Goal: Transaction & Acquisition: Book appointment/travel/reservation

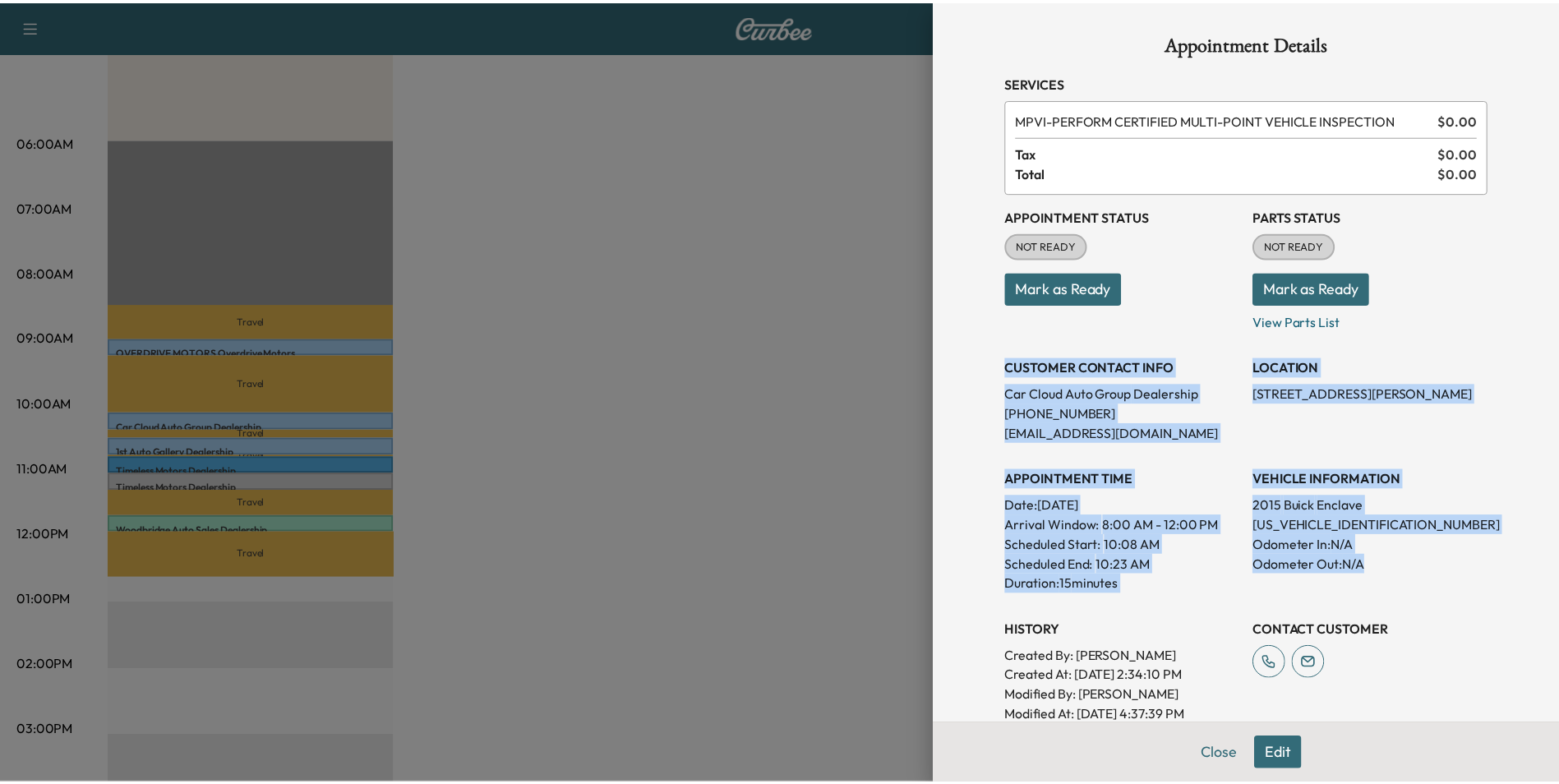
scroll to position [165, 0]
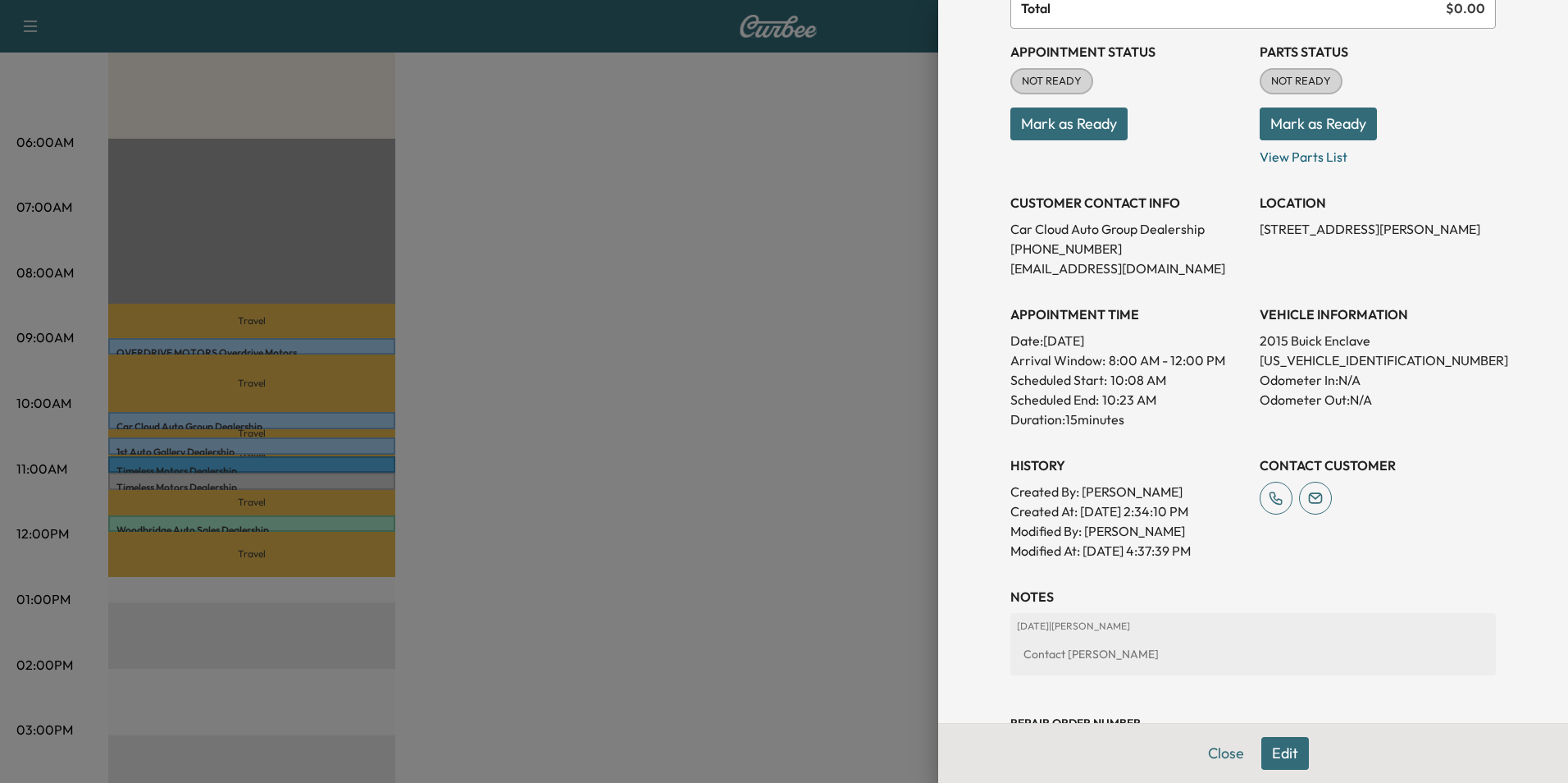
click at [635, 218] on div at bounding box center [784, 392] width 1568 height 783
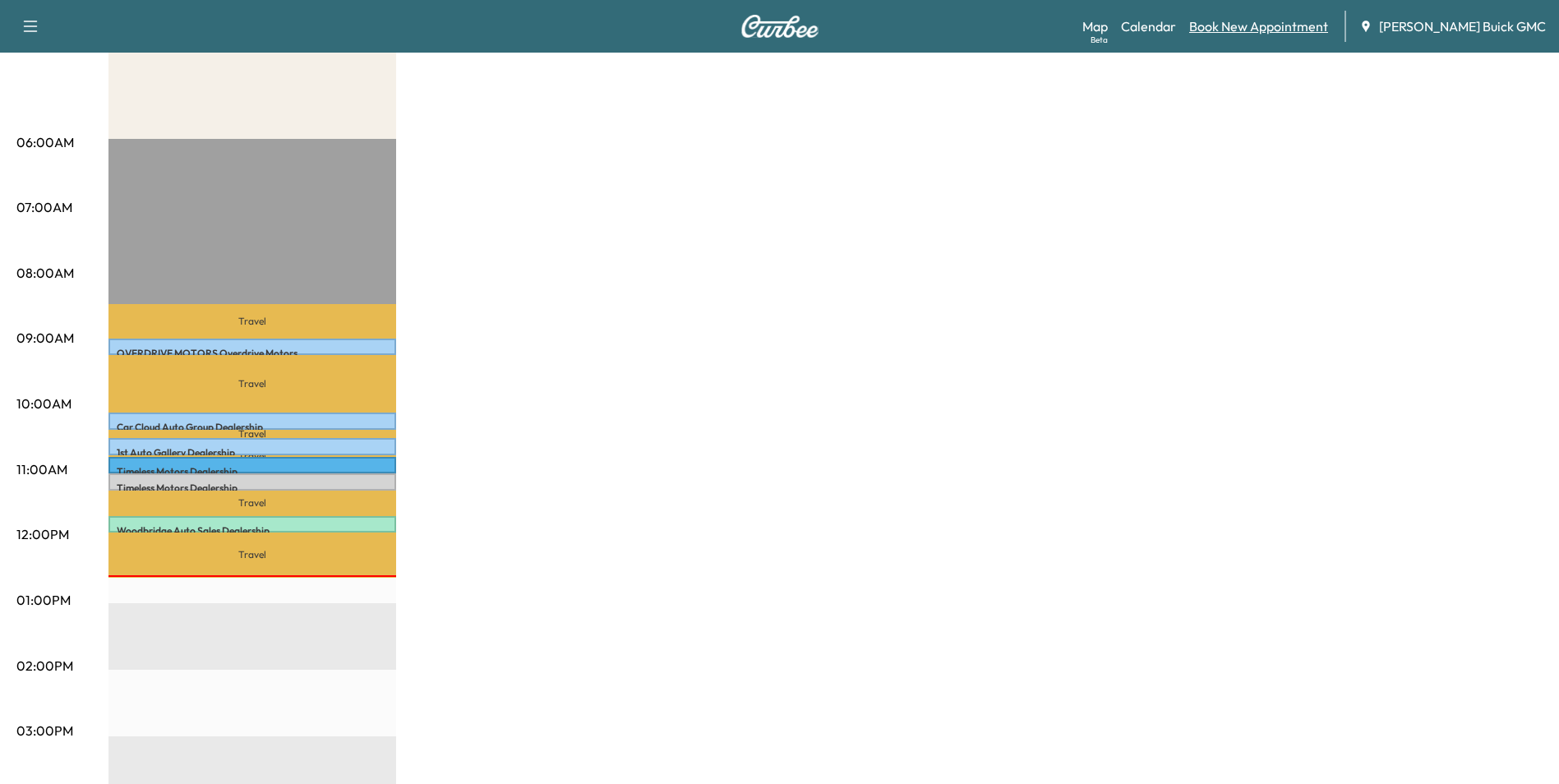
click at [1294, 26] on link "Book New Appointment" at bounding box center [1259, 26] width 139 height 20
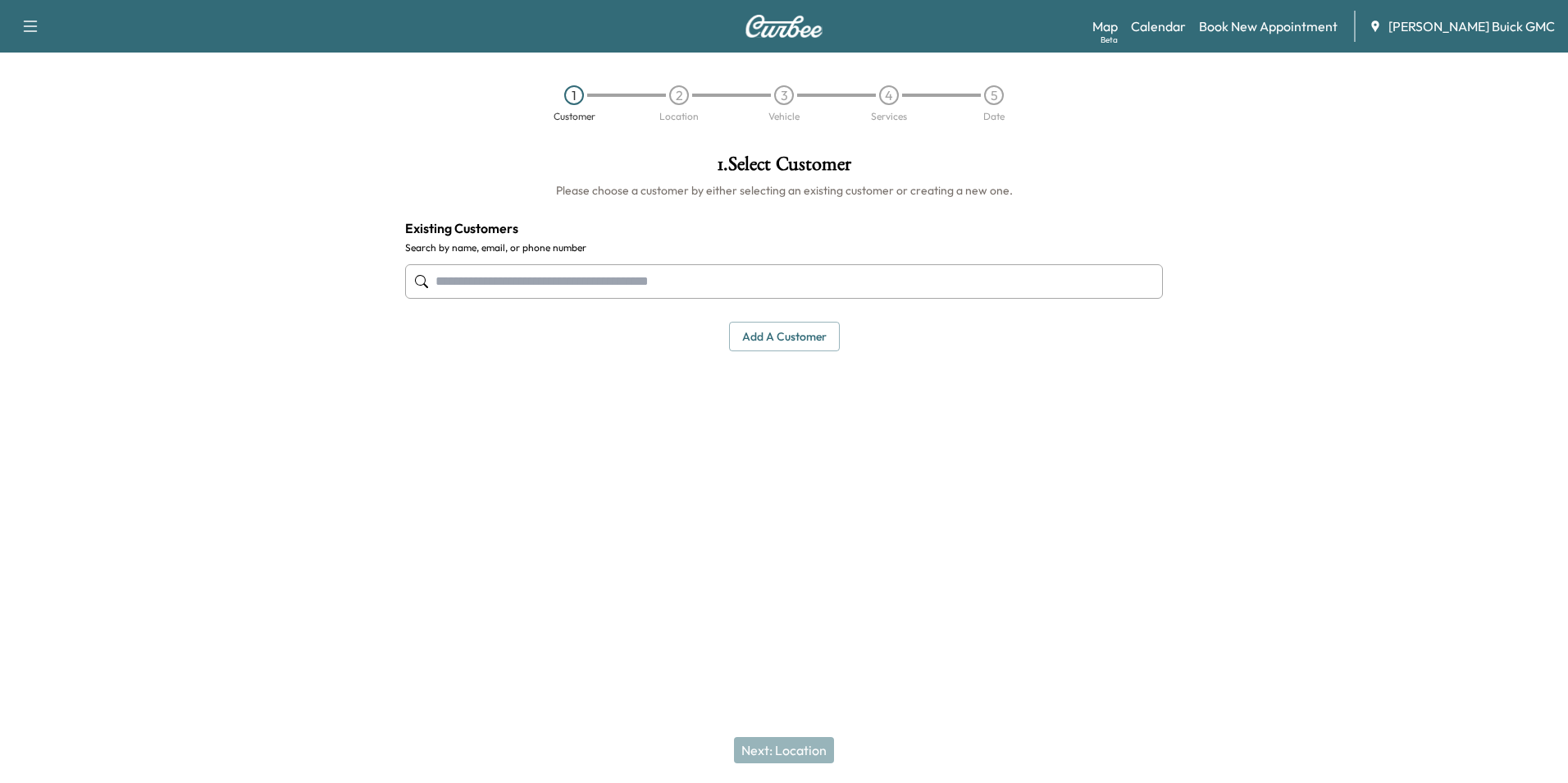
click at [588, 283] on input "text" at bounding box center [784, 281] width 758 height 35
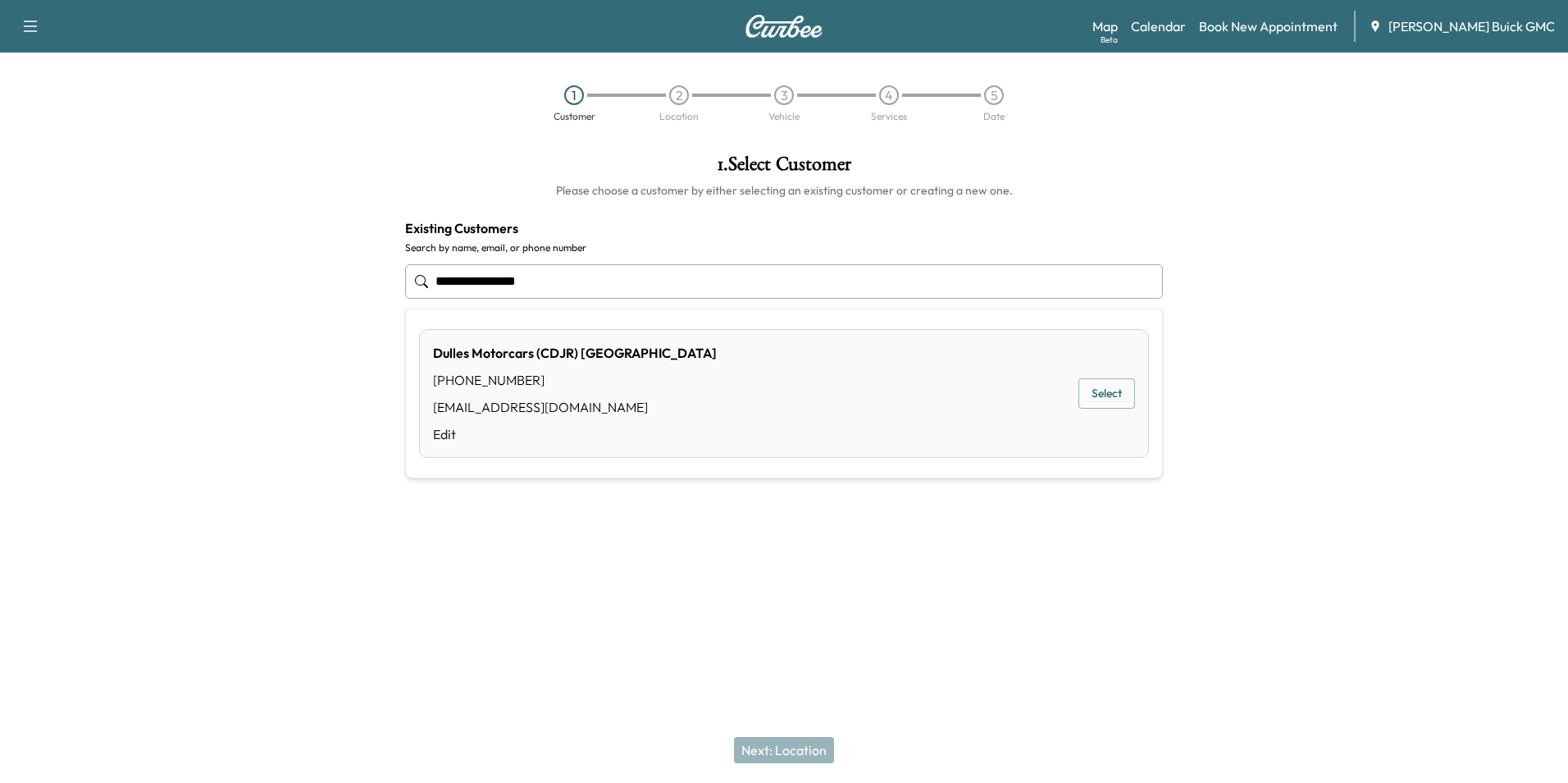
click at [553, 279] on input "**********" at bounding box center [784, 281] width 758 height 35
type input "*"
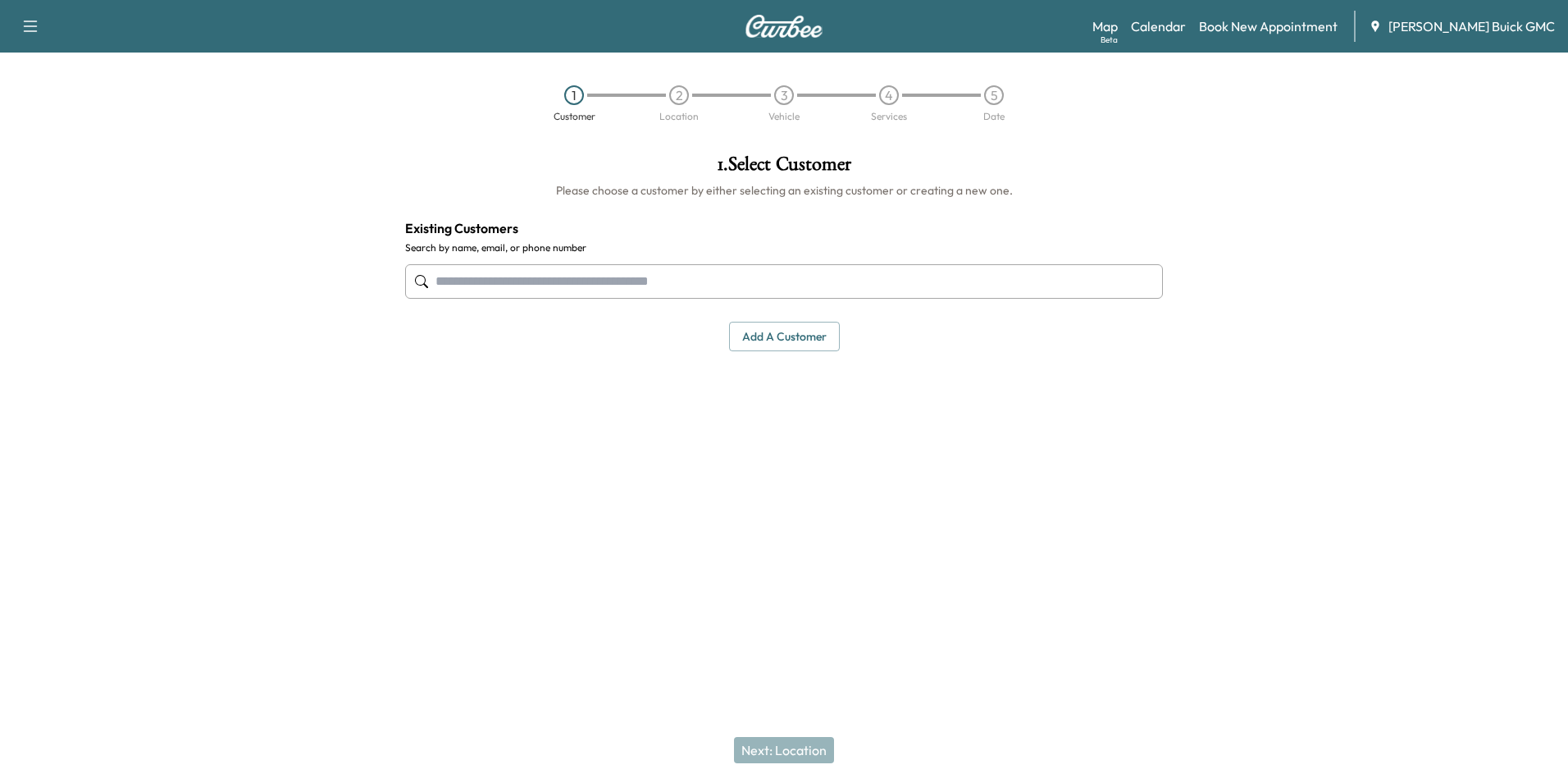
click at [782, 335] on button "Add a customer" at bounding box center [784, 337] width 111 height 30
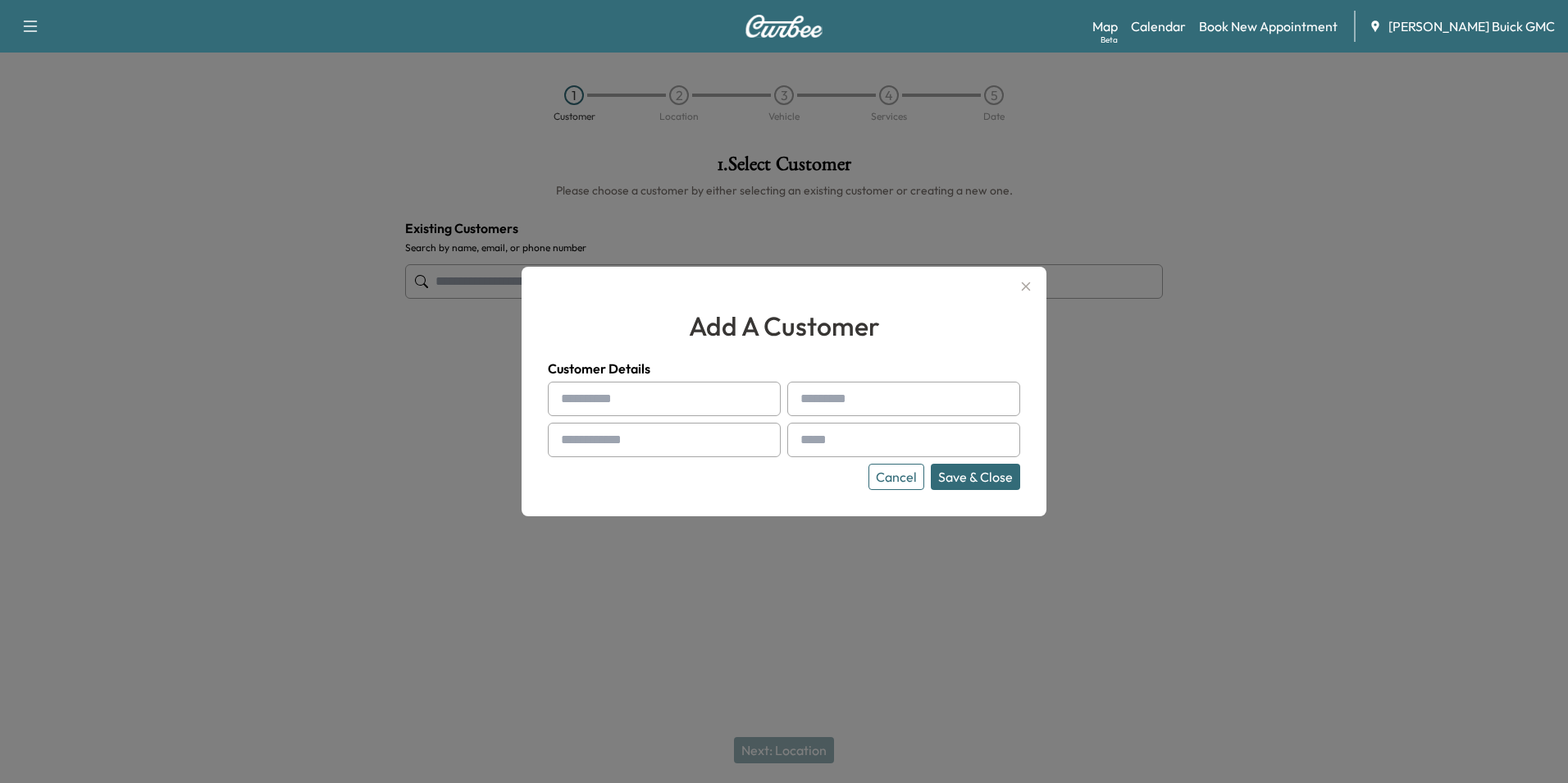
click at [640, 398] on input "text" at bounding box center [664, 398] width 233 height 35
click at [1220, 464] on div at bounding box center [784, 392] width 1568 height 783
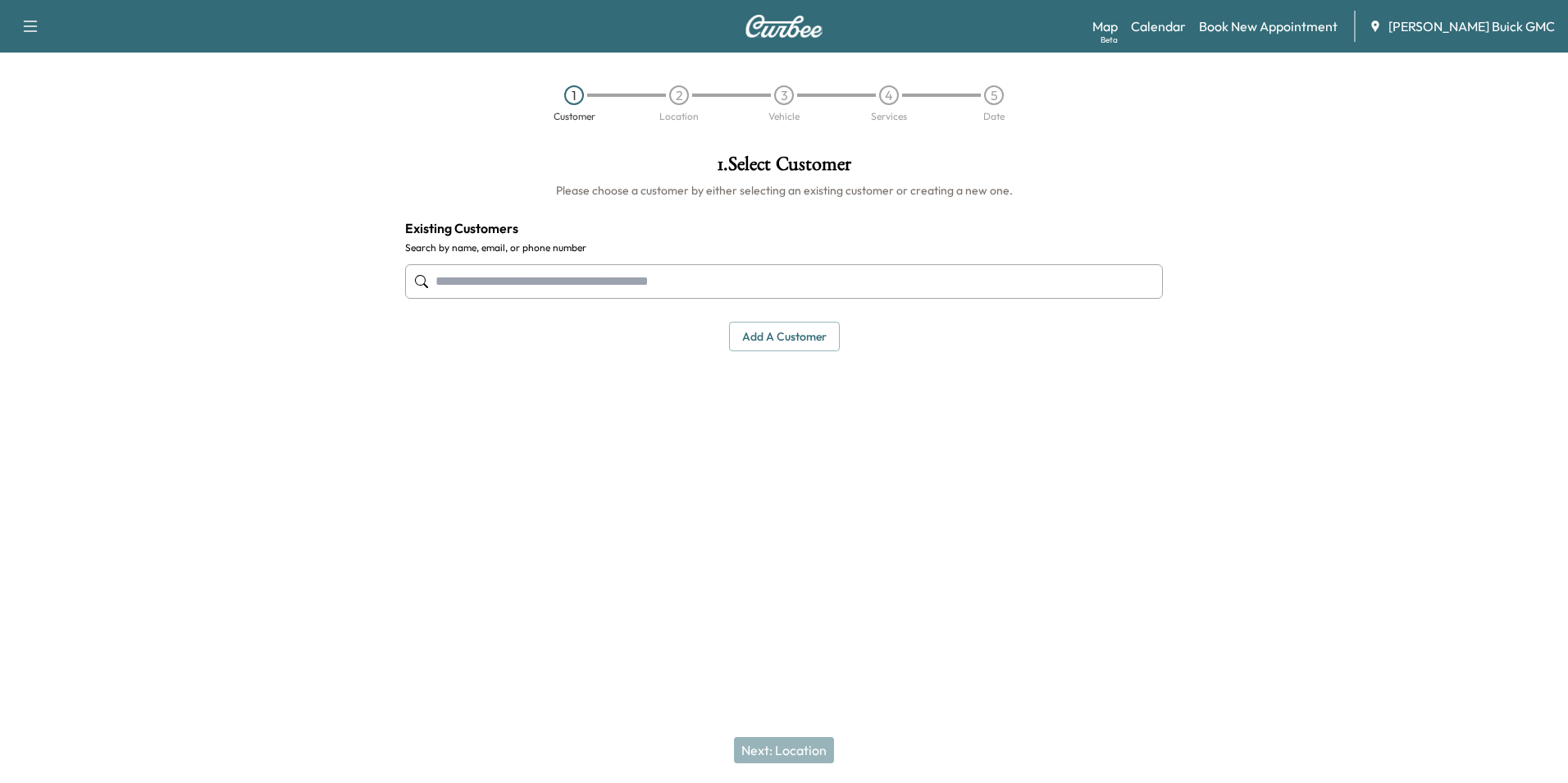
click at [790, 456] on div "1 . Select Customer Please choose a customer by either selecting an existing cu…" at bounding box center [784, 337] width 784 height 392
click at [914, 464] on div "1 . Select Customer Please choose a customer by either selecting an existing cu…" at bounding box center [784, 337] width 784 height 392
click at [538, 285] on input "text" at bounding box center [784, 281] width 758 height 35
click at [770, 334] on button "Add a customer" at bounding box center [784, 337] width 111 height 30
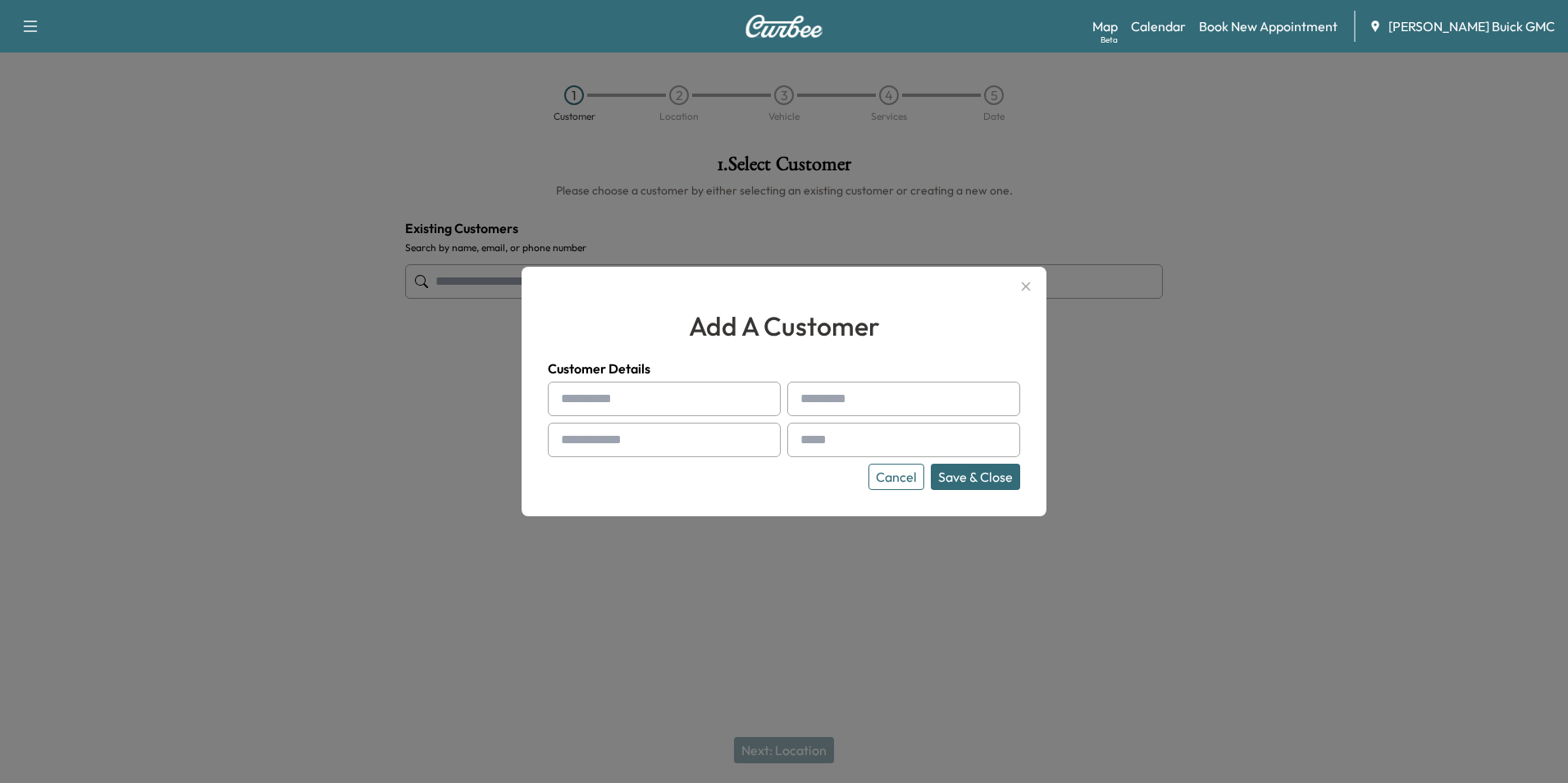
click at [671, 406] on input "text" at bounding box center [664, 398] width 233 height 35
type input "**********"
click at [832, 442] on input "text" at bounding box center [905, 439] width 233 height 35
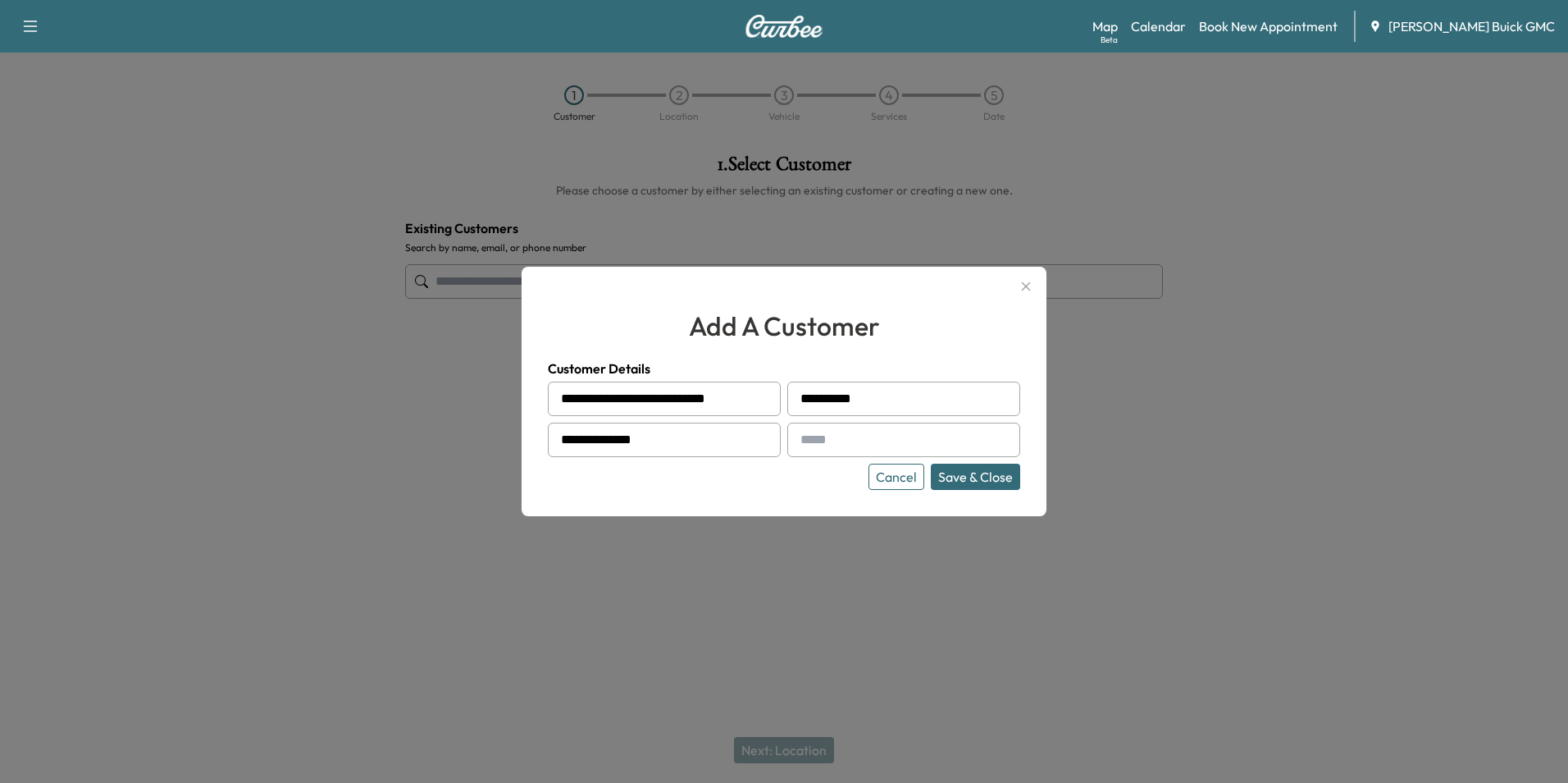
type input "**********"
click at [956, 474] on button "Save & Close" at bounding box center [976, 476] width 90 height 26
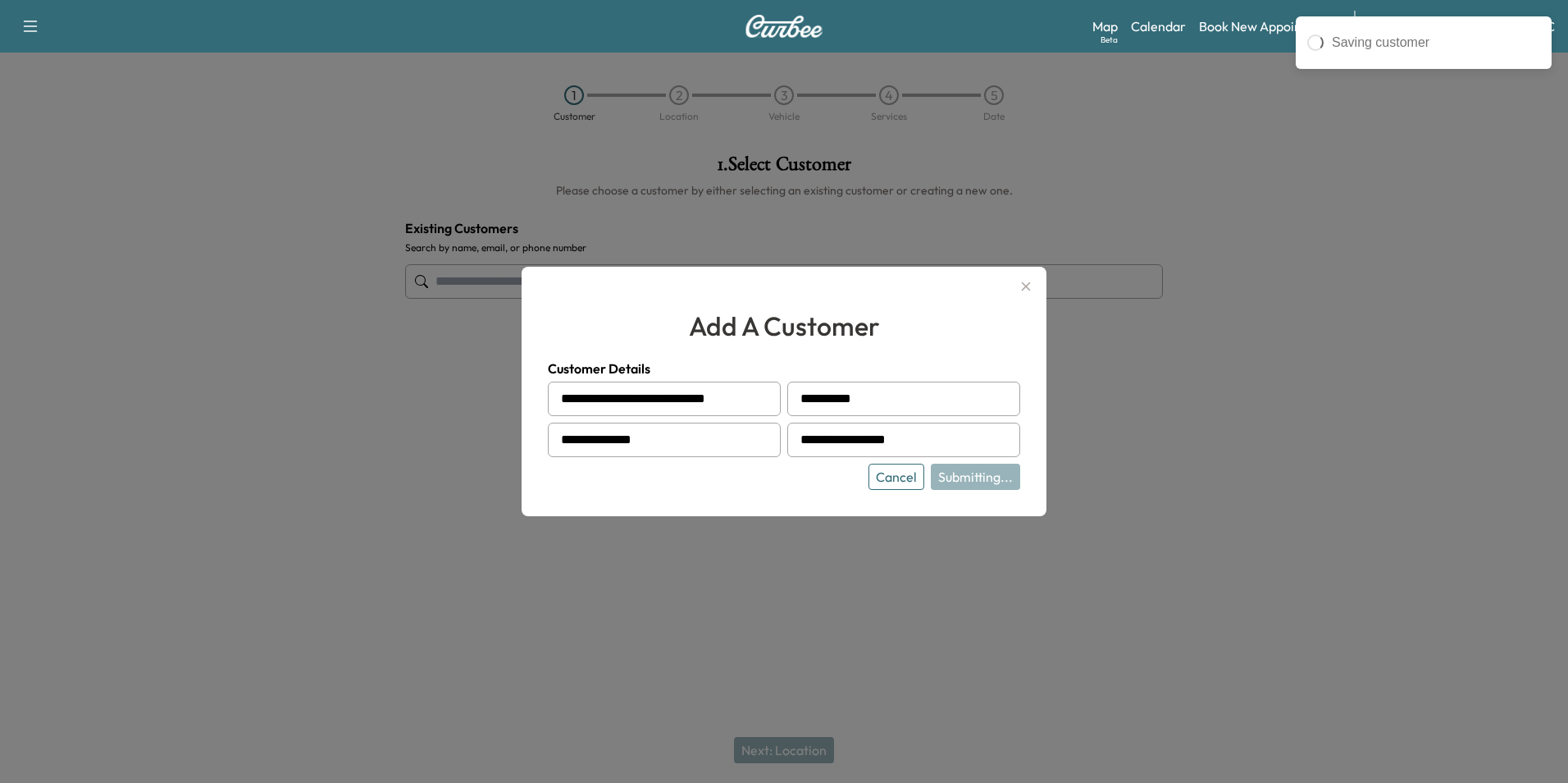
type input "**********"
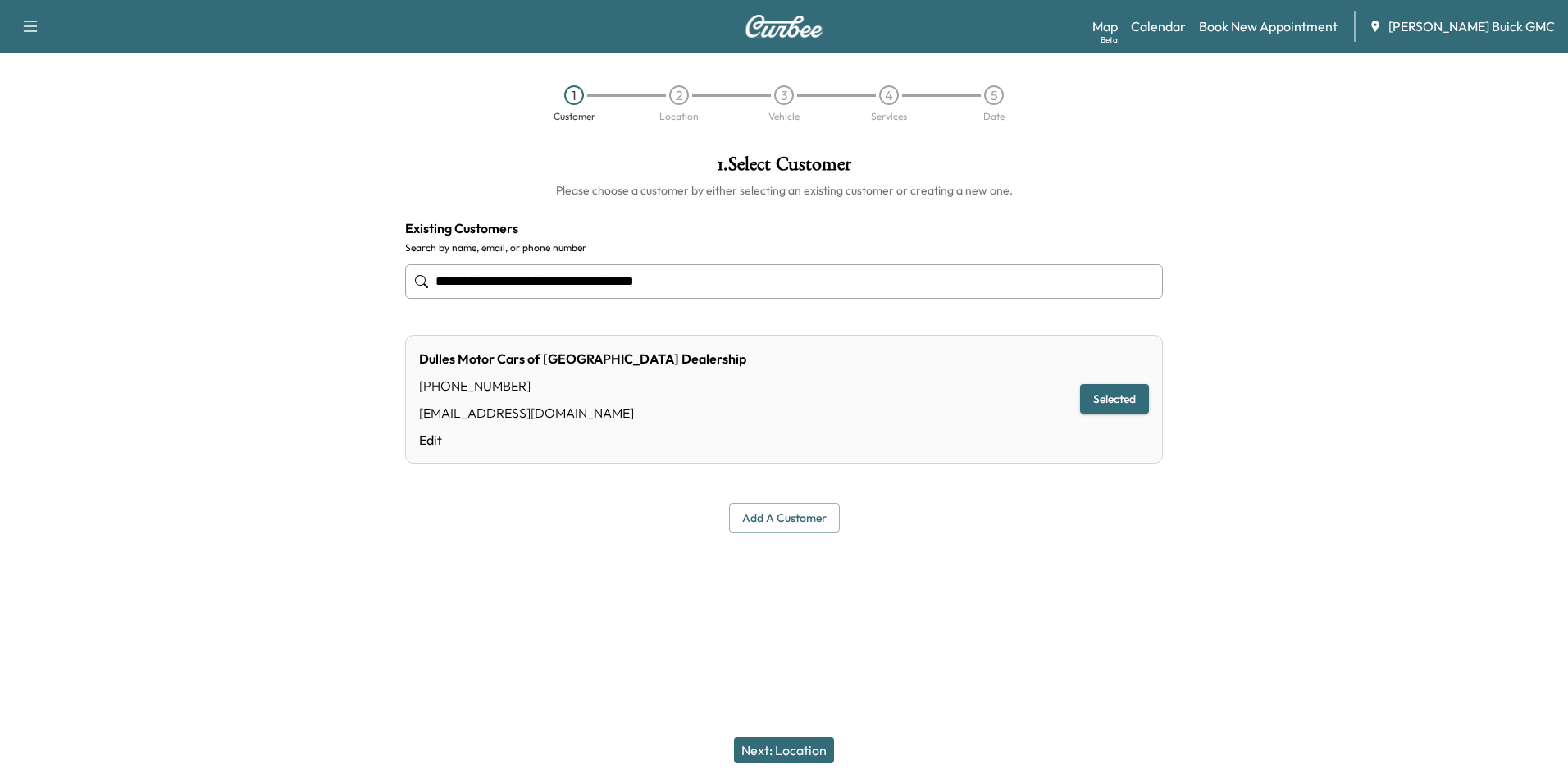
click at [795, 746] on button "Next: Location" at bounding box center [784, 749] width 100 height 26
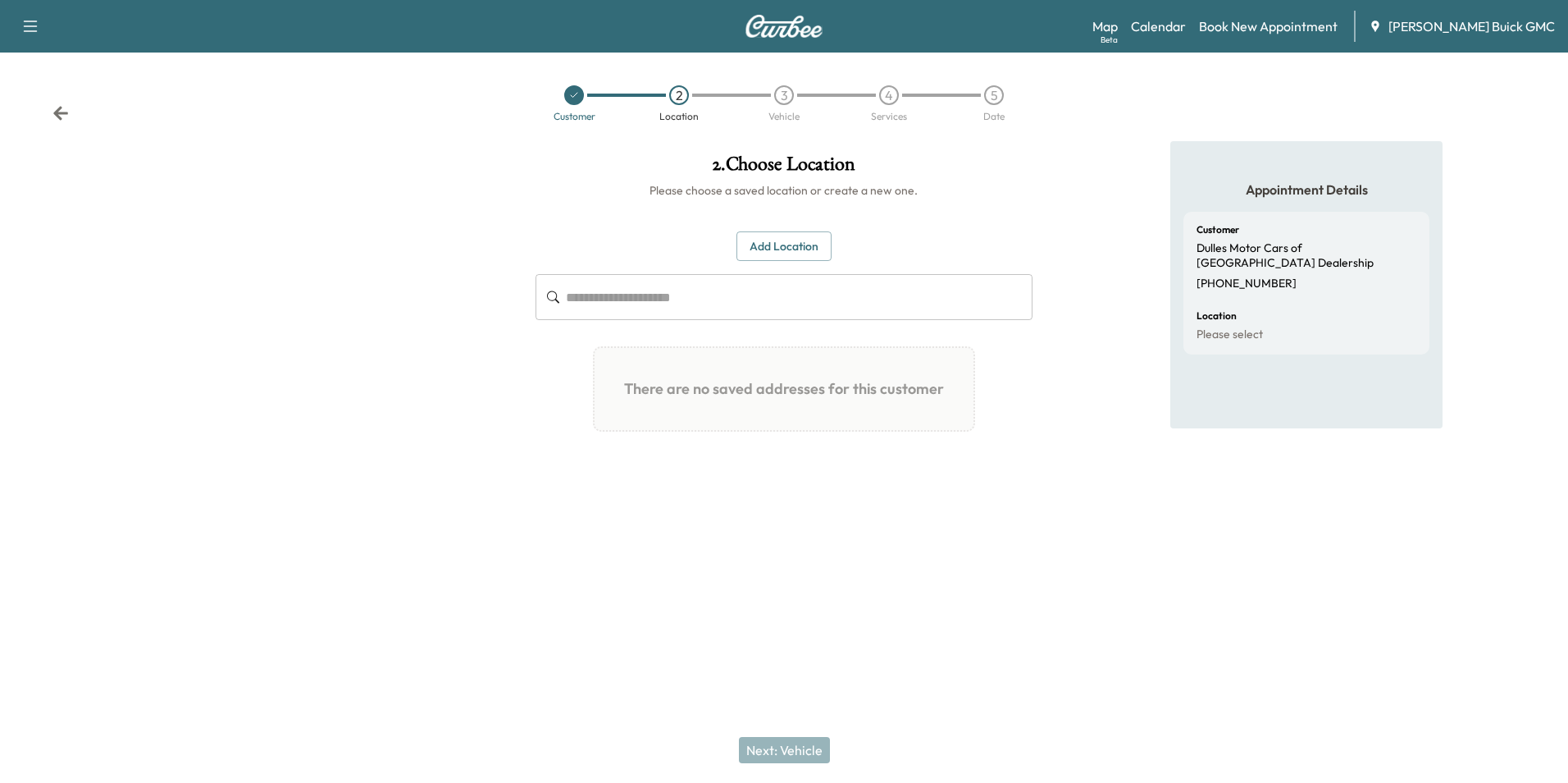
click at [777, 239] on button "Add Location" at bounding box center [784, 246] width 96 height 30
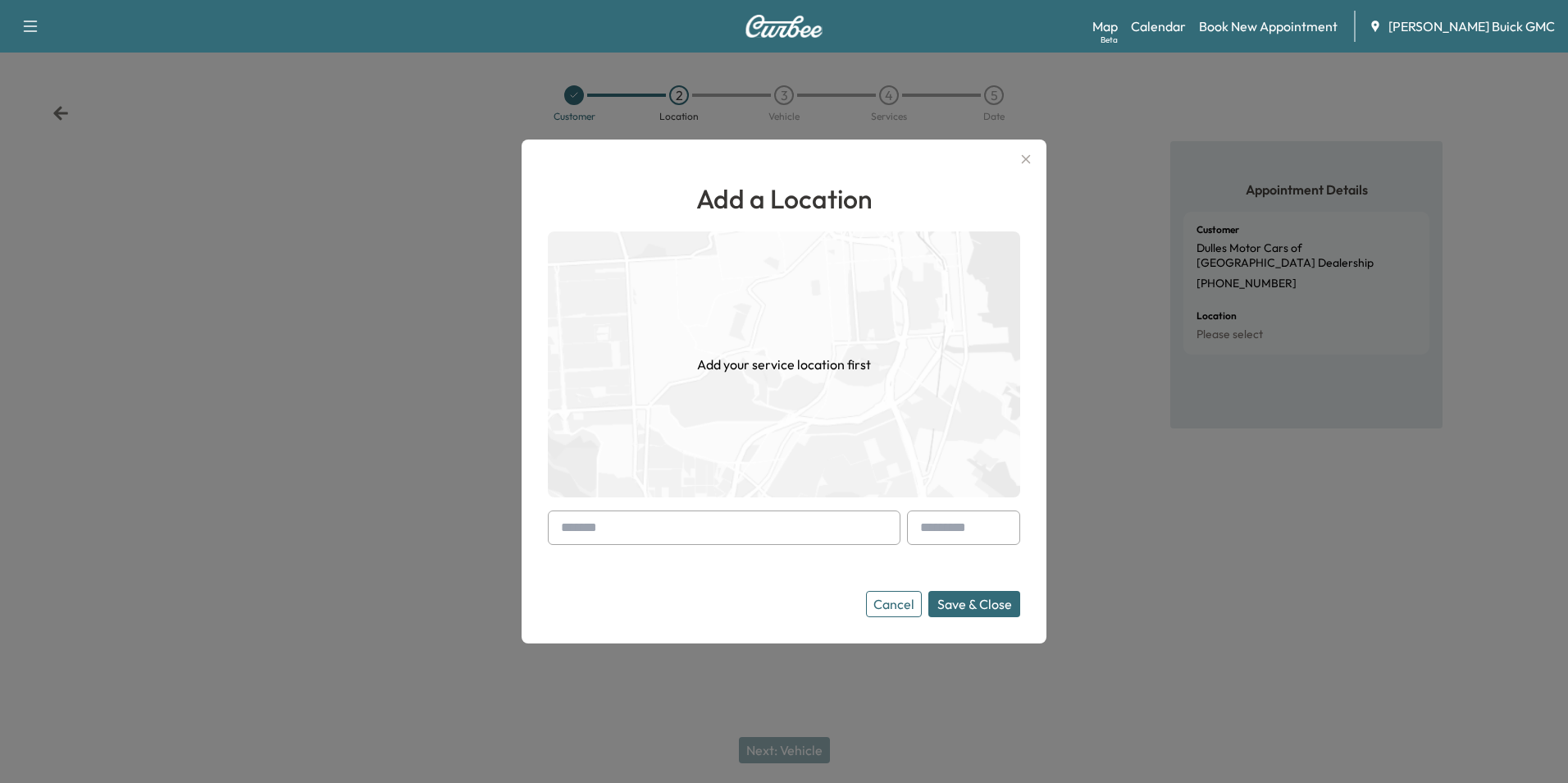
click at [654, 529] on input "text" at bounding box center [724, 527] width 353 height 35
type input "*"
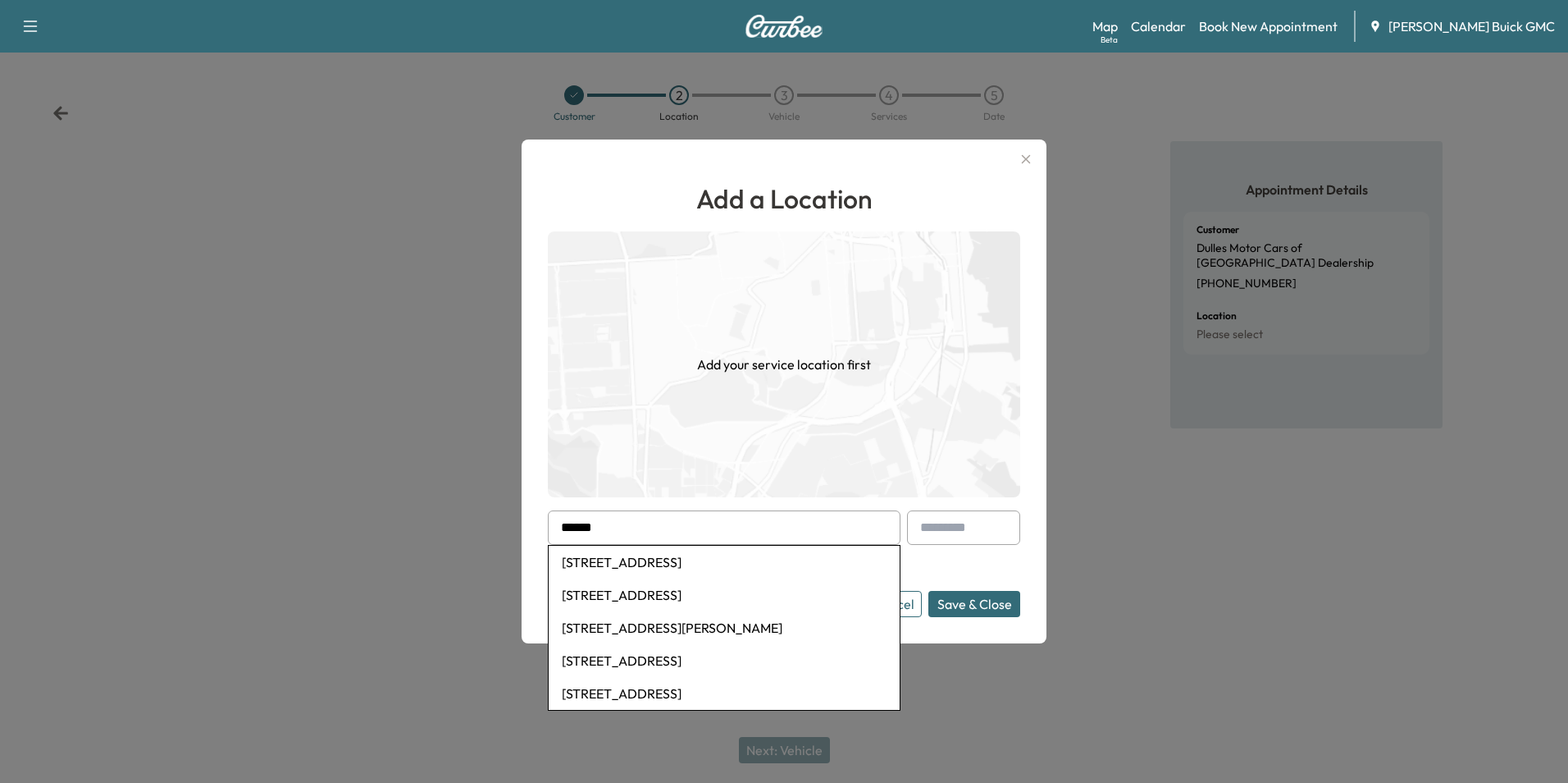
click at [693, 562] on li "[STREET_ADDRESS]" at bounding box center [724, 562] width 351 height 33
type input "**********"
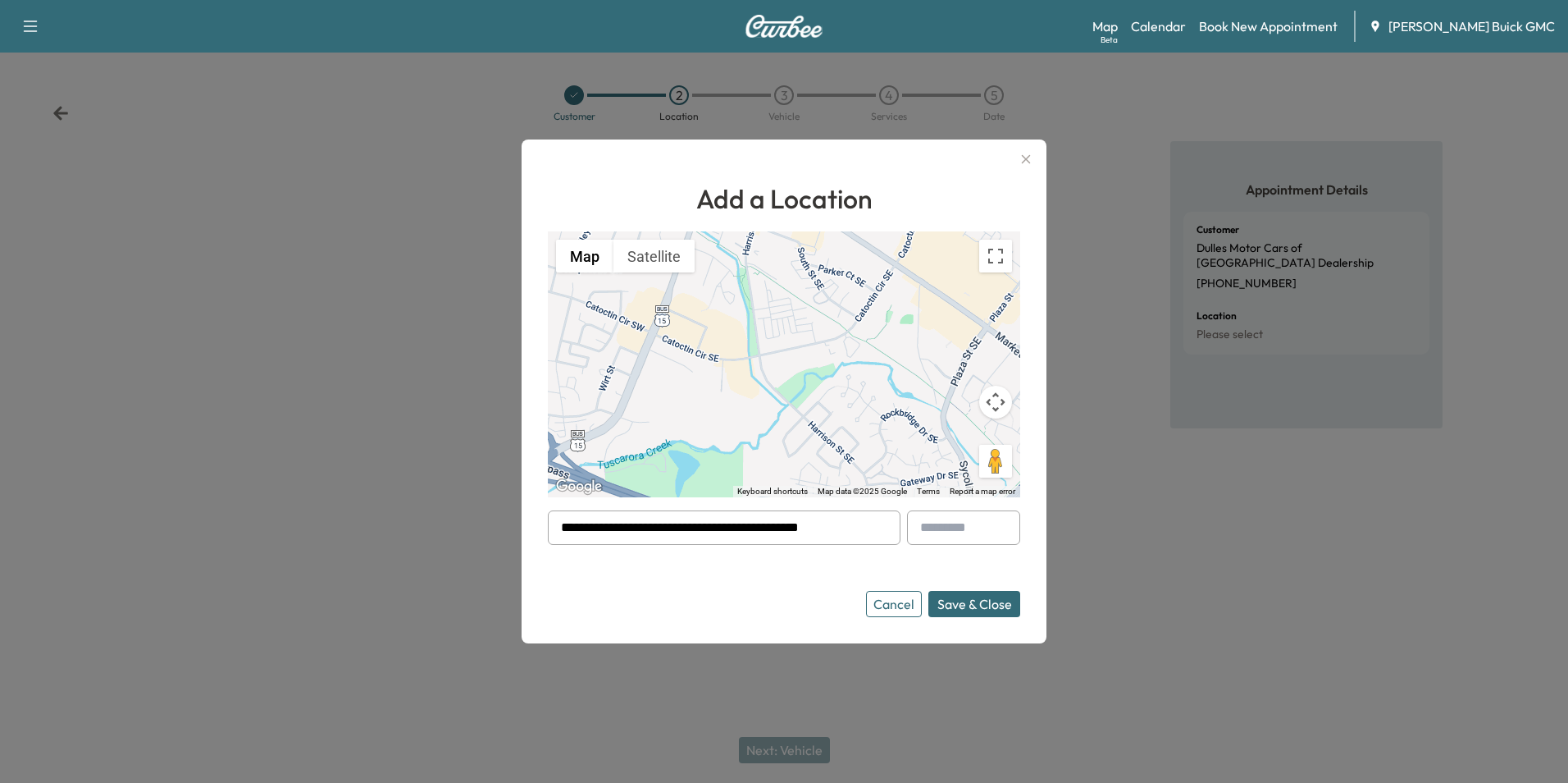
click at [952, 599] on button "Save & Close" at bounding box center [974, 604] width 92 height 26
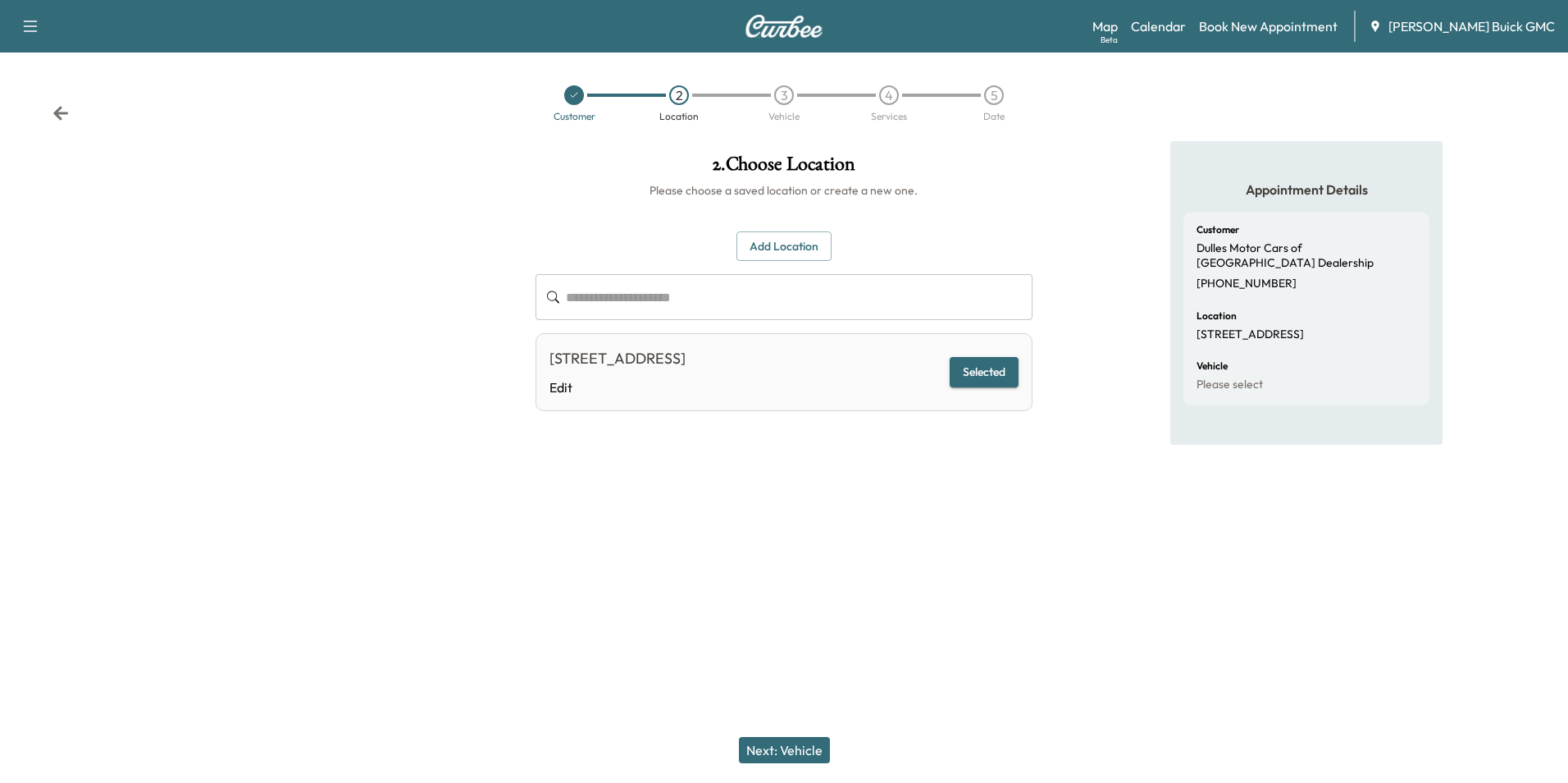
click at [809, 747] on button "Next: Vehicle" at bounding box center [784, 749] width 91 height 26
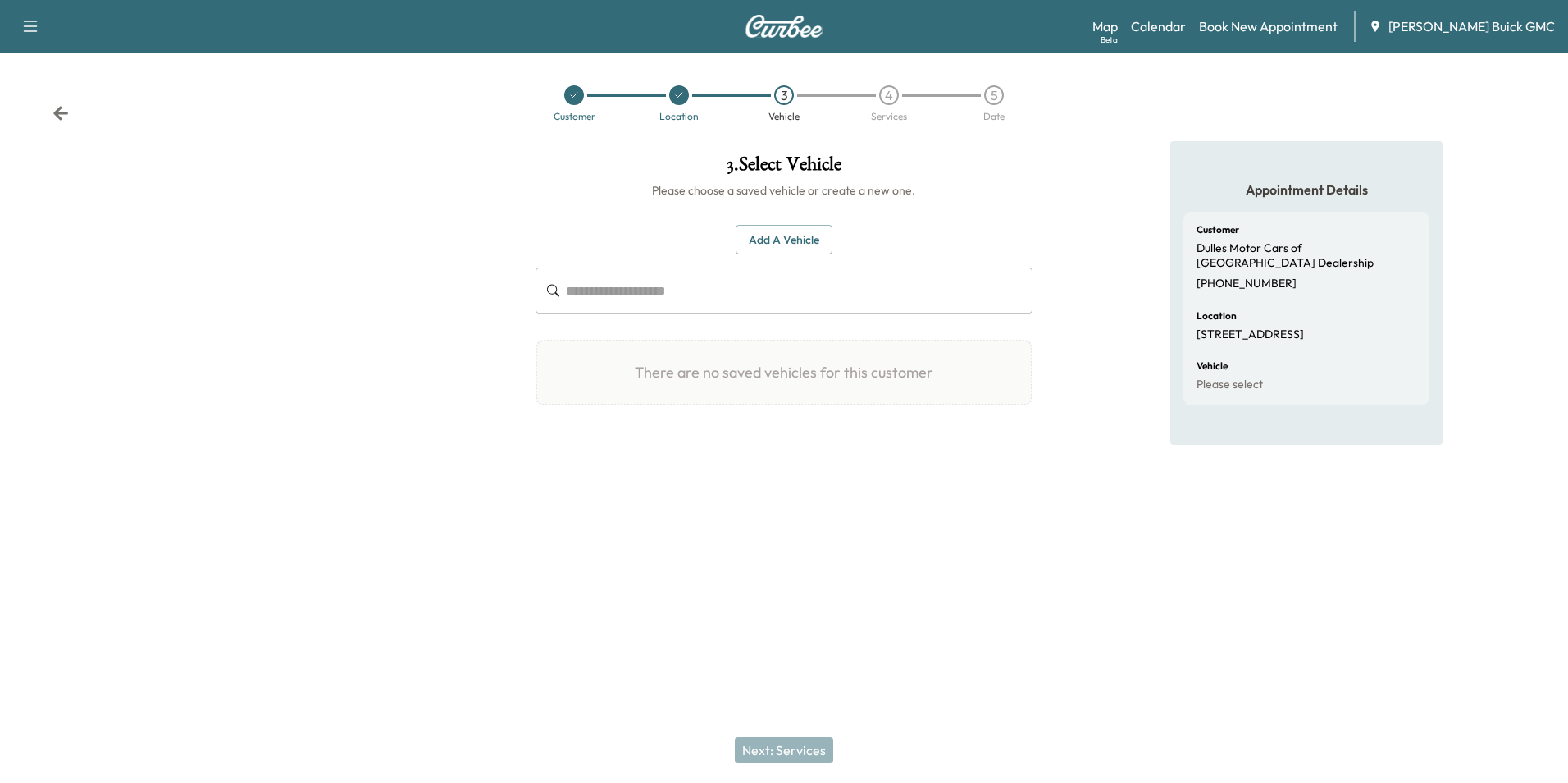
click at [783, 233] on button "Add a Vehicle" at bounding box center [784, 240] width 97 height 30
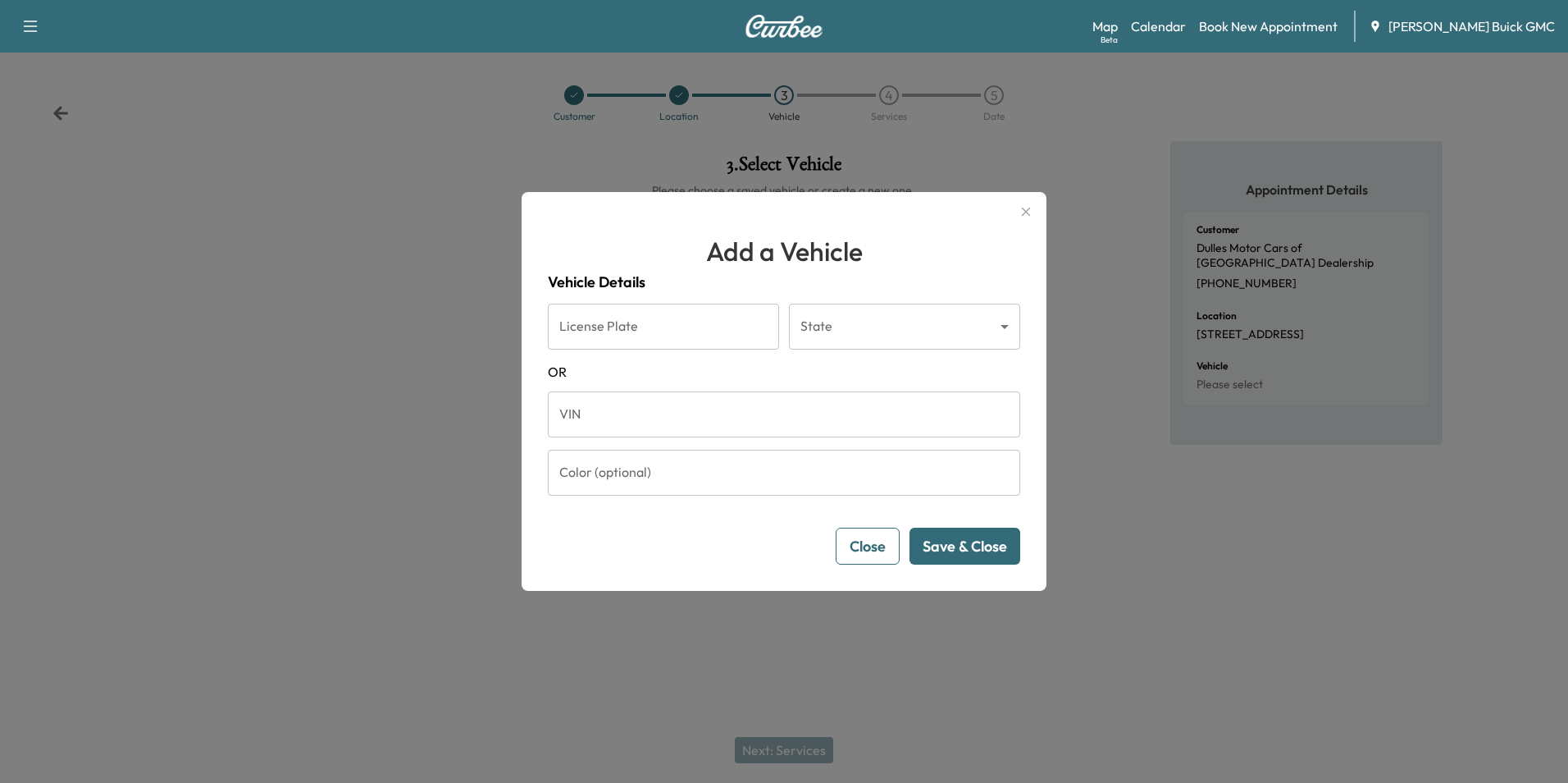
click at [647, 407] on input "VIN" at bounding box center [784, 414] width 472 height 46
type input "**********"
click at [965, 546] on button "Save & Close" at bounding box center [964, 545] width 111 height 37
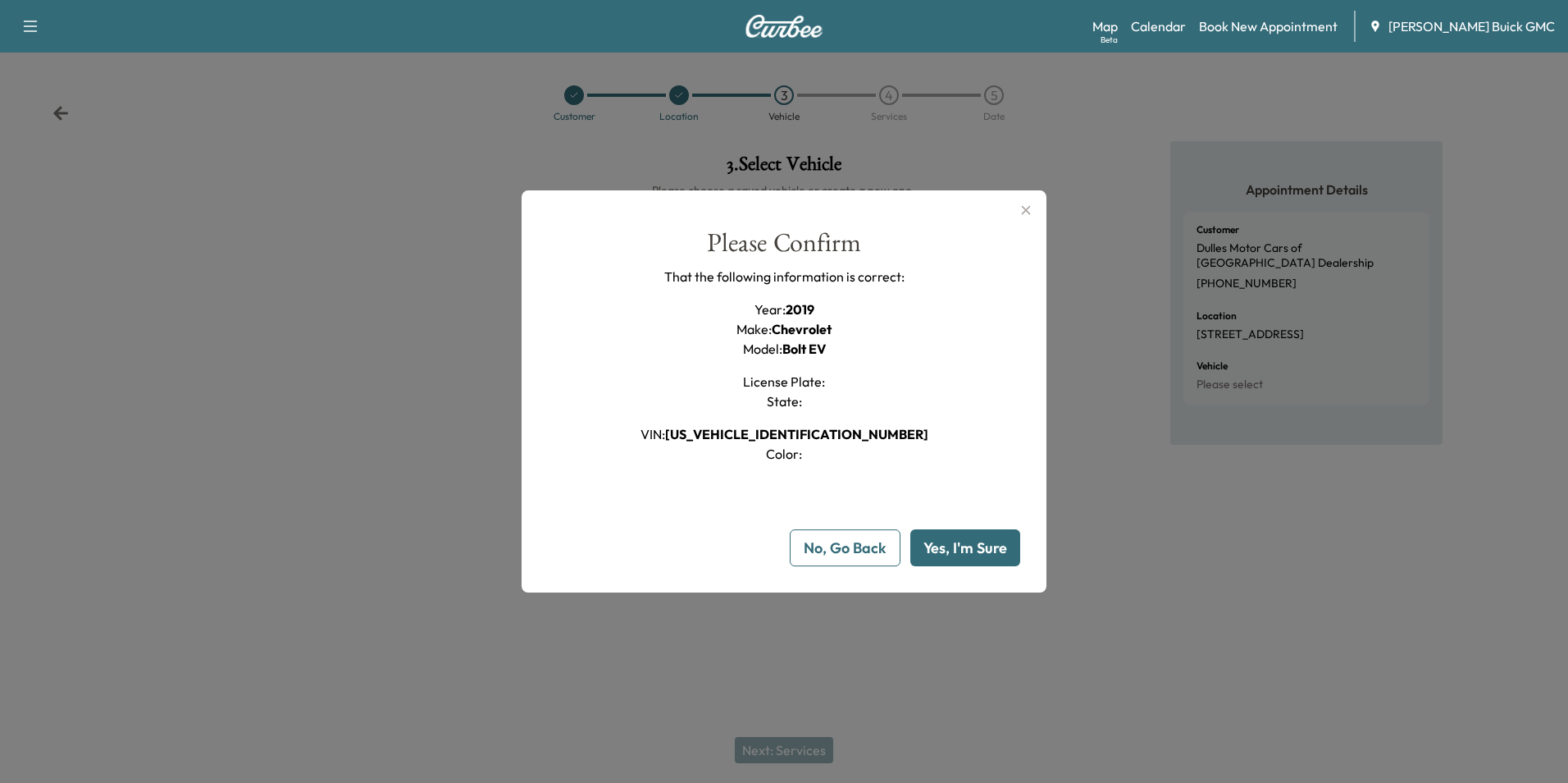
click at [945, 546] on button "Yes, I'm Sure" at bounding box center [965, 547] width 110 height 37
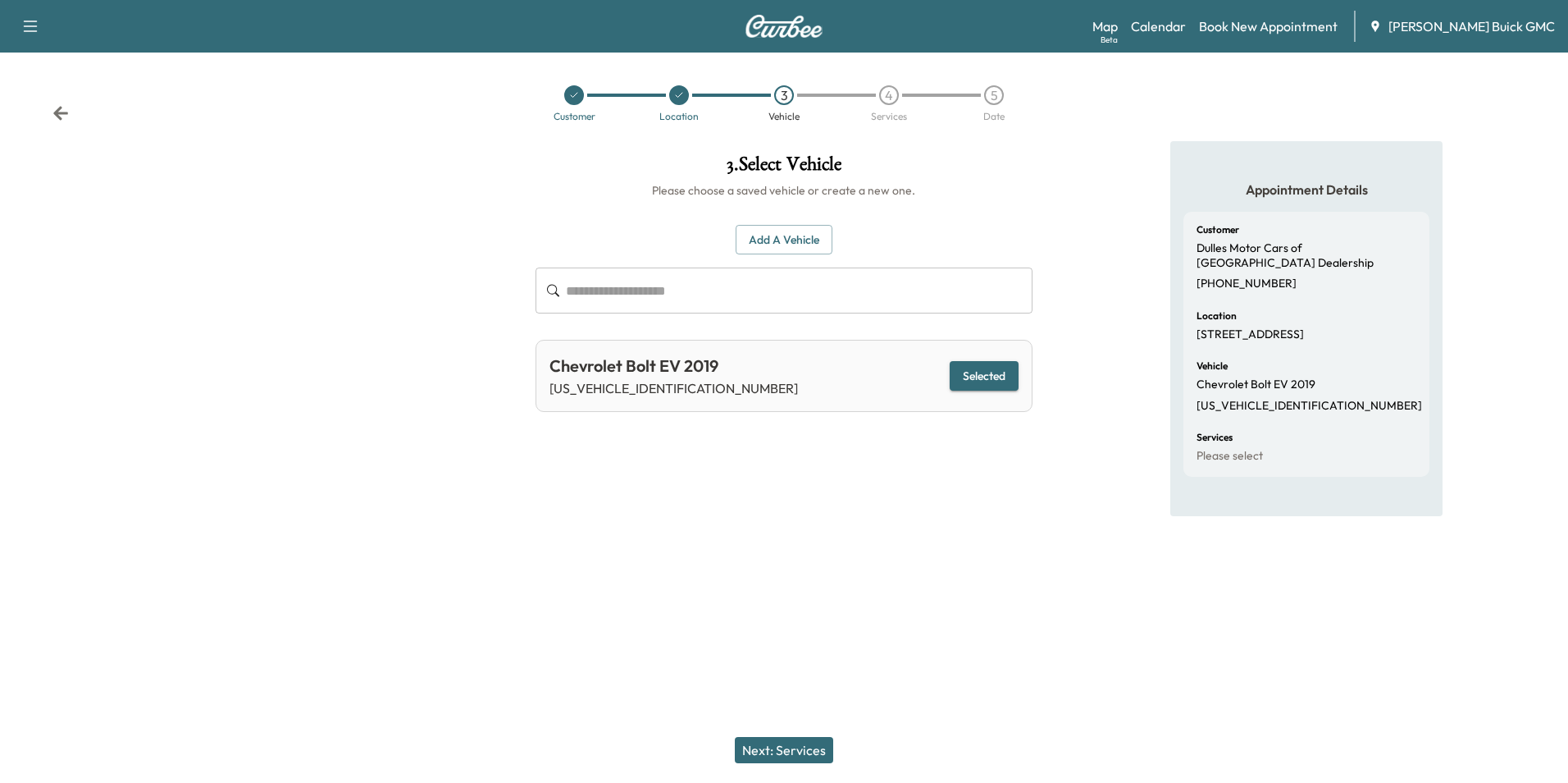
click at [802, 748] on button "Next: Services" at bounding box center [784, 749] width 99 height 26
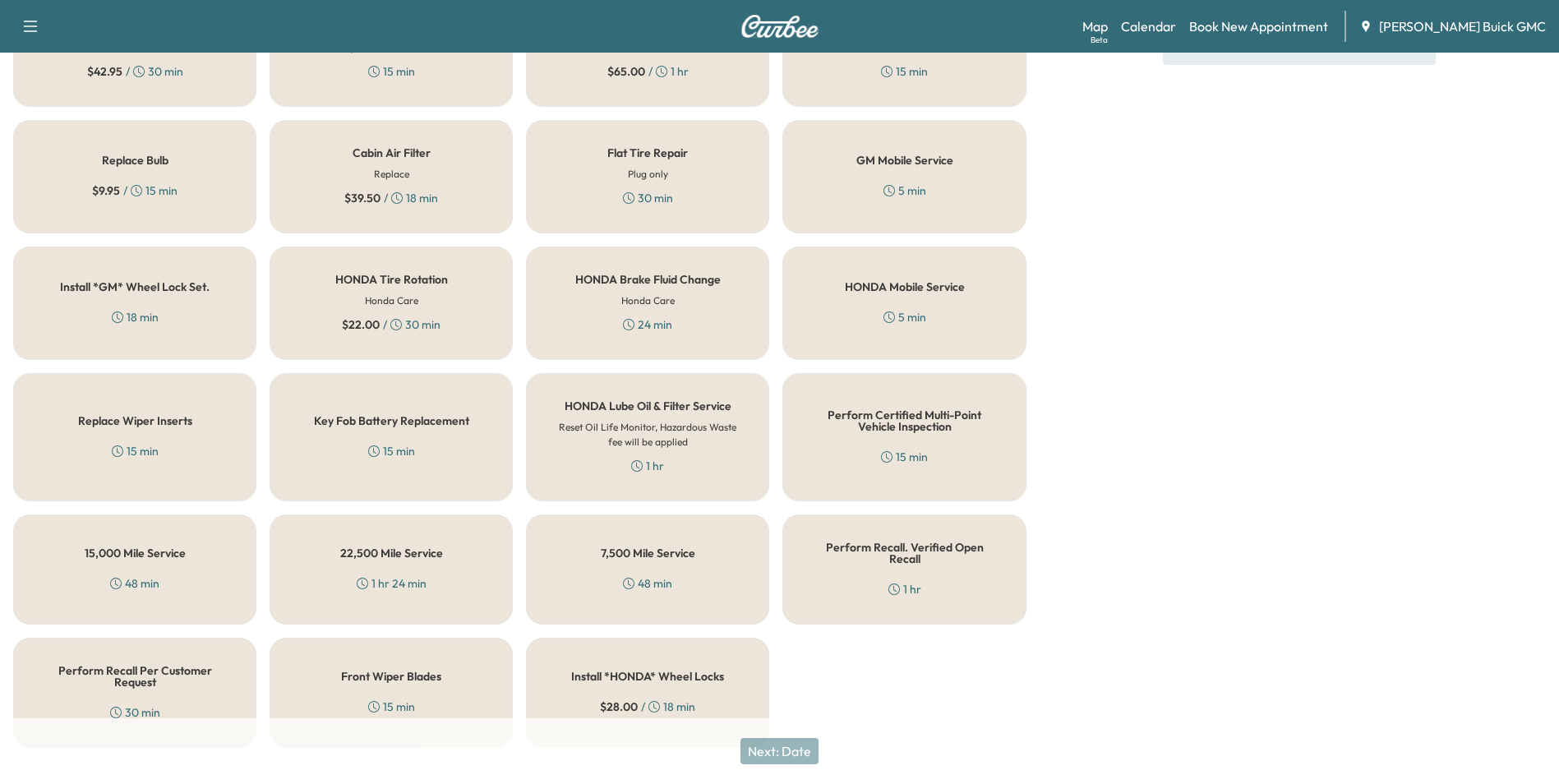
scroll to position [470, 0]
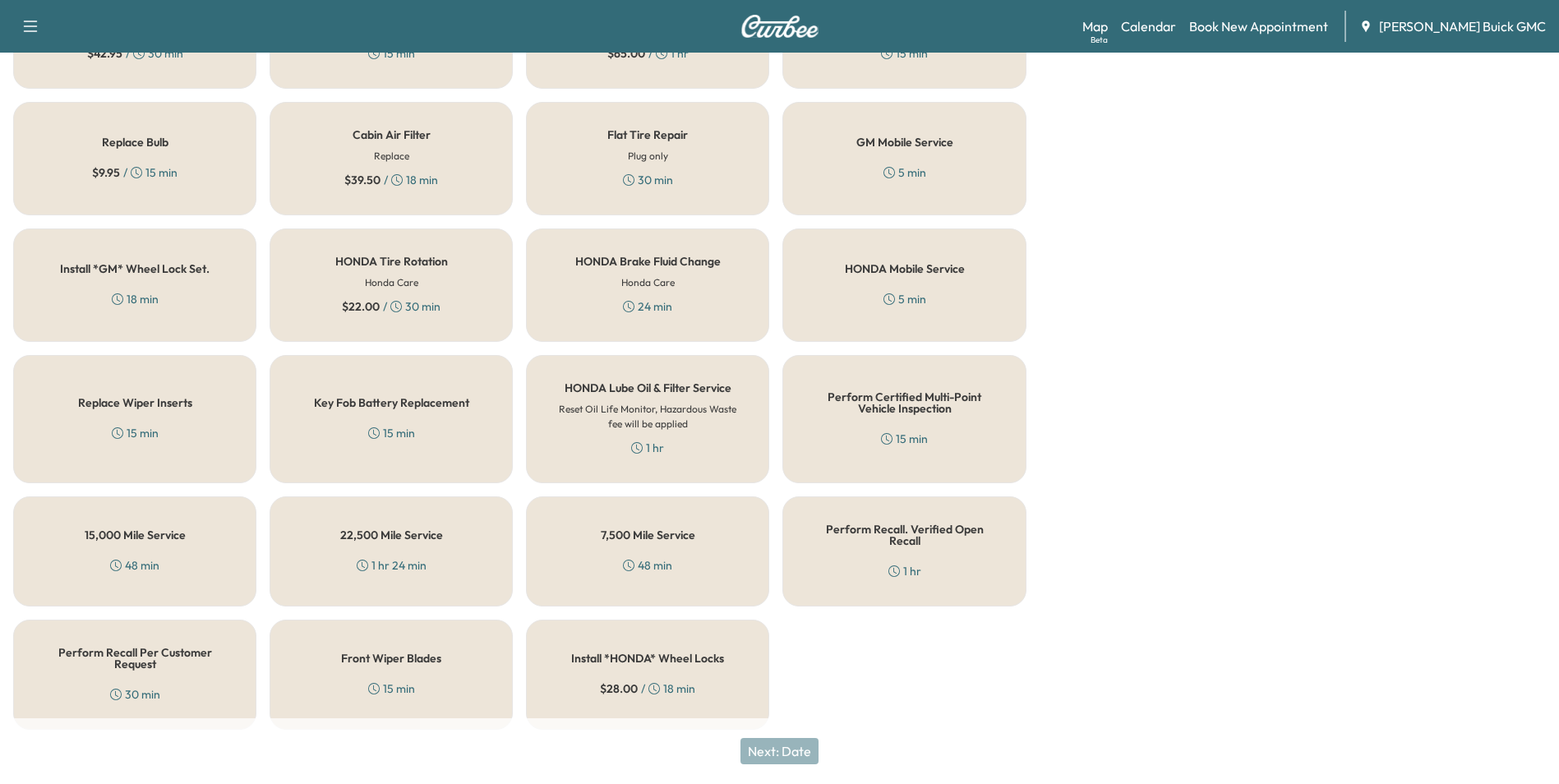
click at [888, 417] on div "Perform Certified Multi-Point Vehicle Inspection 15 min" at bounding box center [904, 419] width 244 height 128
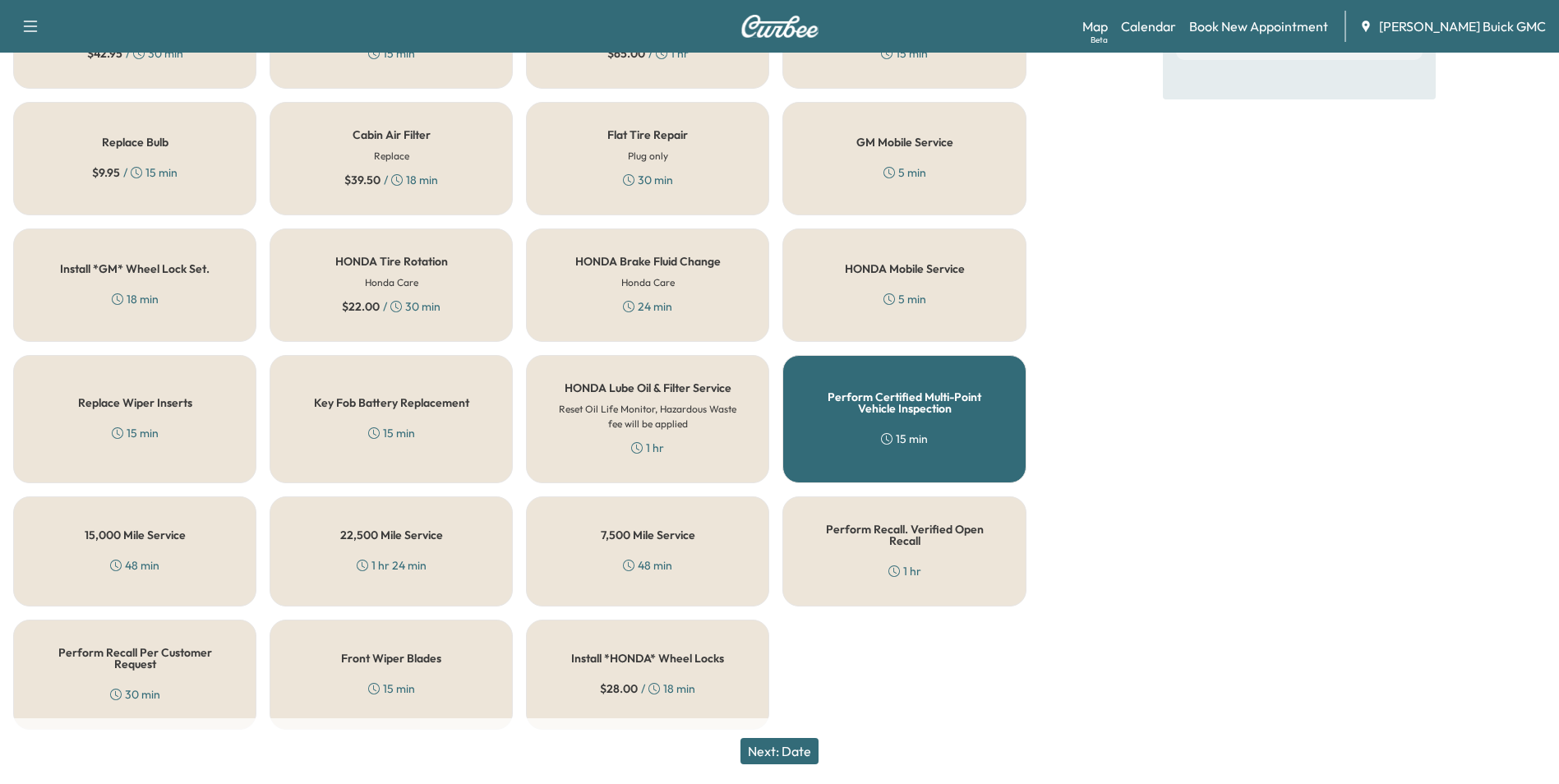
click at [792, 747] on button "Next: Date" at bounding box center [780, 750] width 78 height 26
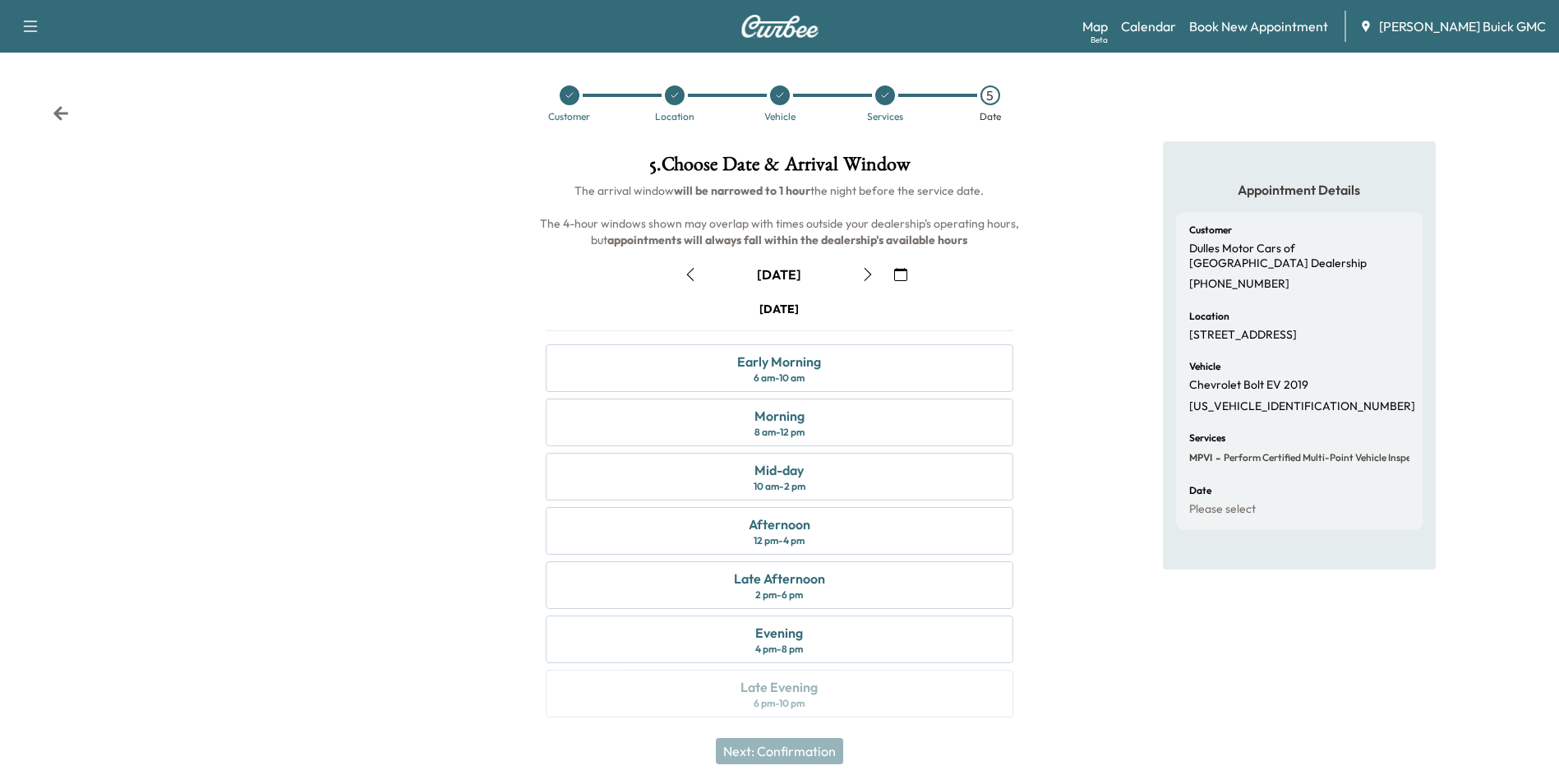
click at [868, 274] on icon "button" at bounding box center [867, 273] width 13 height 13
click at [869, 272] on icon "button" at bounding box center [867, 273] width 7 height 13
click at [821, 363] on div "Early Morning 6 am - 10 am" at bounding box center [780, 368] width 467 height 48
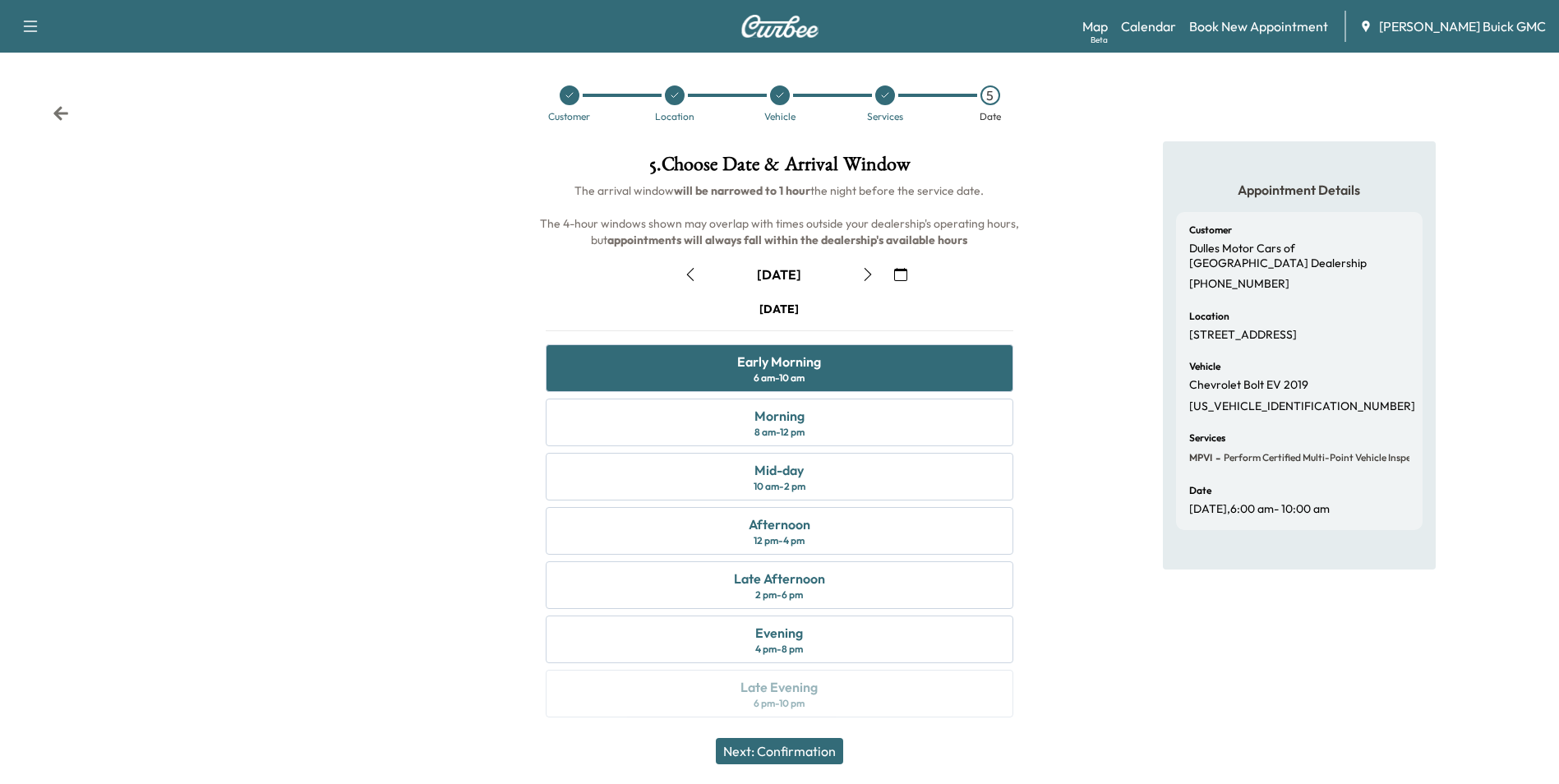
click at [822, 748] on button "Next: Confirmation" at bounding box center [780, 750] width 128 height 26
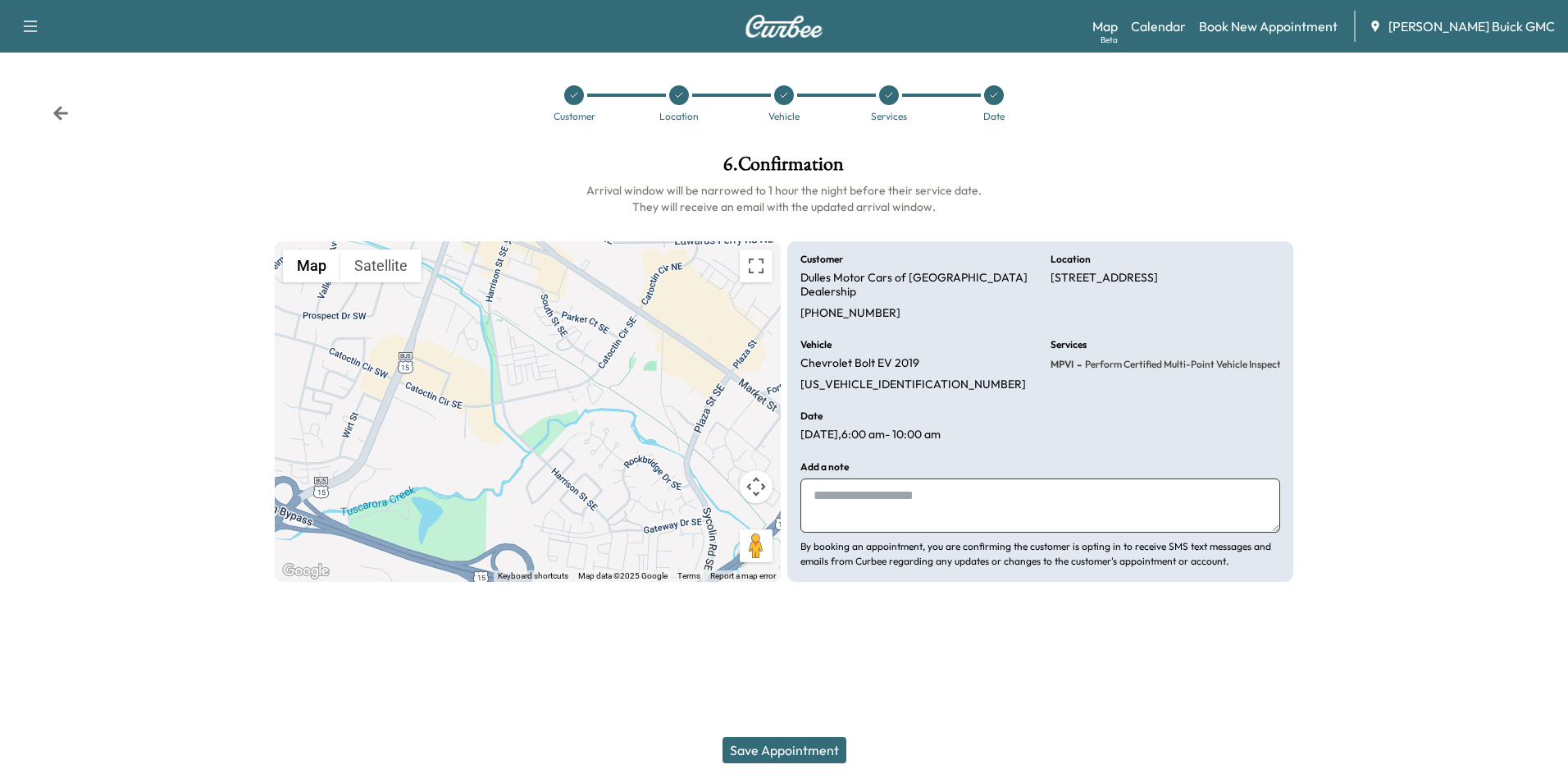
click at [955, 491] on textarea at bounding box center [1041, 505] width 480 height 54
type textarea "**********"
click at [807, 746] on button "Save Appointment" at bounding box center [784, 749] width 124 height 26
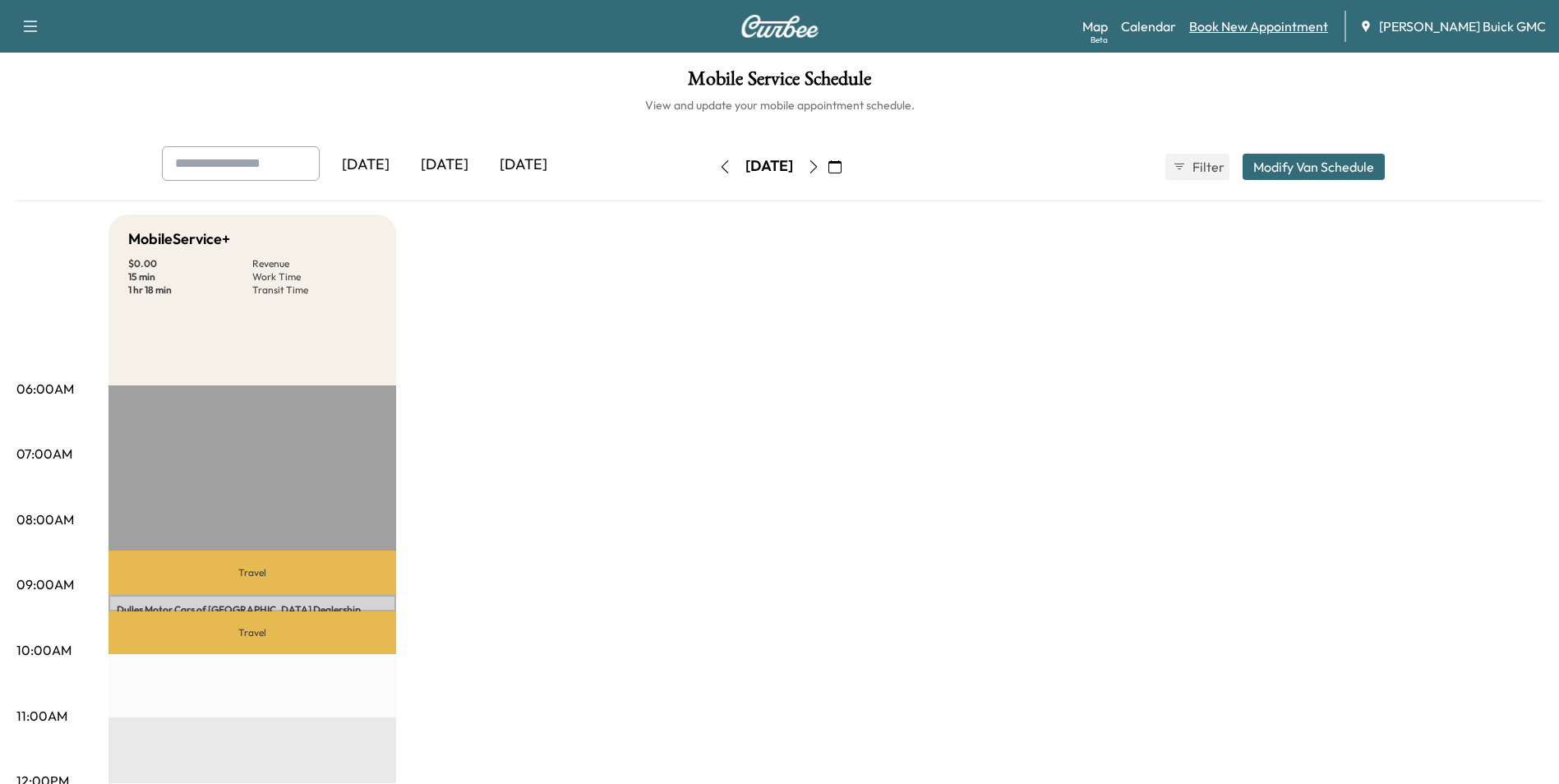
click at [1289, 22] on link "Book New Appointment" at bounding box center [1259, 26] width 139 height 20
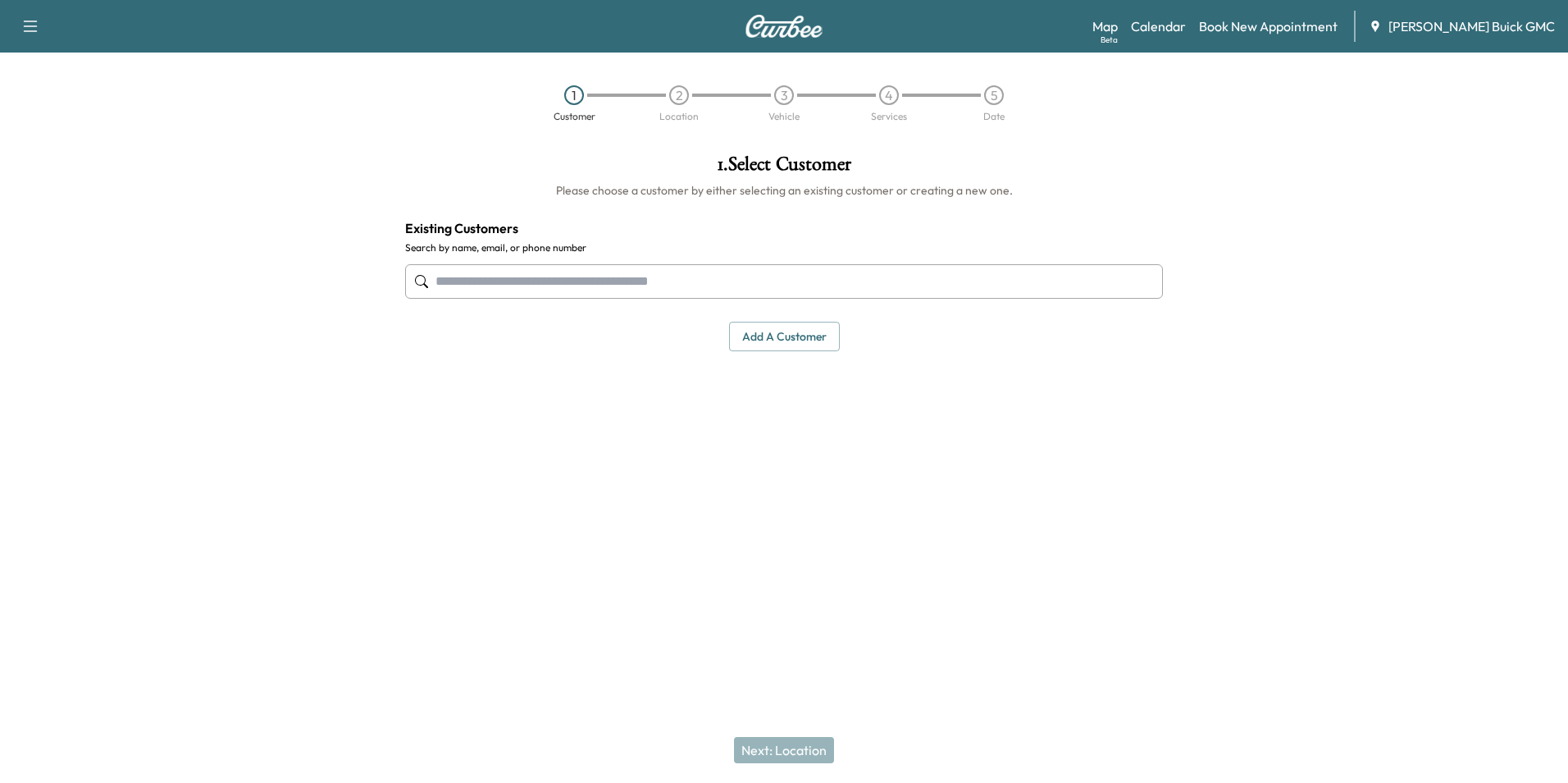
click at [551, 270] on input "text" at bounding box center [784, 281] width 758 height 35
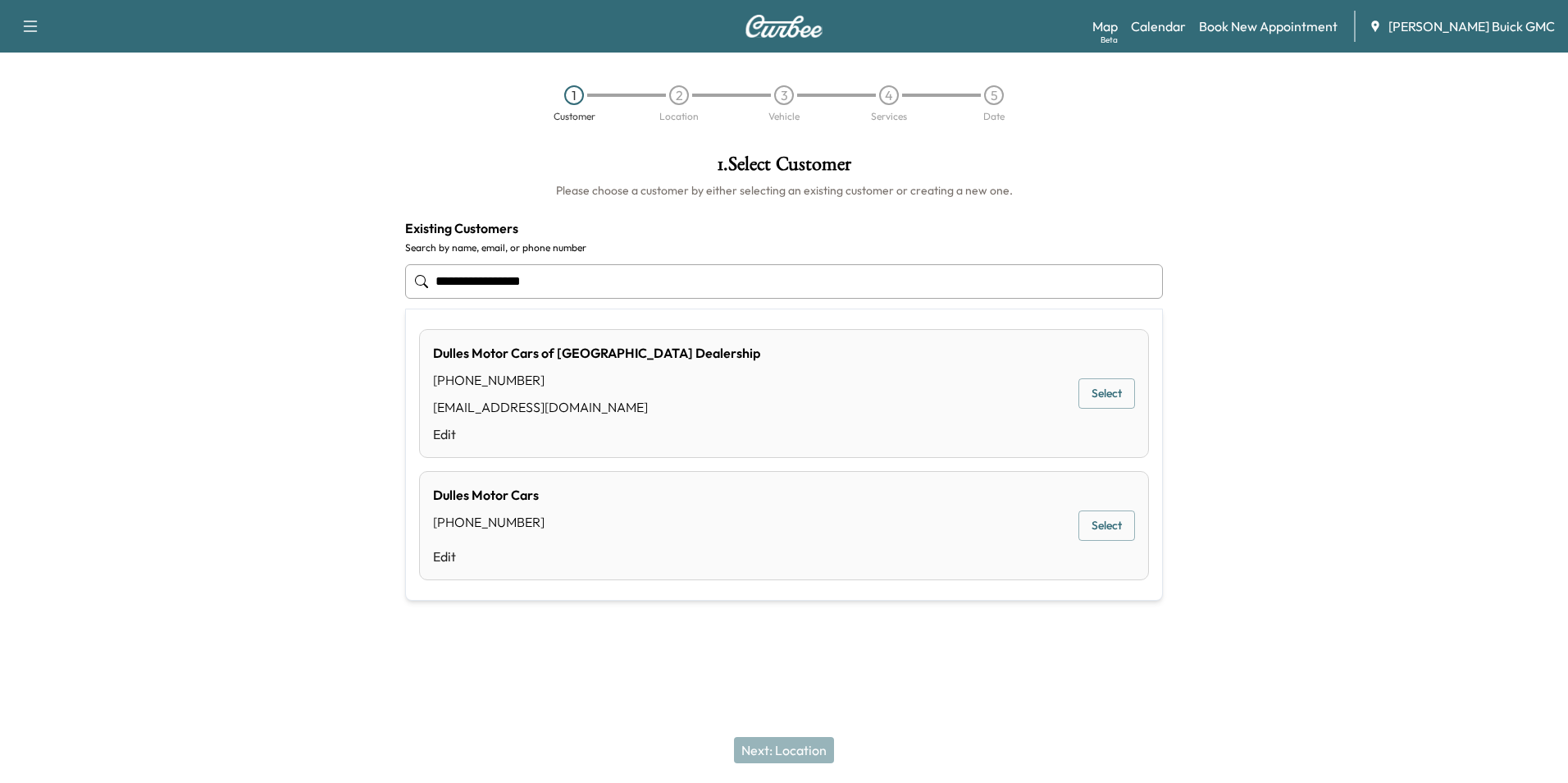
click at [1113, 387] on button "Select" at bounding box center [1107, 393] width 57 height 30
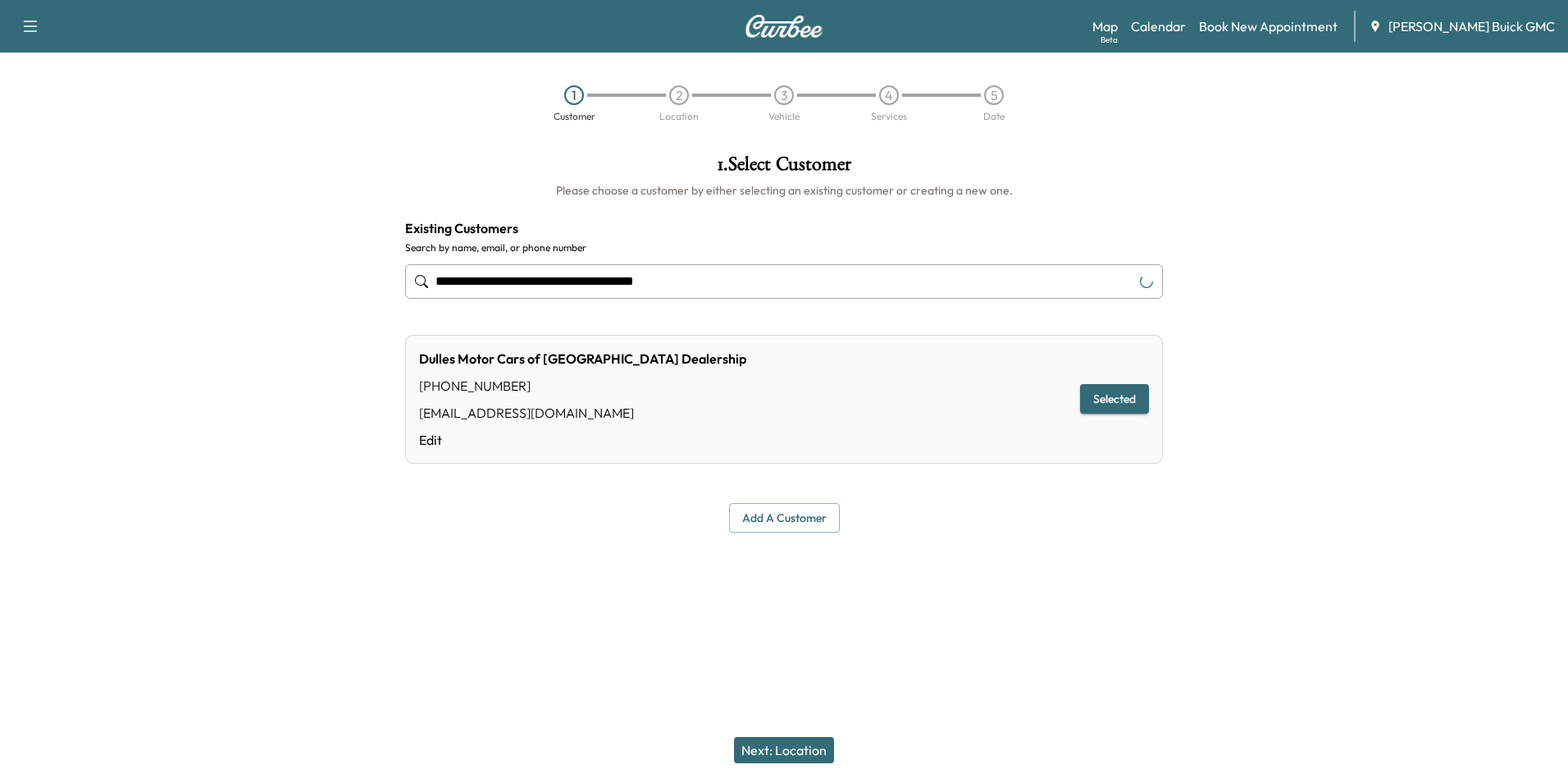
type input "**********"
click at [792, 743] on button "Next: Location" at bounding box center [784, 749] width 100 height 26
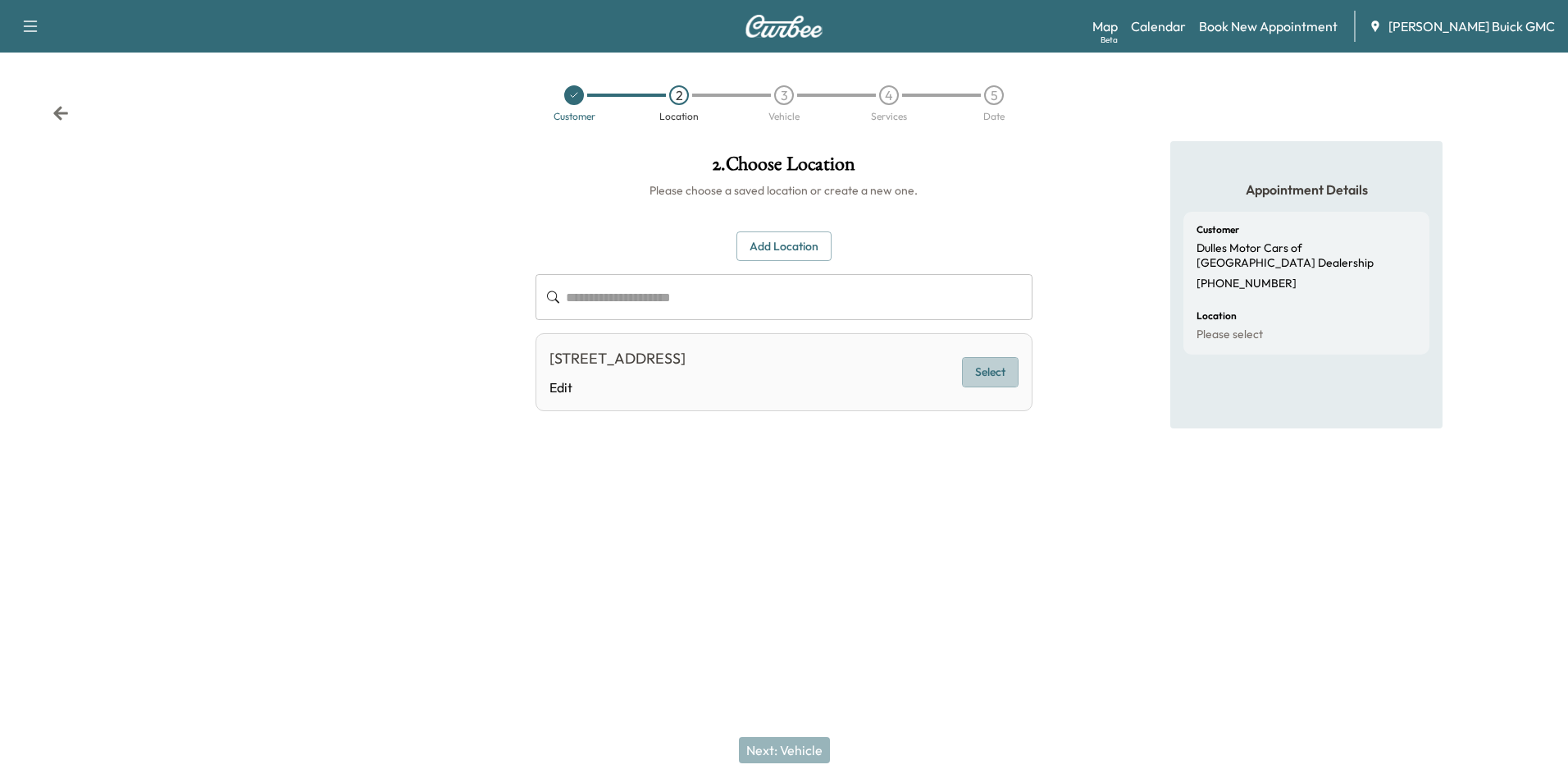
click at [993, 370] on button "Select" at bounding box center [990, 372] width 57 height 30
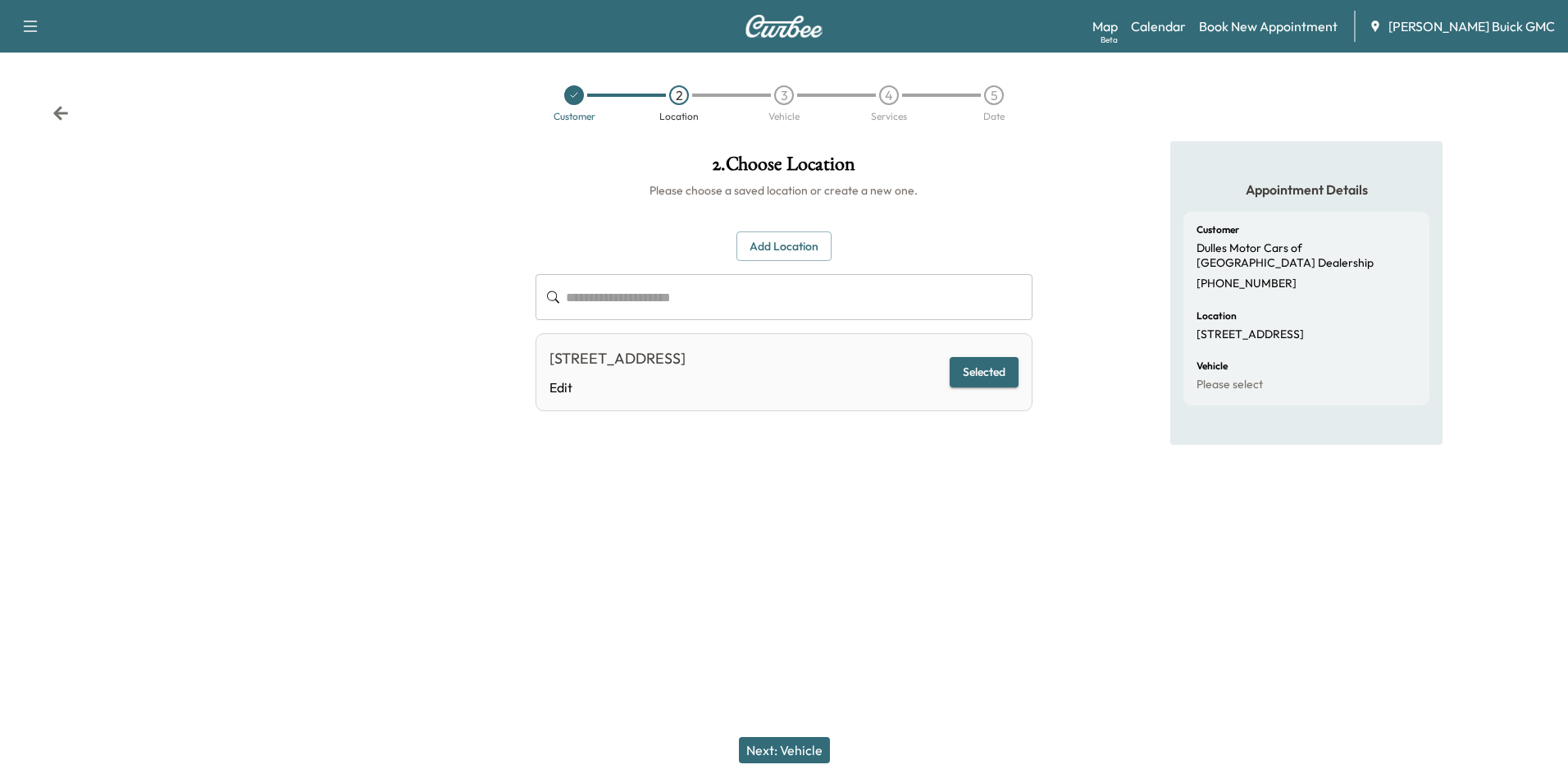
click at [801, 745] on button "Next: Vehicle" at bounding box center [784, 749] width 91 height 26
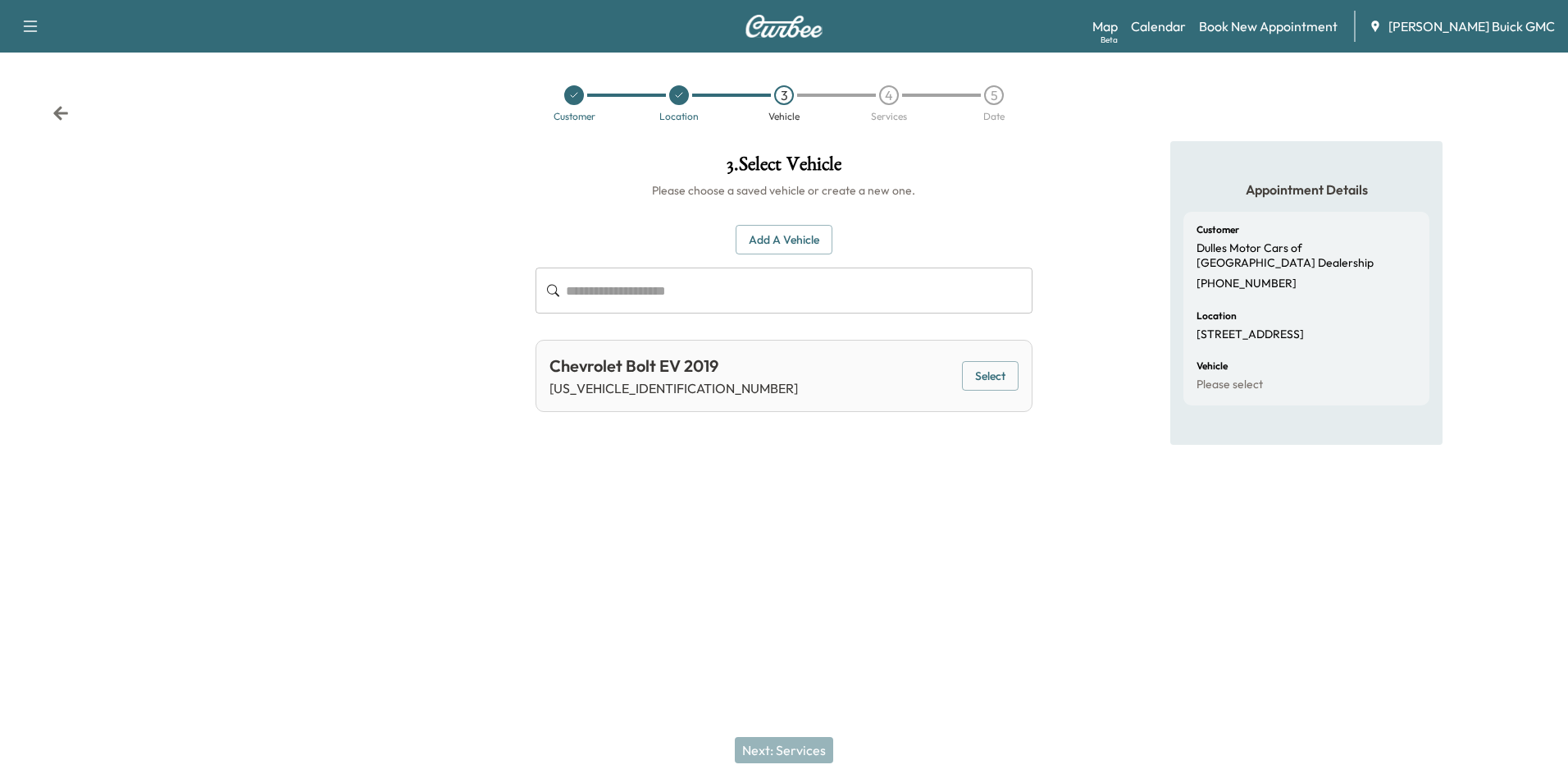
click at [798, 233] on button "Add a Vehicle" at bounding box center [784, 240] width 97 height 30
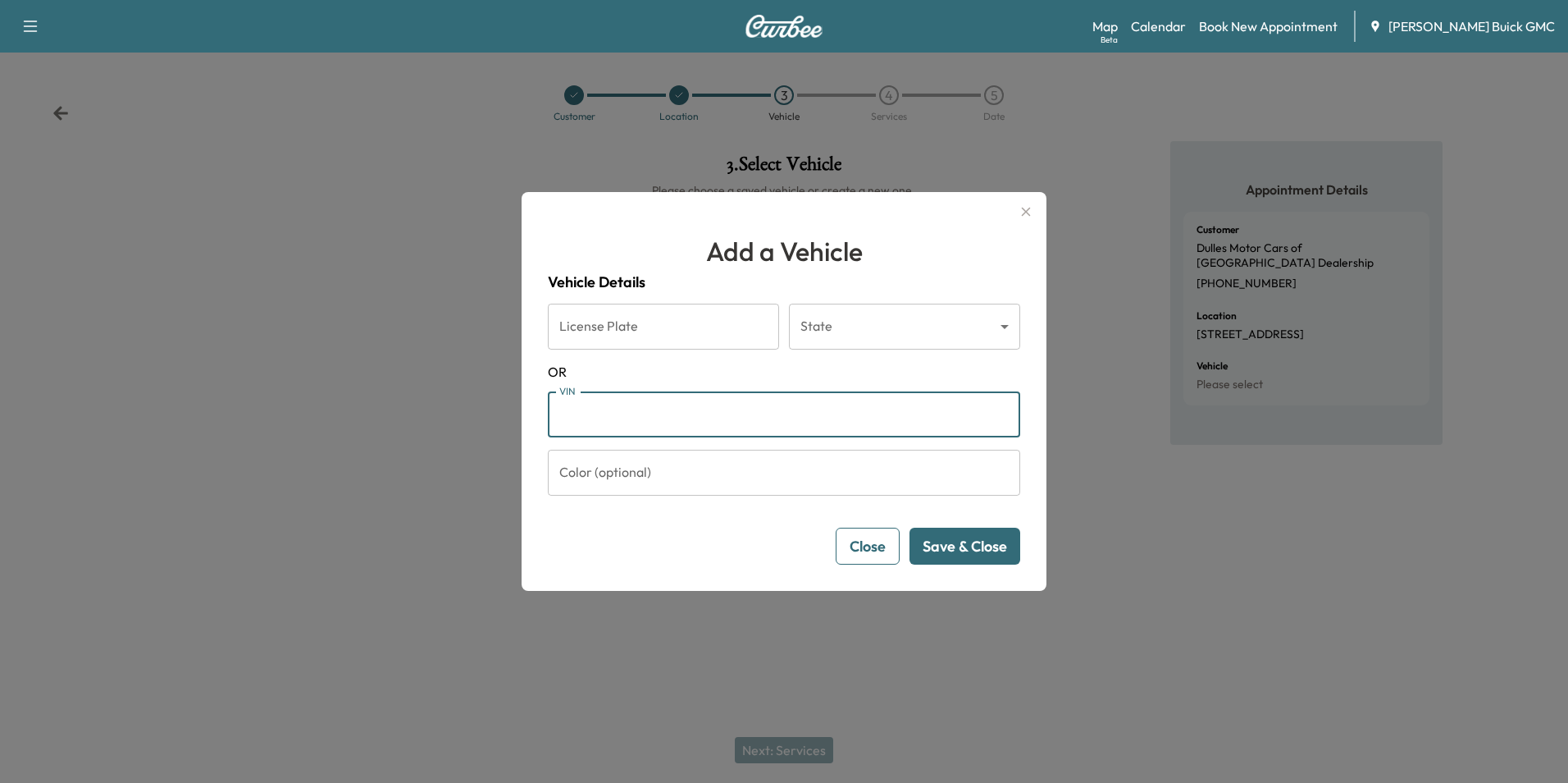
click at [611, 418] on input "VIN" at bounding box center [784, 414] width 472 height 46
type input "**********"
click at [943, 546] on button "Save & Close" at bounding box center [964, 545] width 111 height 37
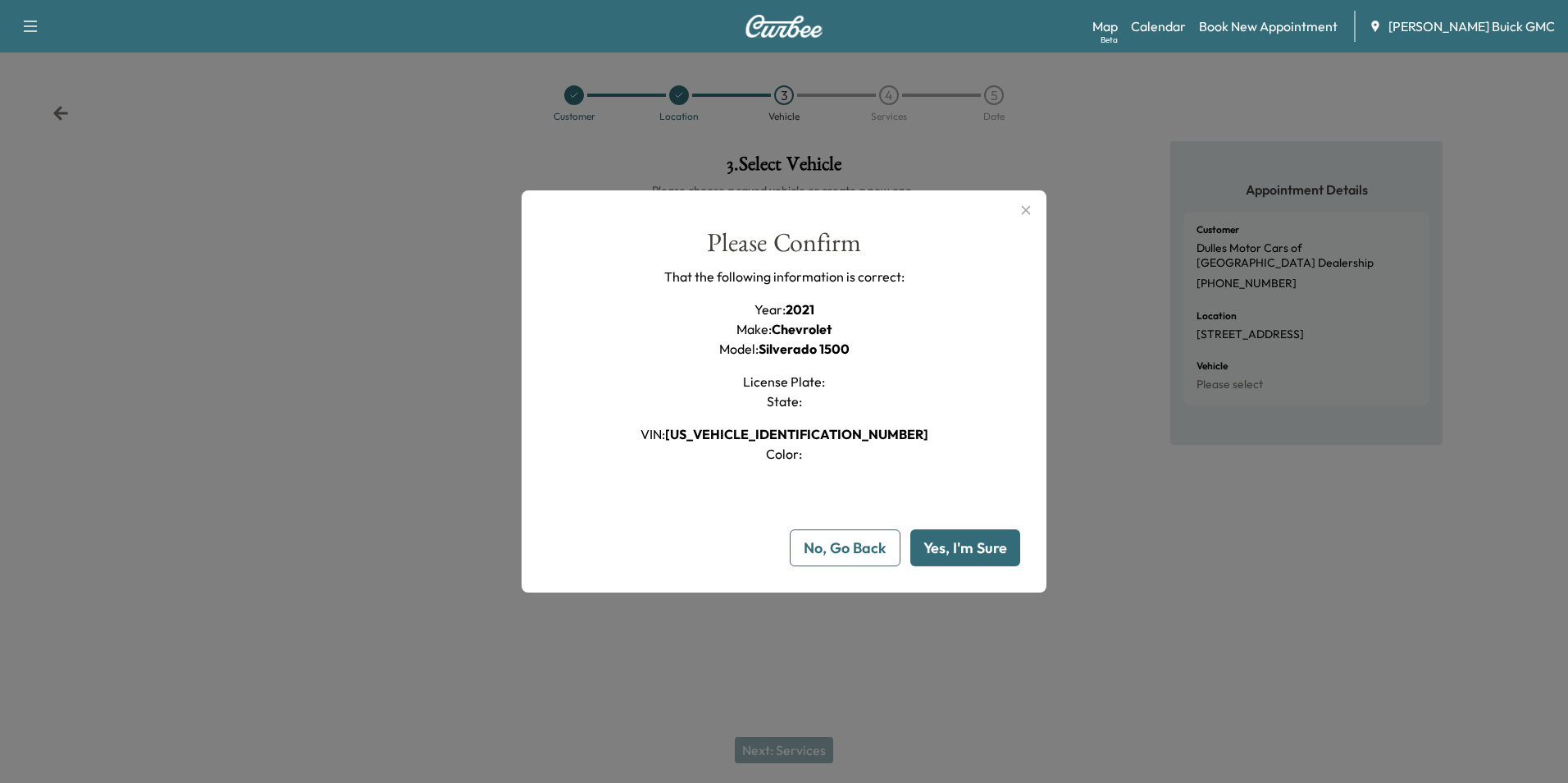
click at [970, 544] on button "Yes, I'm Sure" at bounding box center [965, 547] width 110 height 37
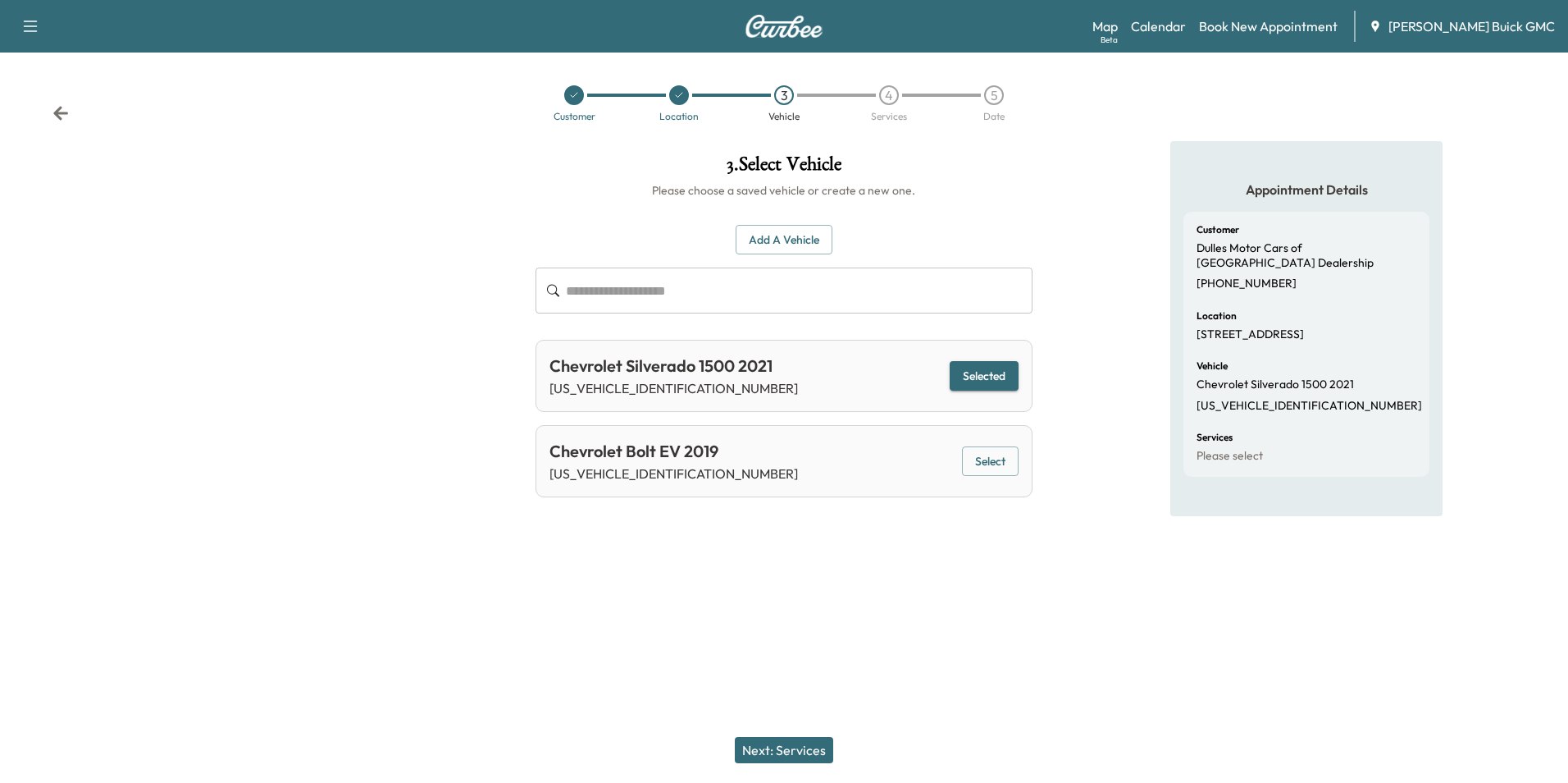
click at [781, 747] on button "Next: Services" at bounding box center [784, 749] width 99 height 26
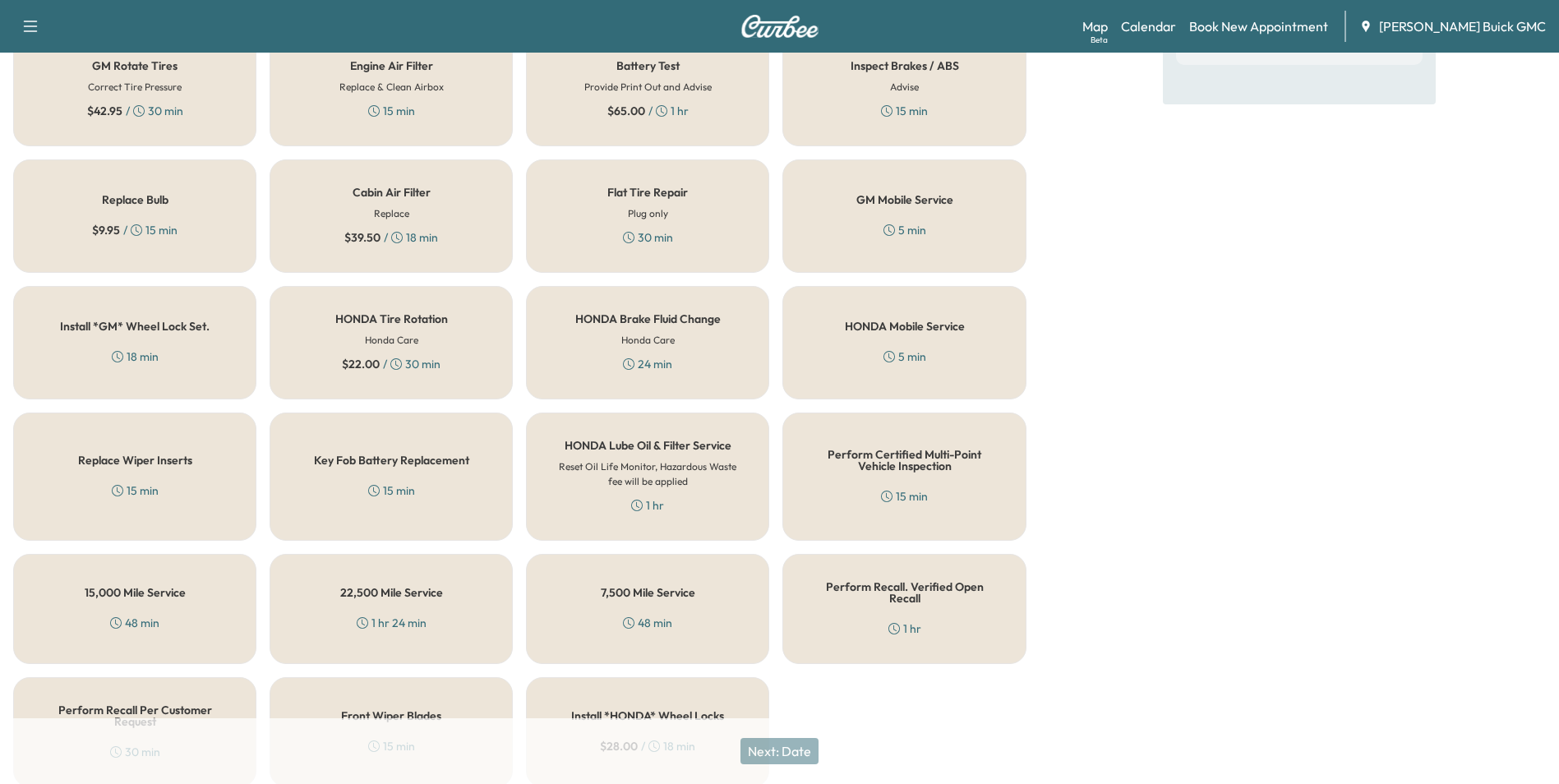
scroll to position [470, 0]
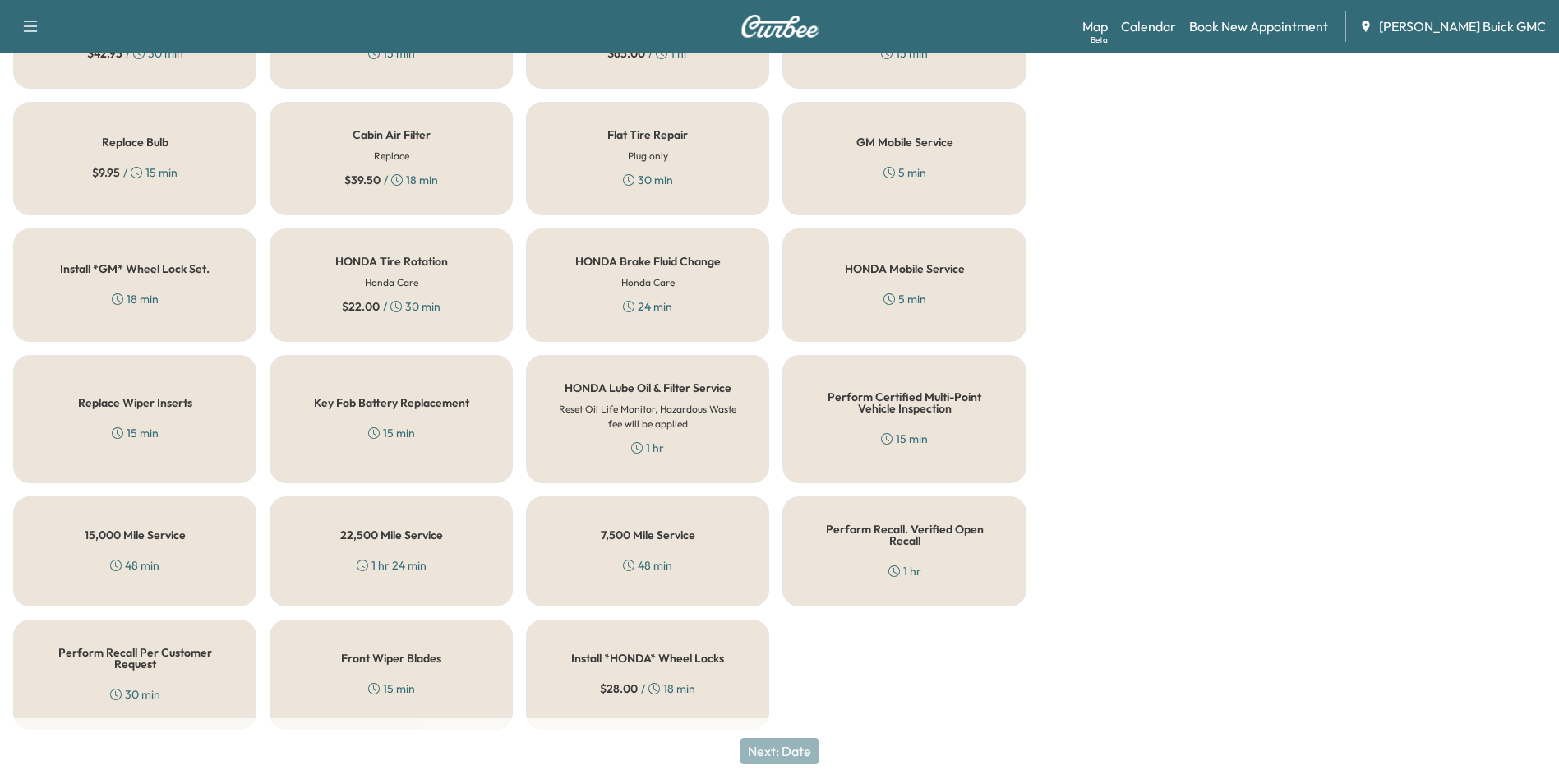
click at [875, 425] on div "Perform Certified Multi-Point Vehicle Inspection 15 min" at bounding box center [904, 419] width 244 height 128
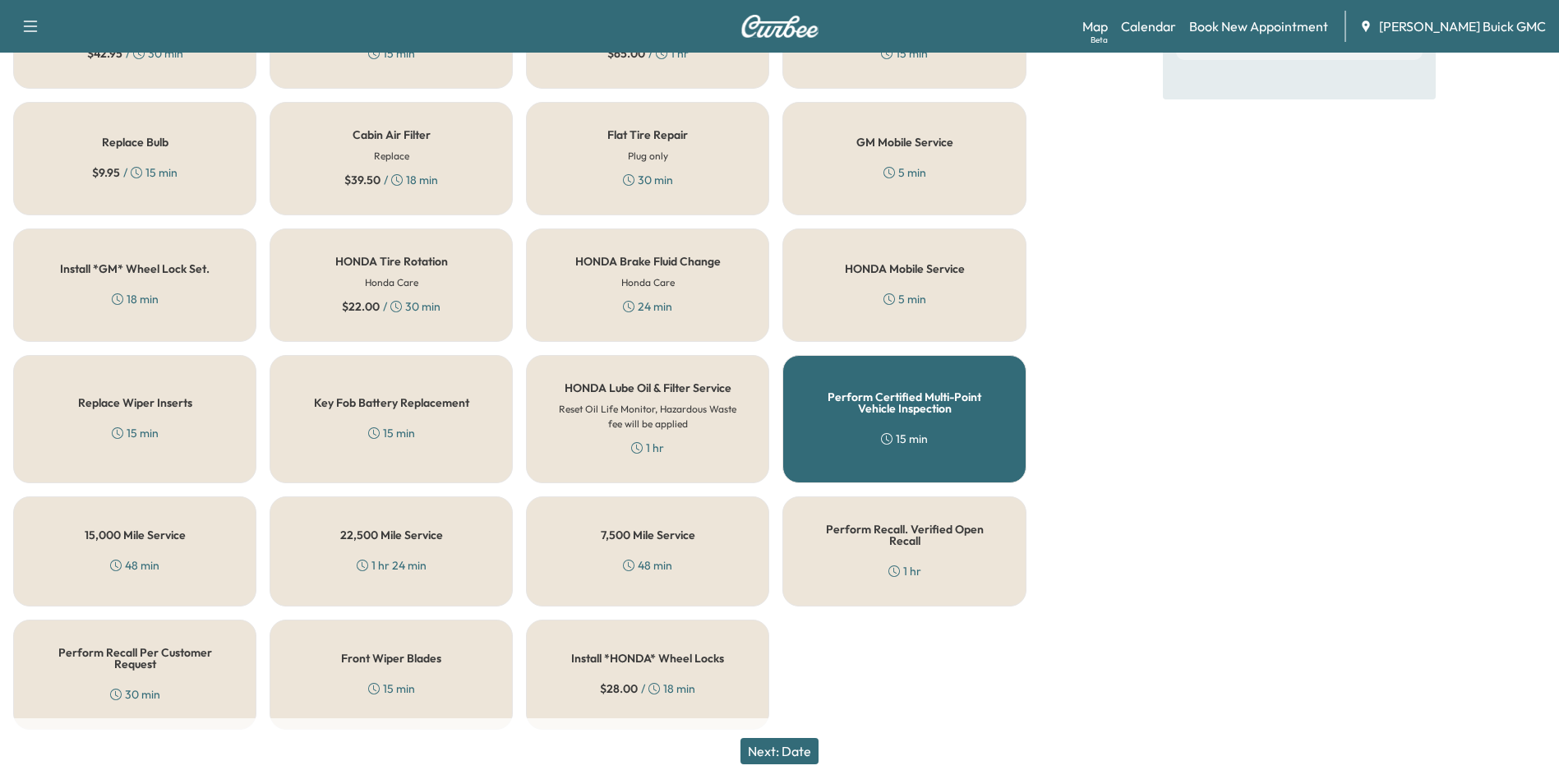
click at [804, 747] on button "Next: Date" at bounding box center [780, 750] width 78 height 26
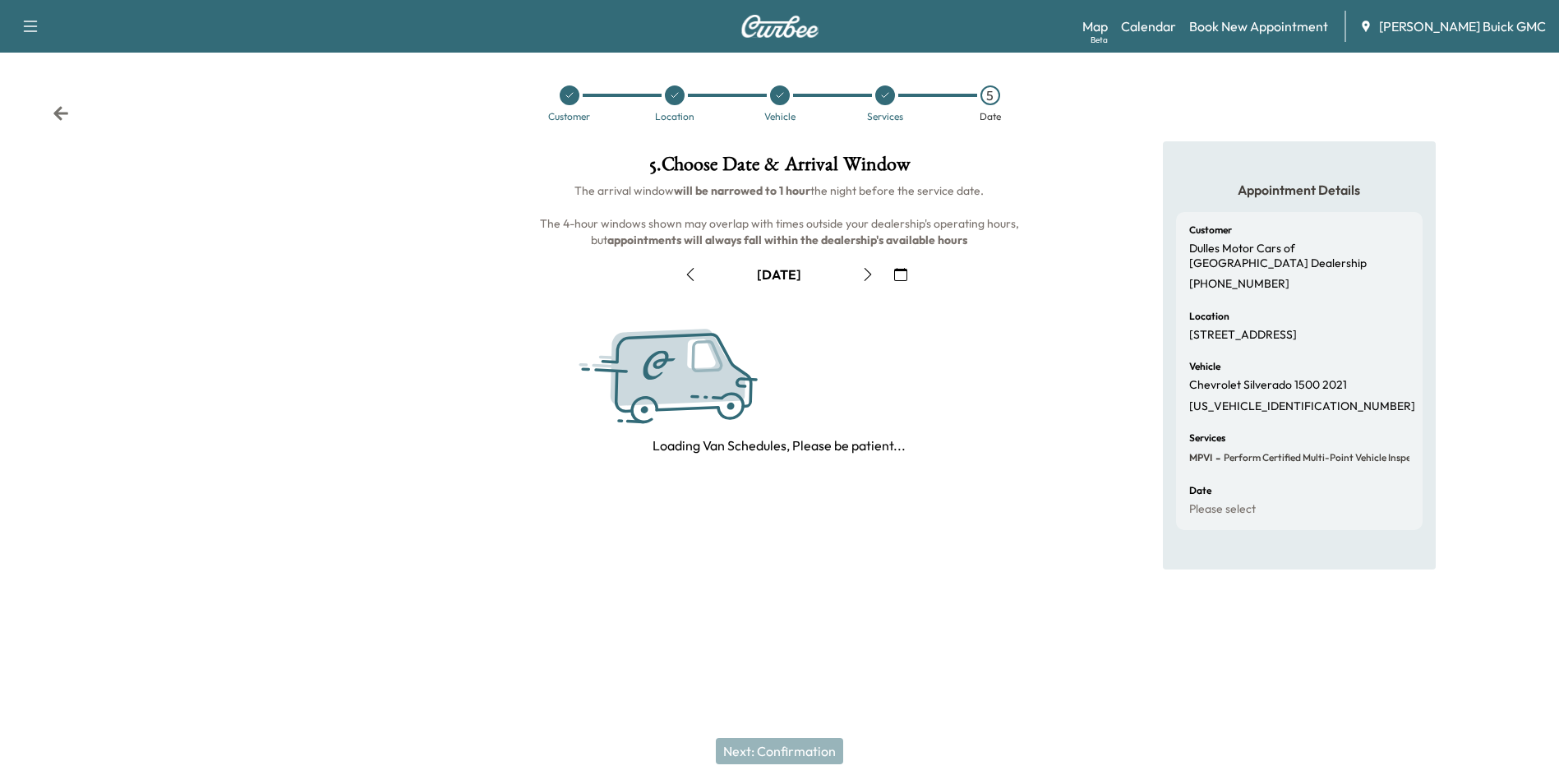
scroll to position [0, 0]
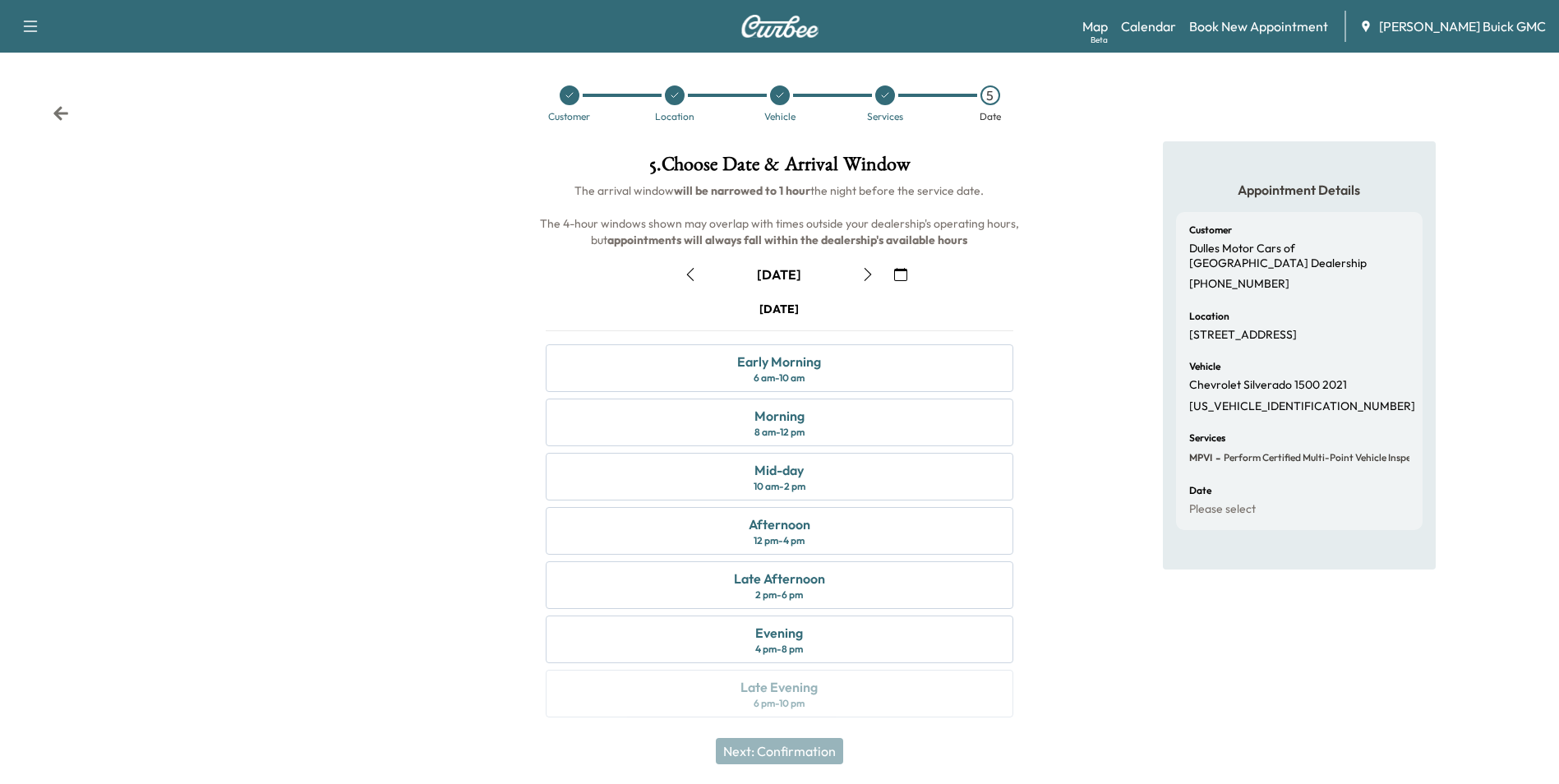
click at [899, 273] on icon "button" at bounding box center [900, 273] width 13 height 13
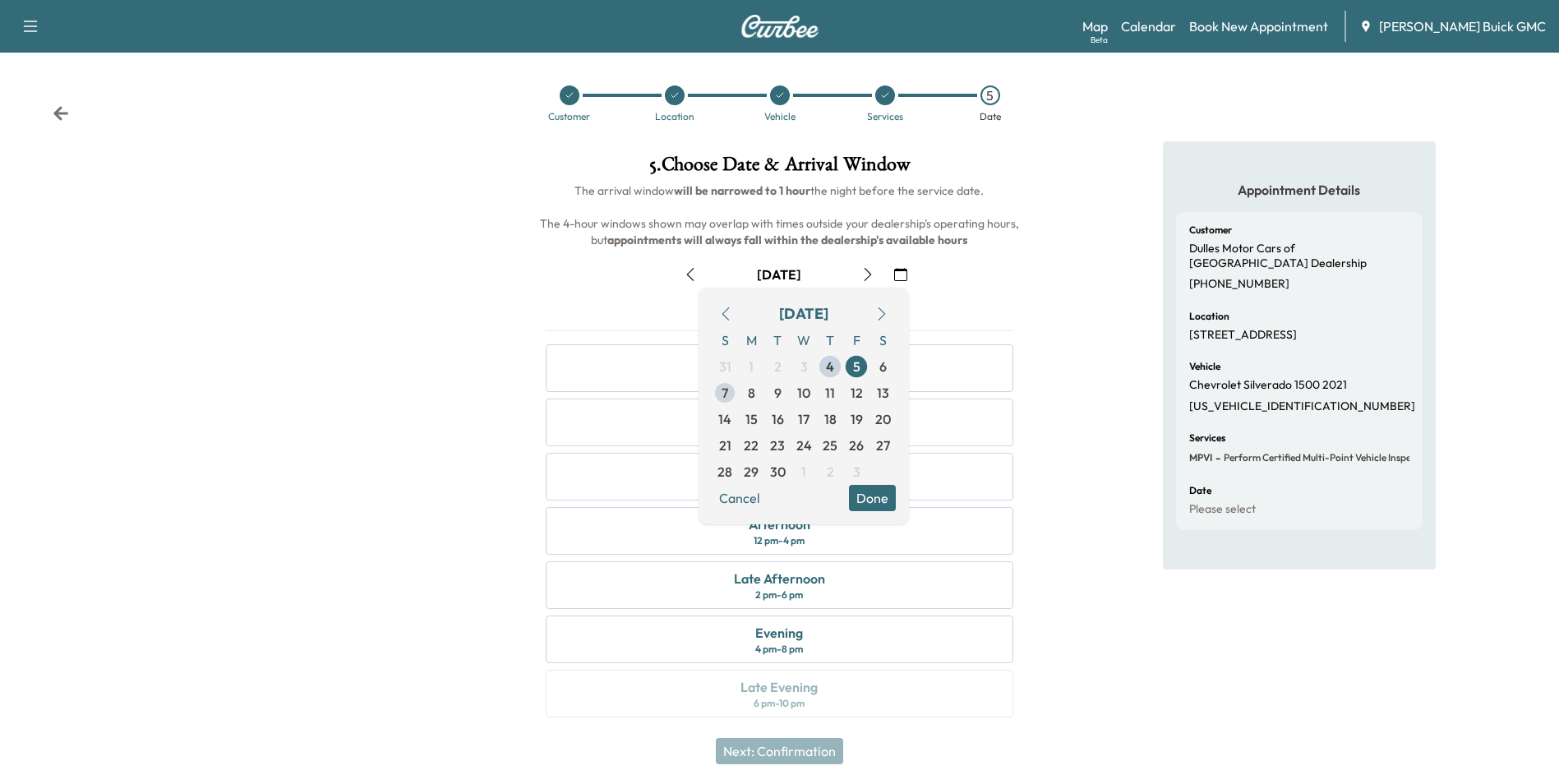
click at [748, 391] on span "8" at bounding box center [751, 392] width 26 height 26
click at [874, 494] on button "Done" at bounding box center [872, 498] width 47 height 26
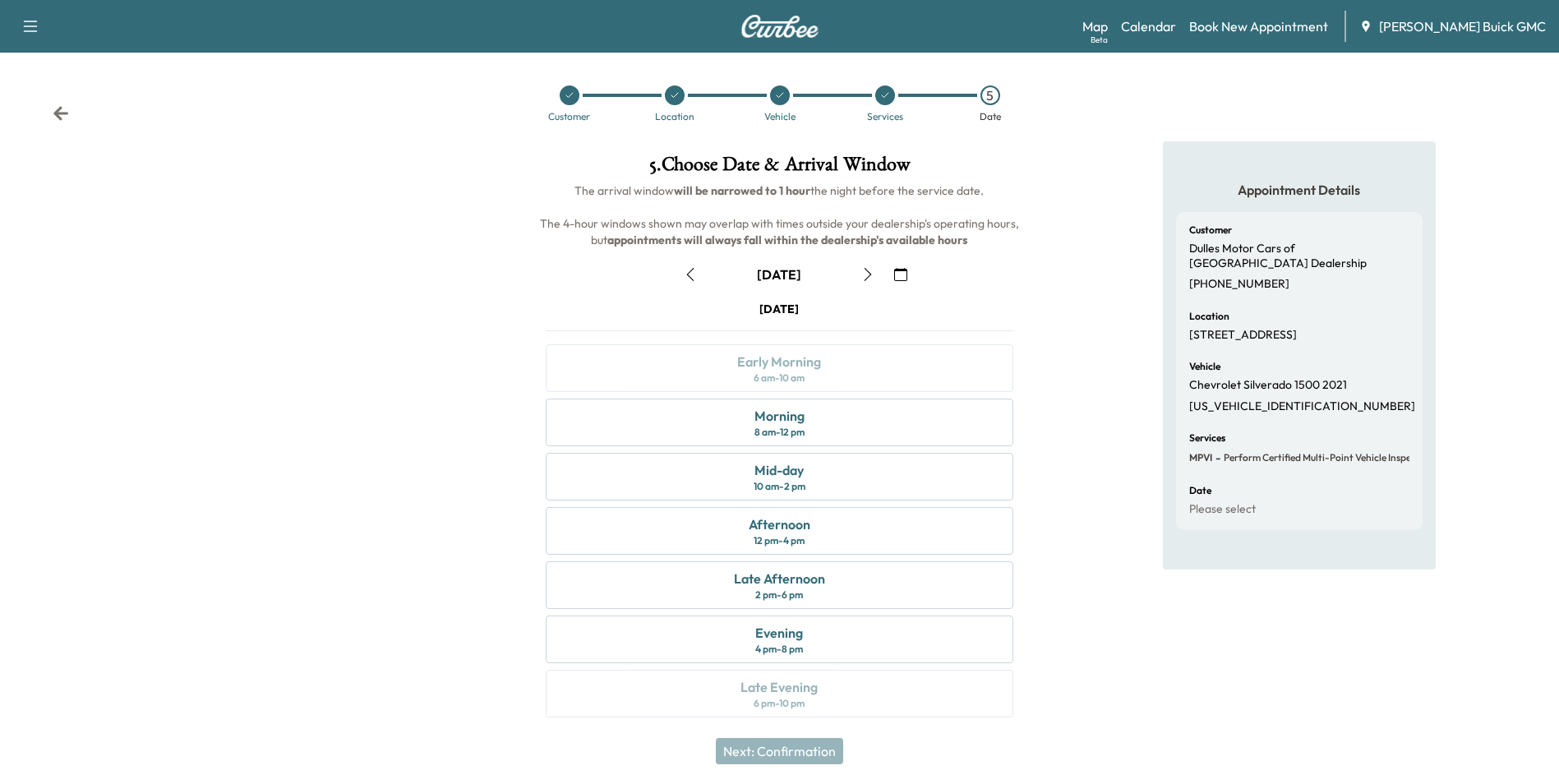
click at [1059, 412] on div "Appointment Details Customer Dulles Motor Cars of Leesburg Dealership [PHONE_NU…" at bounding box center [1299, 439] width 519 height 595
click at [802, 418] on div "Morning" at bounding box center [780, 416] width 50 height 20
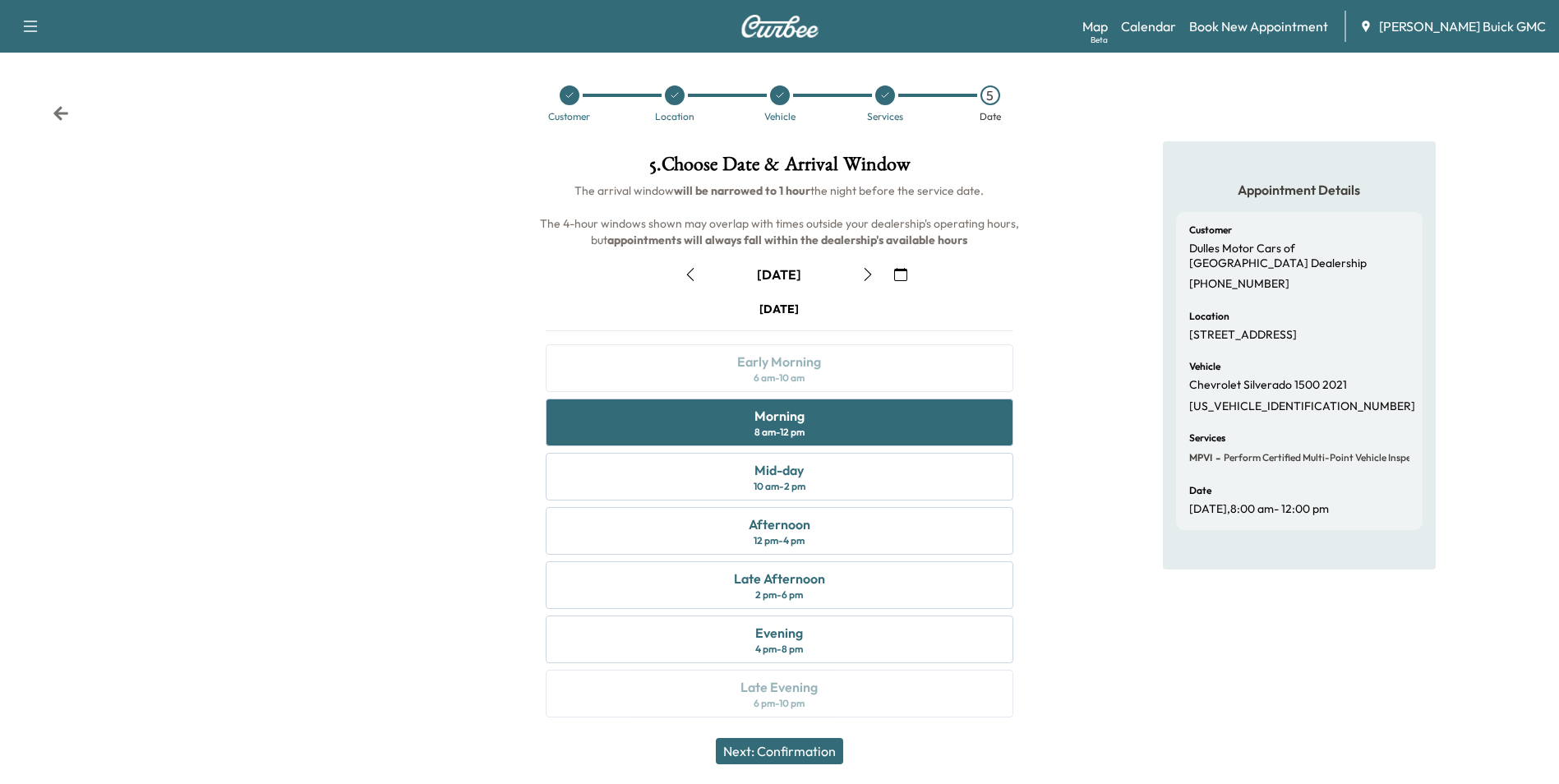
click at [802, 749] on button "Next: Confirmation" at bounding box center [780, 750] width 128 height 26
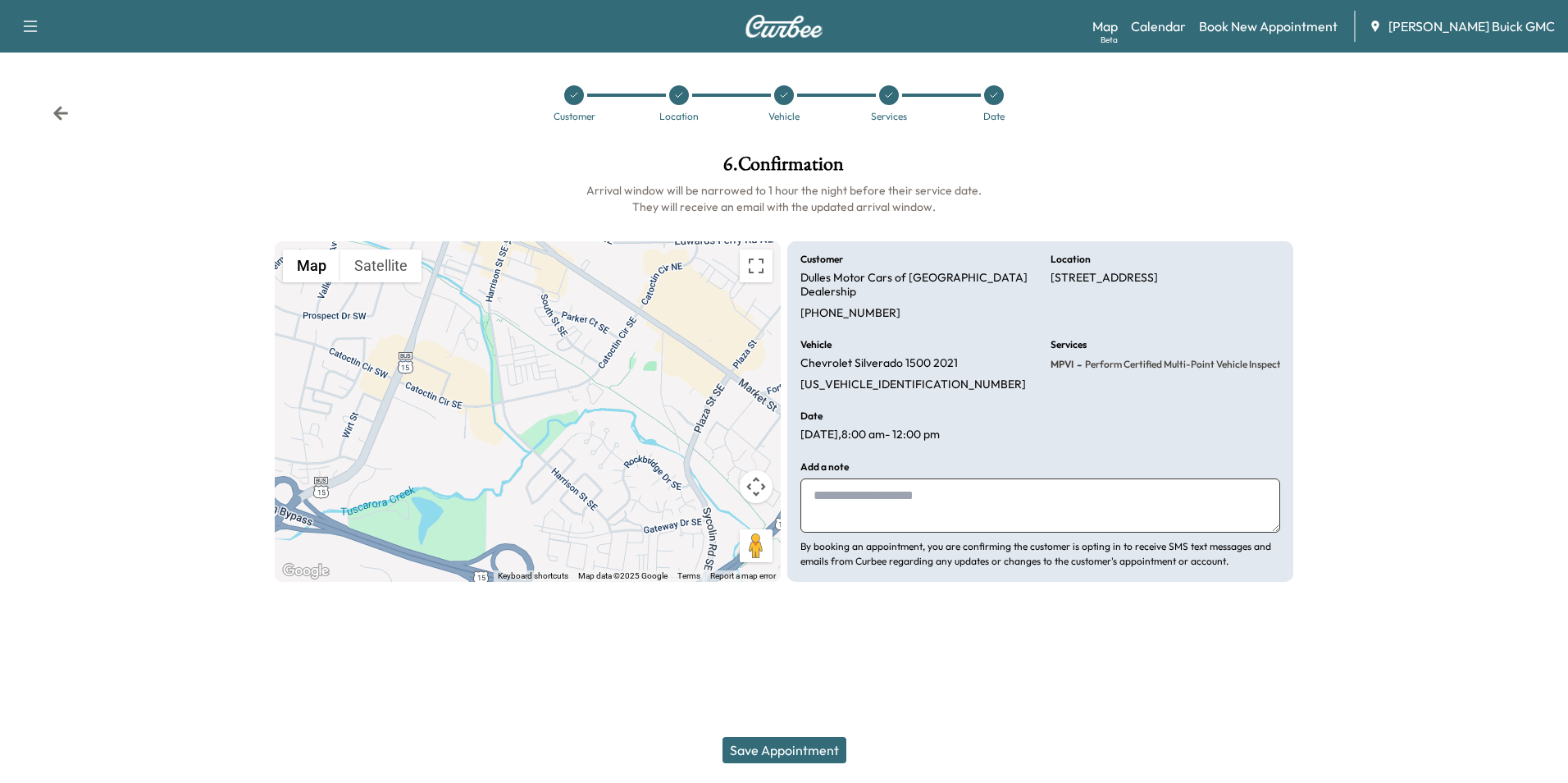
click at [842, 485] on textarea at bounding box center [1041, 505] width 480 height 54
type textarea "**********"
click at [801, 746] on button "Save Appointment" at bounding box center [784, 749] width 124 height 26
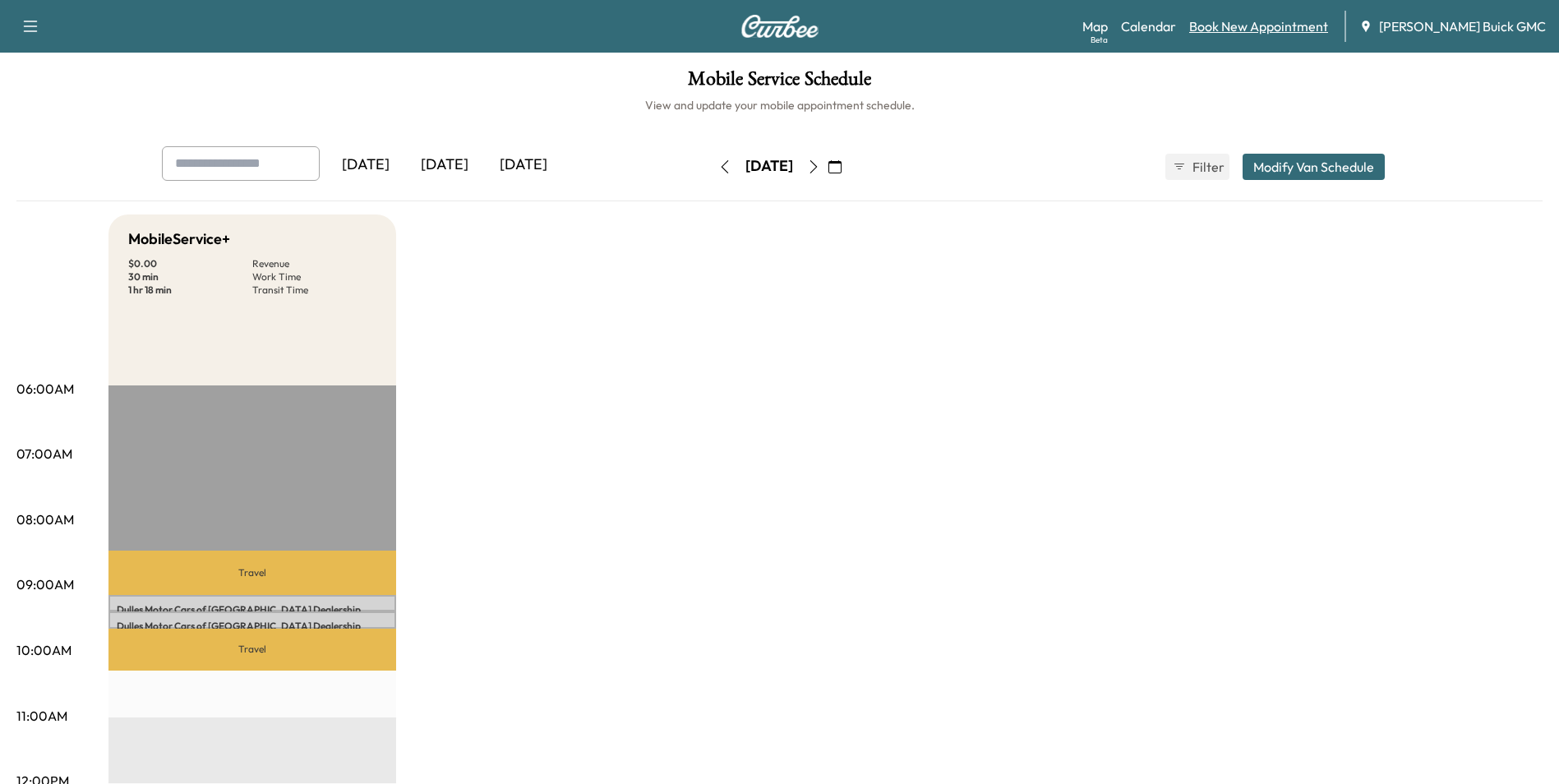
click at [1241, 23] on link "Book New Appointment" at bounding box center [1259, 26] width 139 height 20
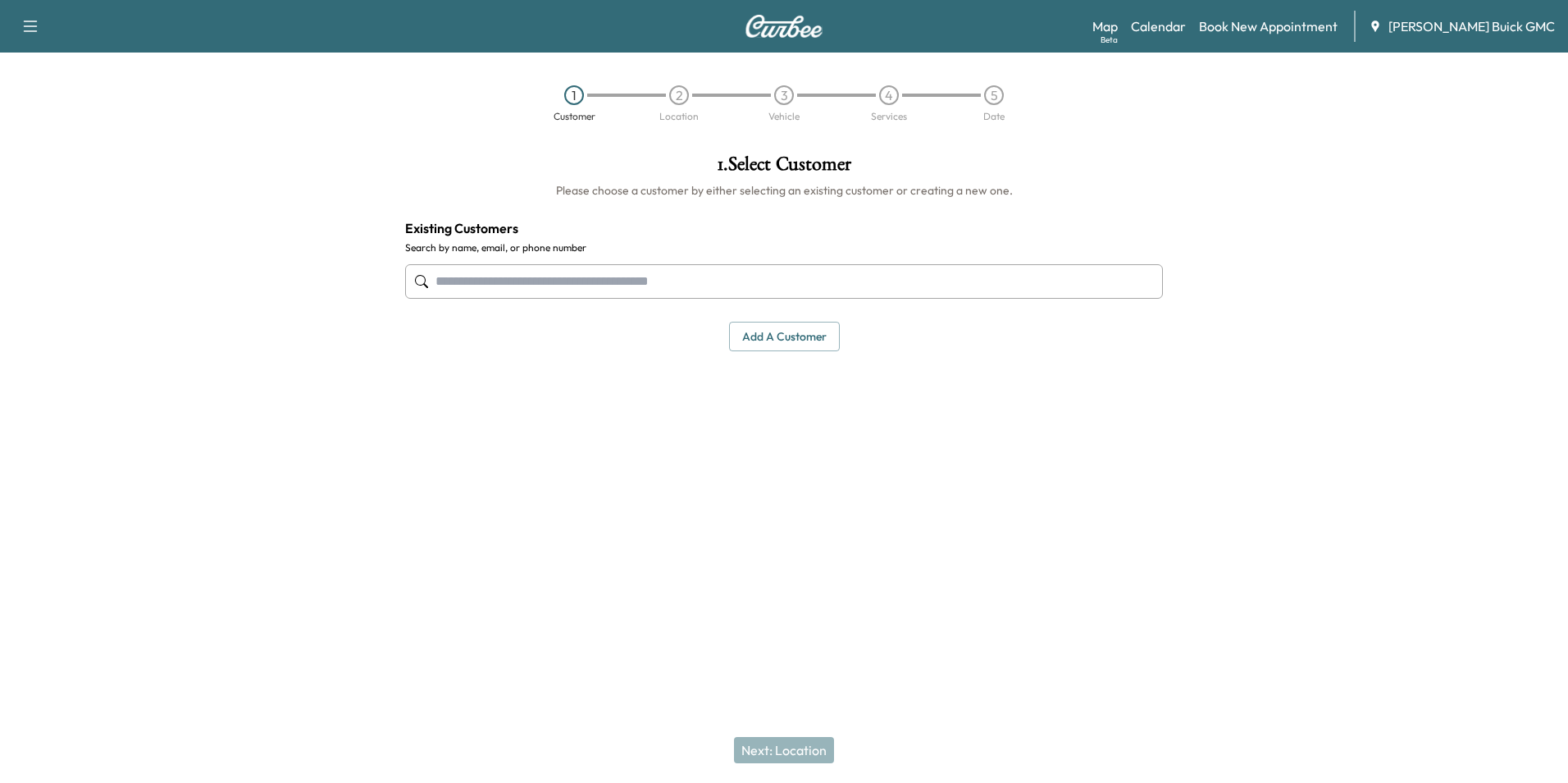
click at [648, 278] on input "text" at bounding box center [784, 281] width 758 height 35
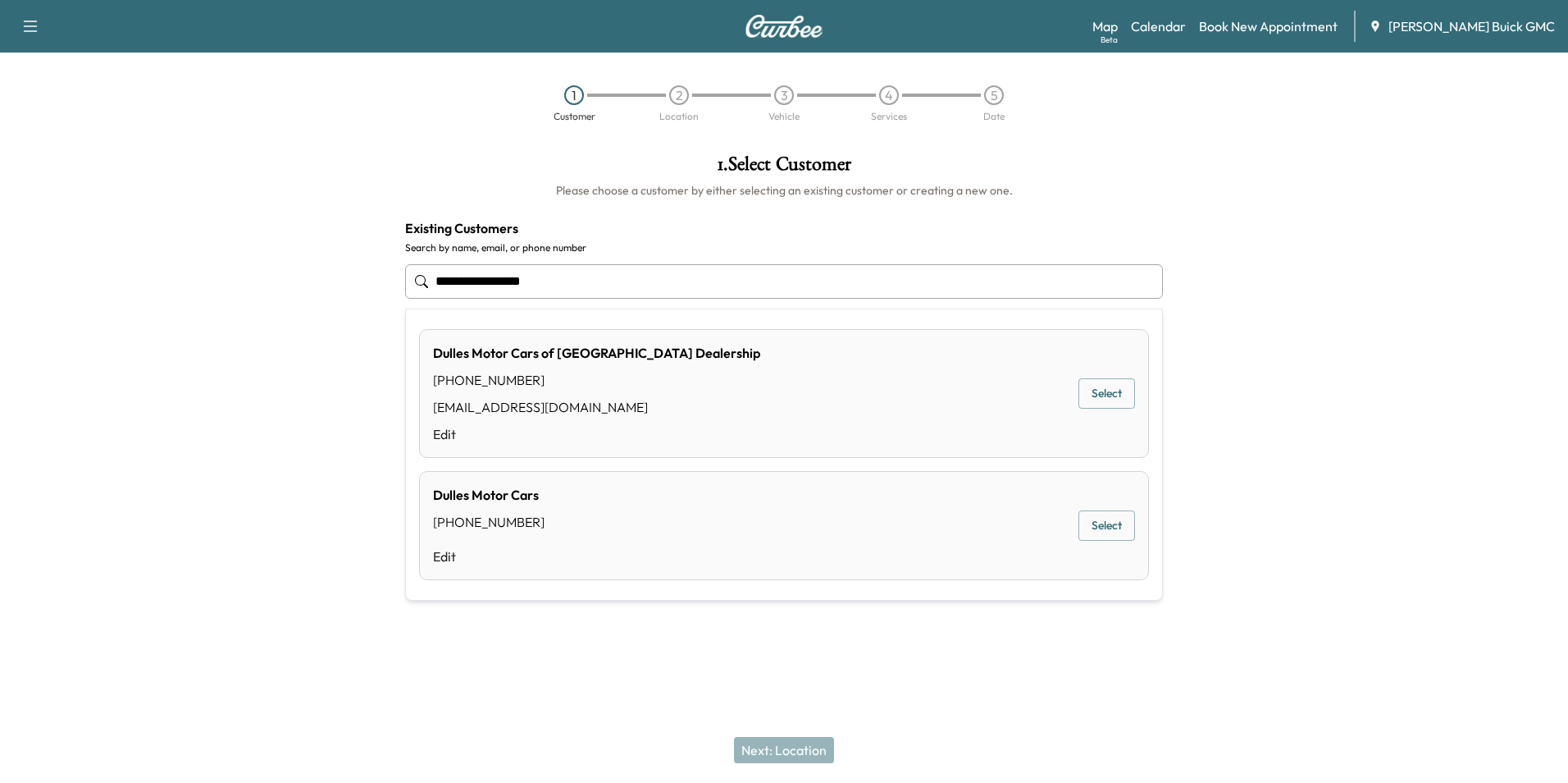
click at [1097, 392] on button "Select" at bounding box center [1107, 393] width 57 height 30
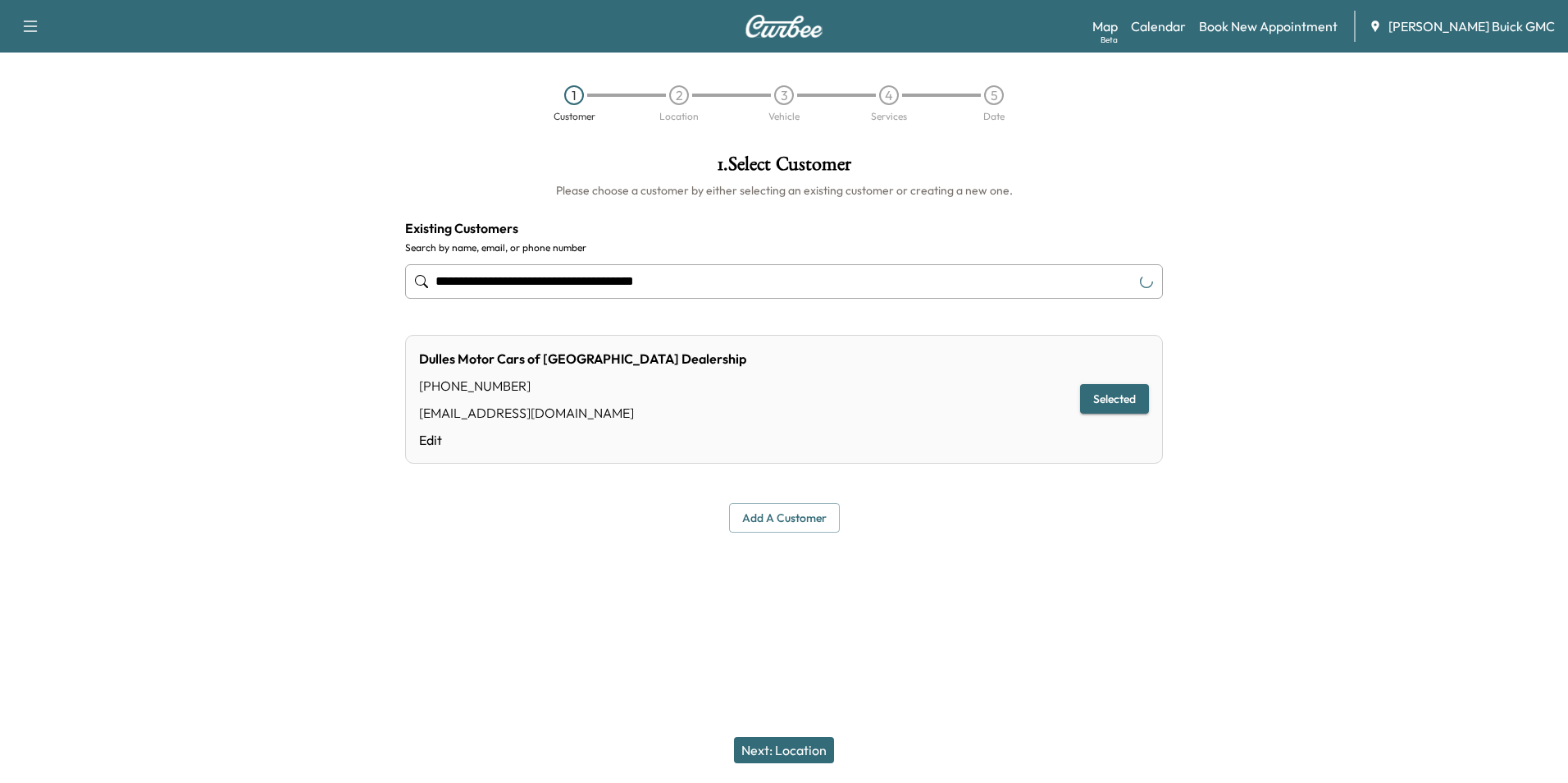
type input "**********"
click at [802, 746] on button "Next: Location" at bounding box center [784, 749] width 100 height 26
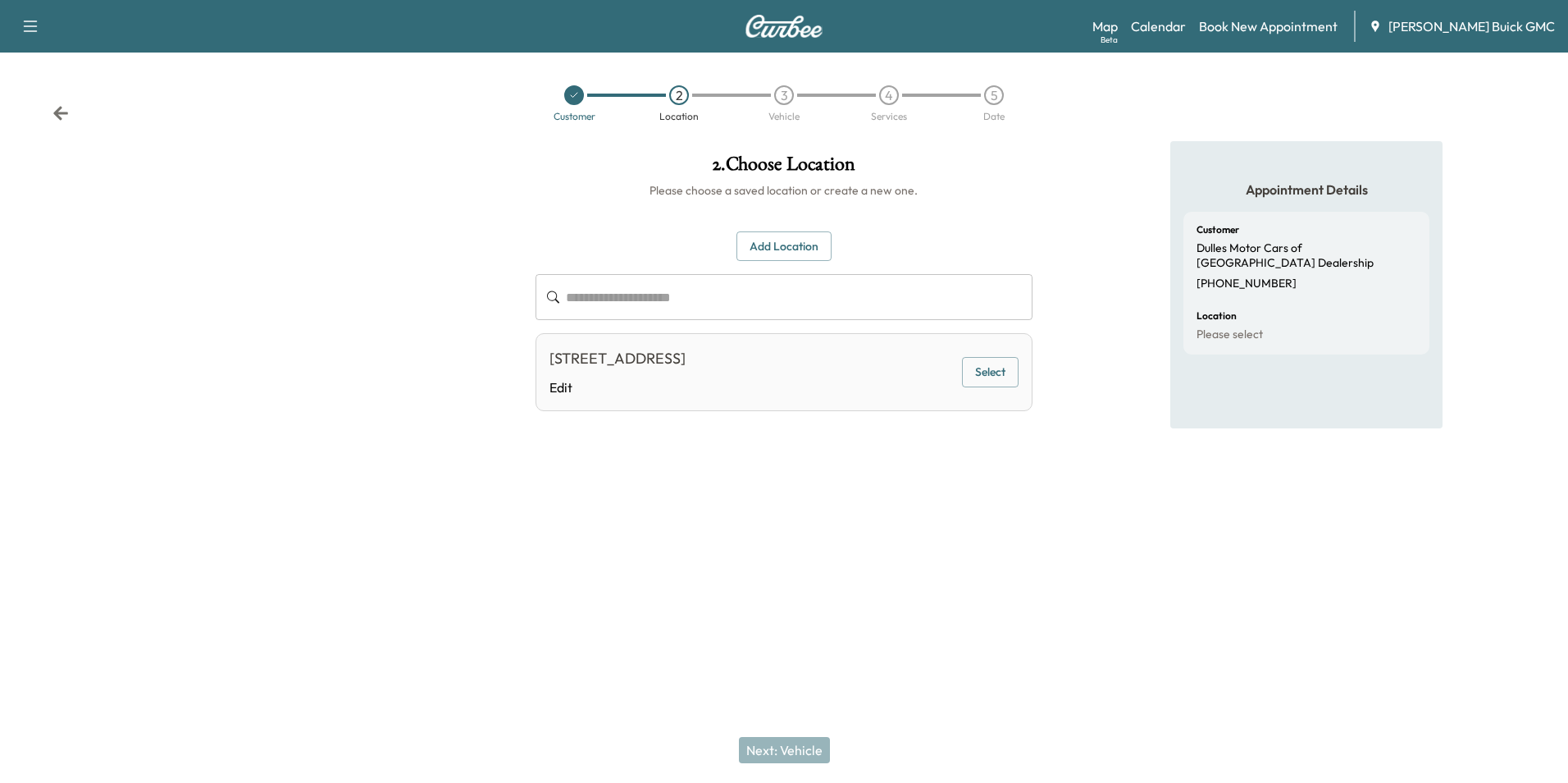
click at [983, 368] on button "Select" at bounding box center [990, 372] width 57 height 30
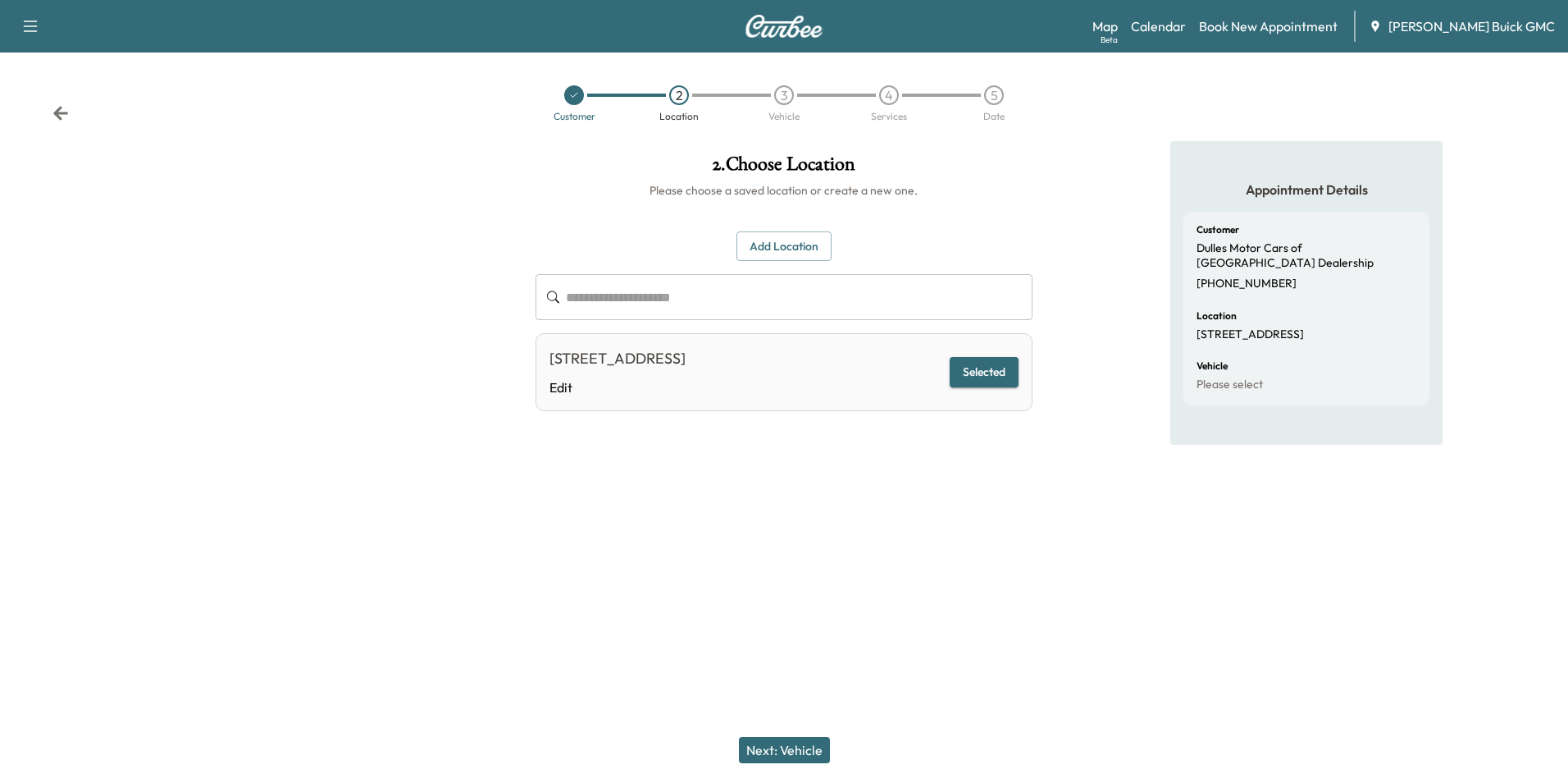
click at [796, 743] on button "Next: Vehicle" at bounding box center [784, 749] width 91 height 26
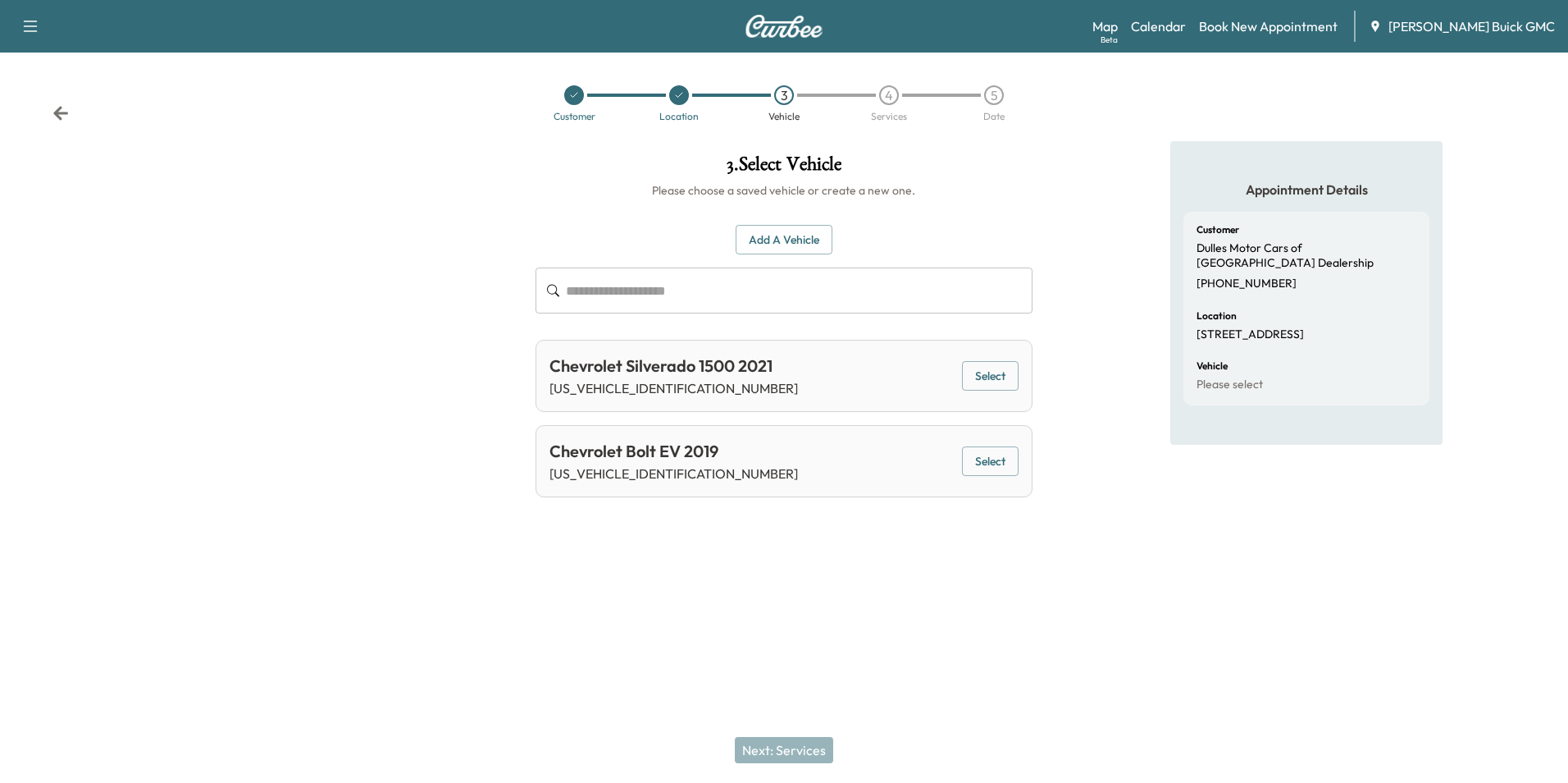
click at [779, 236] on button "Add a Vehicle" at bounding box center [784, 240] width 97 height 30
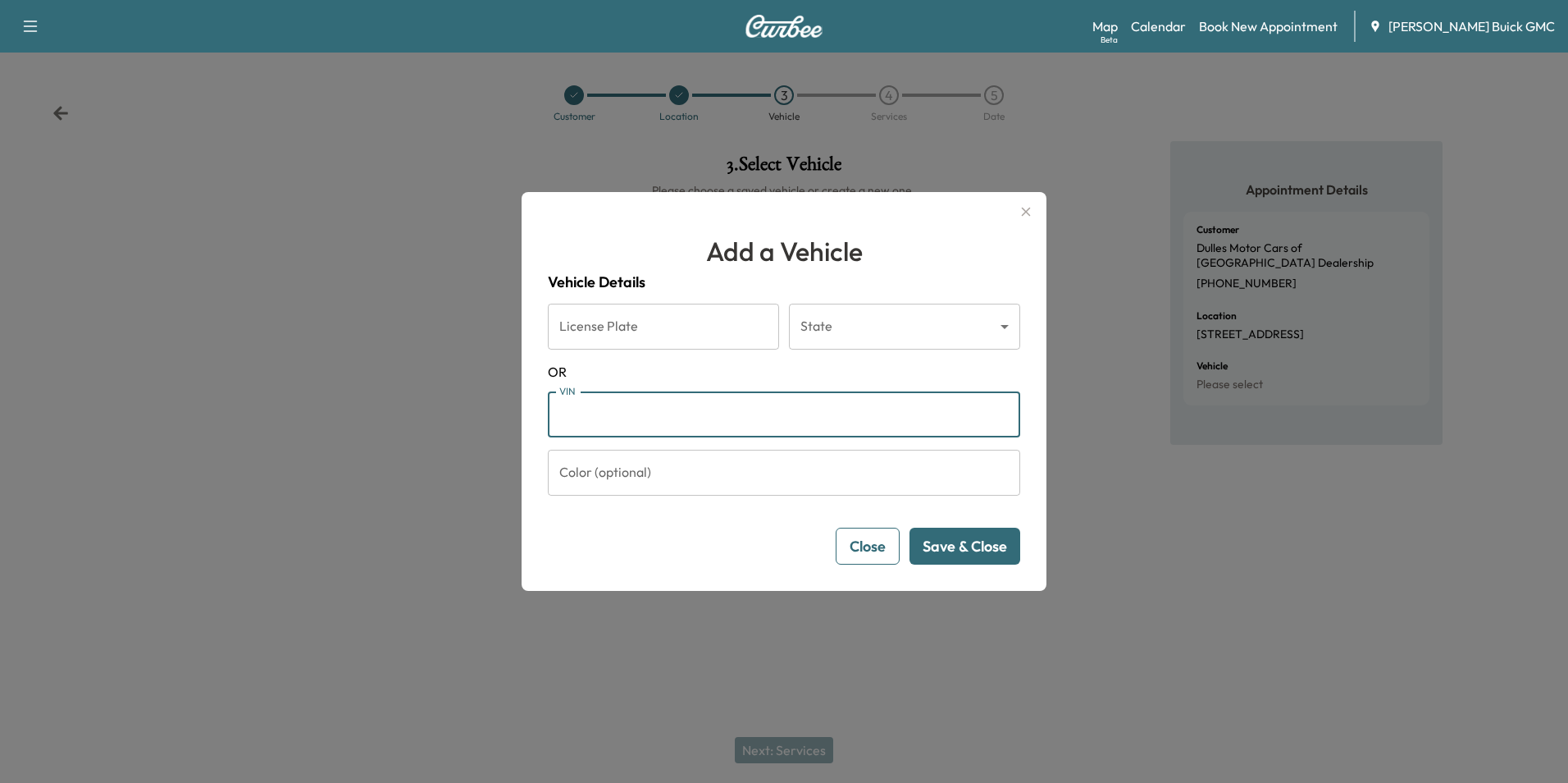
click at [662, 416] on input "VIN" at bounding box center [784, 414] width 472 height 46
type input "**********"
click at [952, 545] on button "Save & Close" at bounding box center [964, 545] width 111 height 37
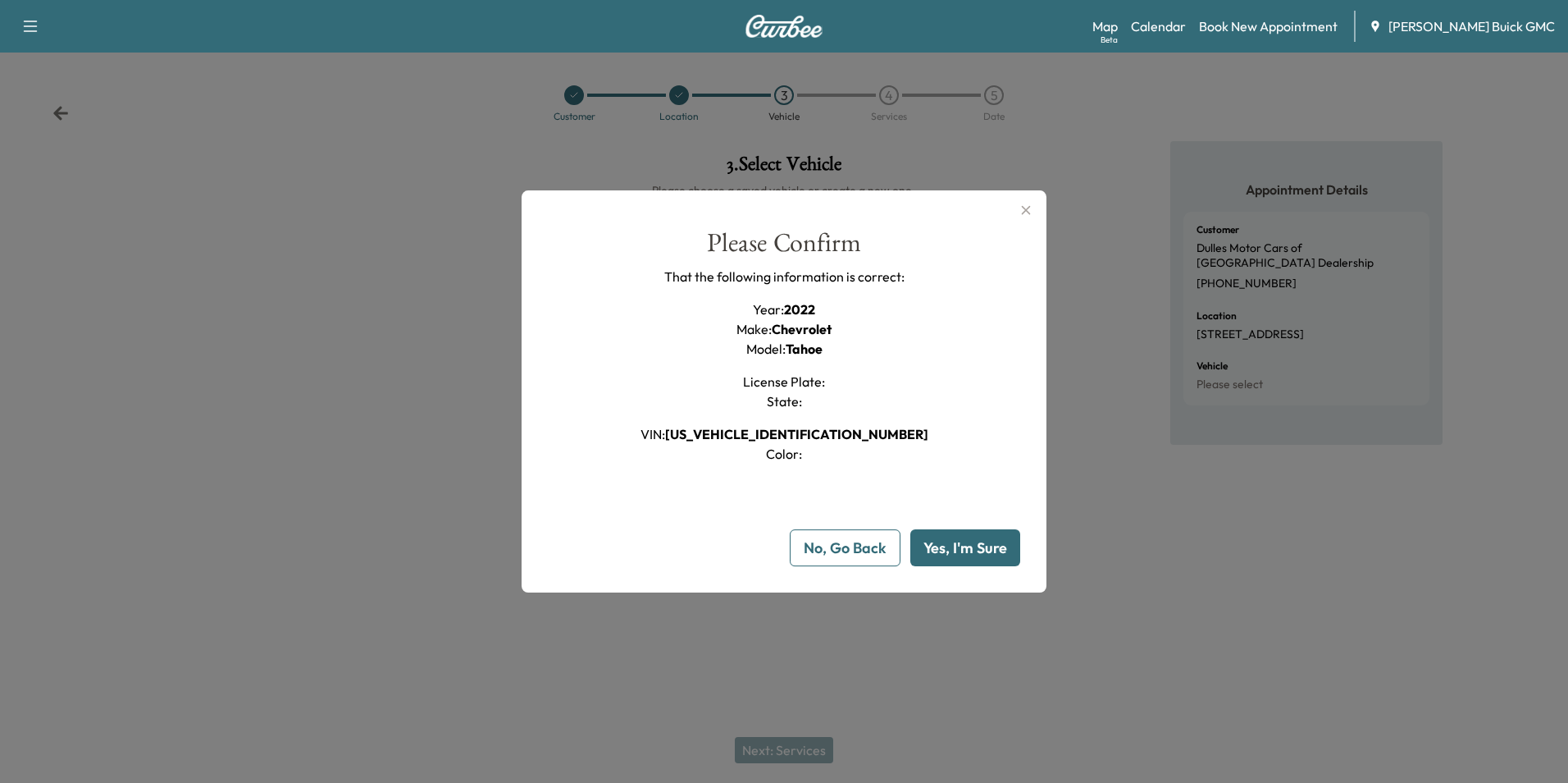
click at [934, 542] on button "Yes, I'm Sure" at bounding box center [965, 547] width 110 height 37
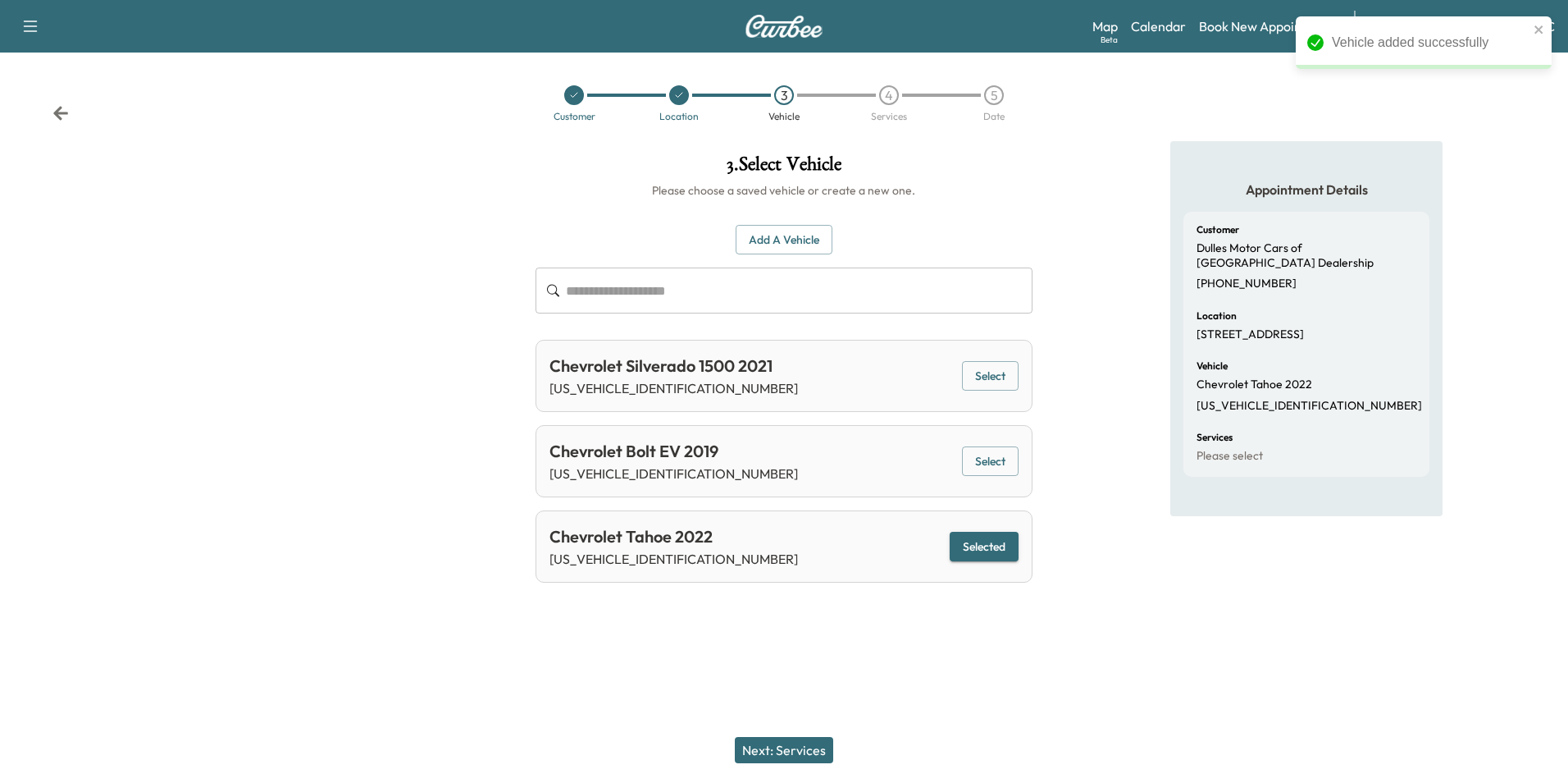
click at [797, 749] on button "Next: Services" at bounding box center [784, 749] width 99 height 26
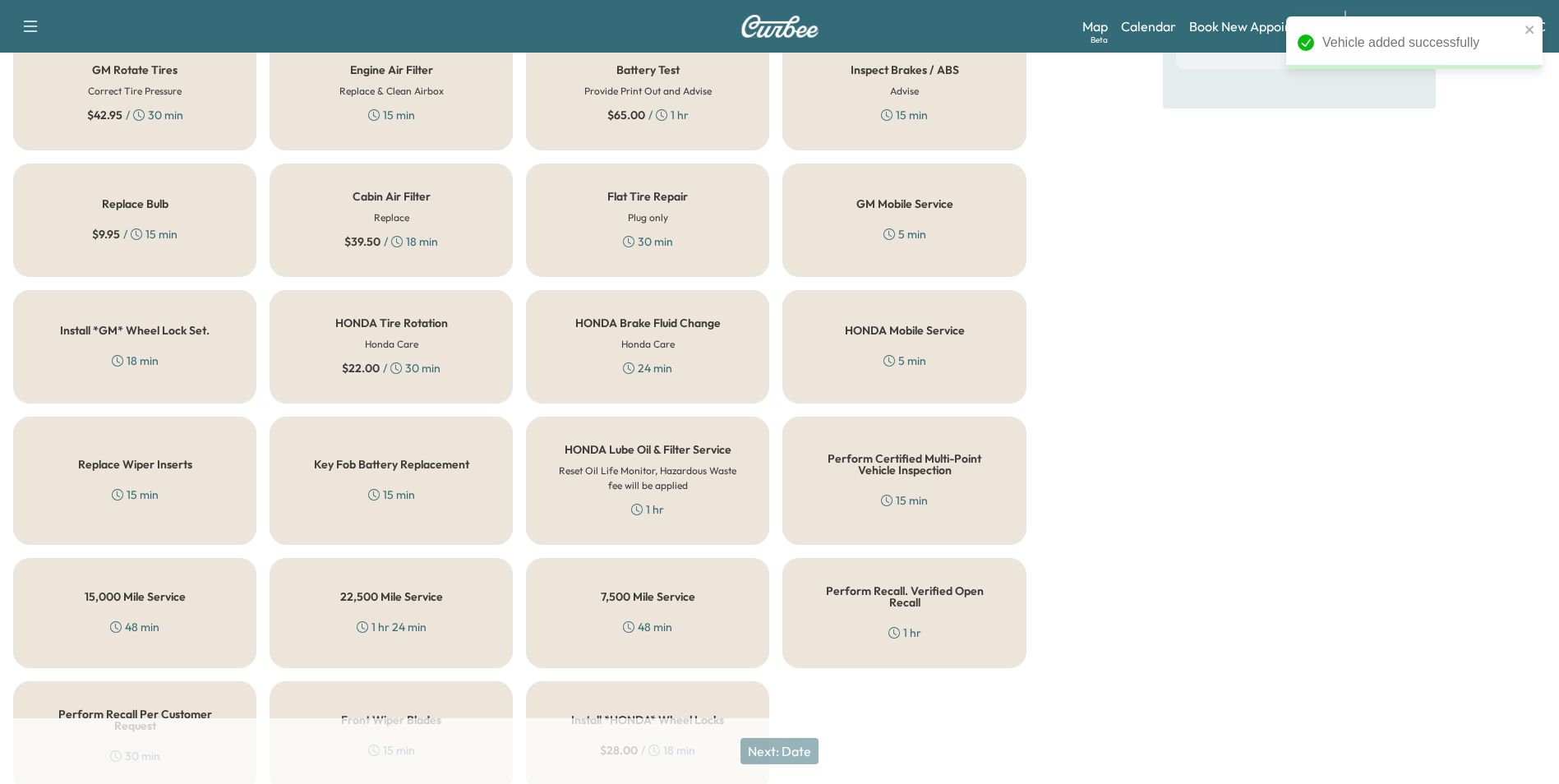
scroll to position [411, 0]
drag, startPoint x: 886, startPoint y: 445, endPoint x: 914, endPoint y: 482, distance: 46.4
click at [887, 445] on div "Perform Certified Multi-Point Vehicle Inspection 15 min" at bounding box center [904, 478] width 244 height 128
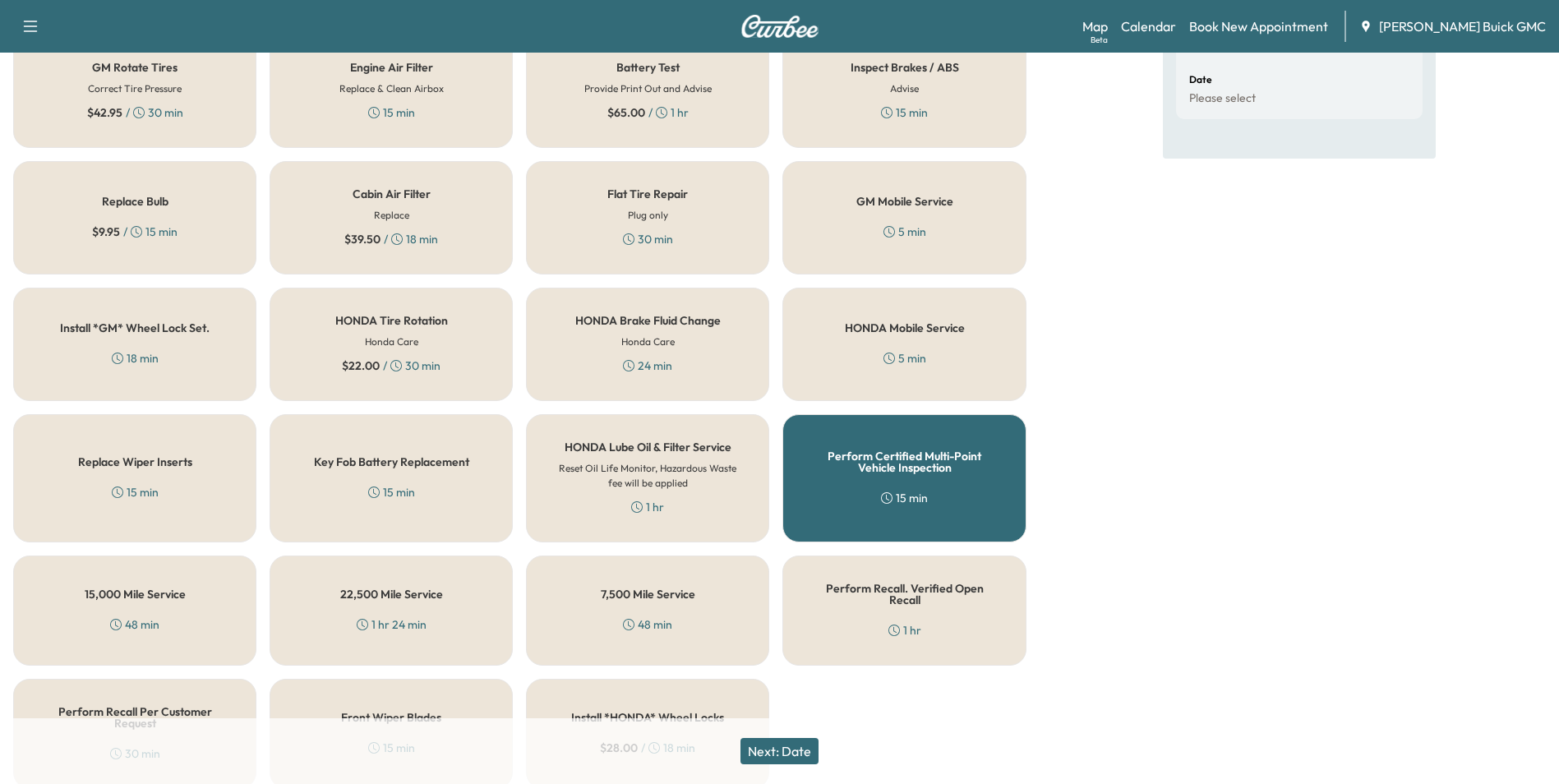
scroll to position [470, 0]
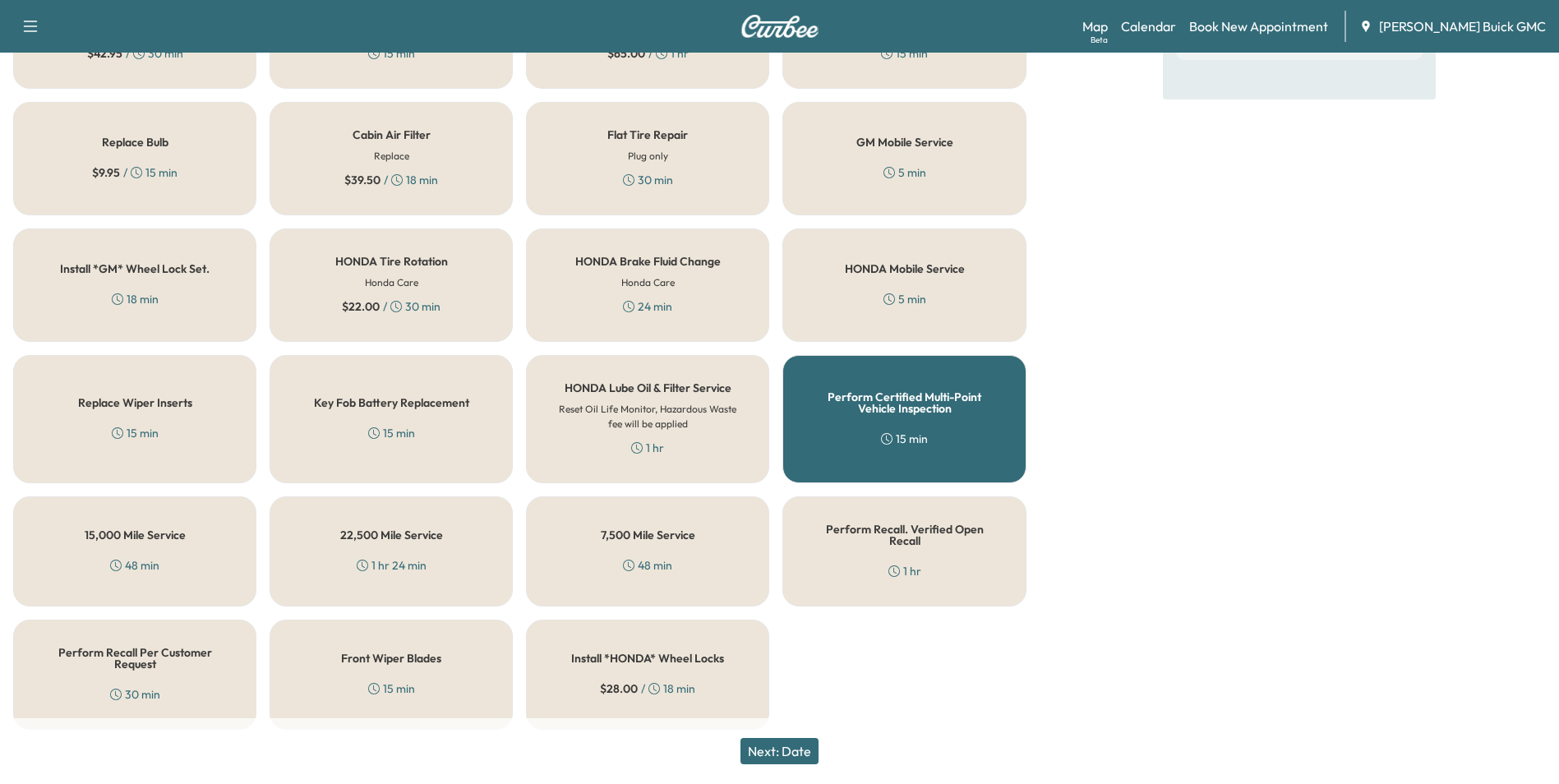
click at [789, 747] on button "Next: Date" at bounding box center [780, 750] width 78 height 26
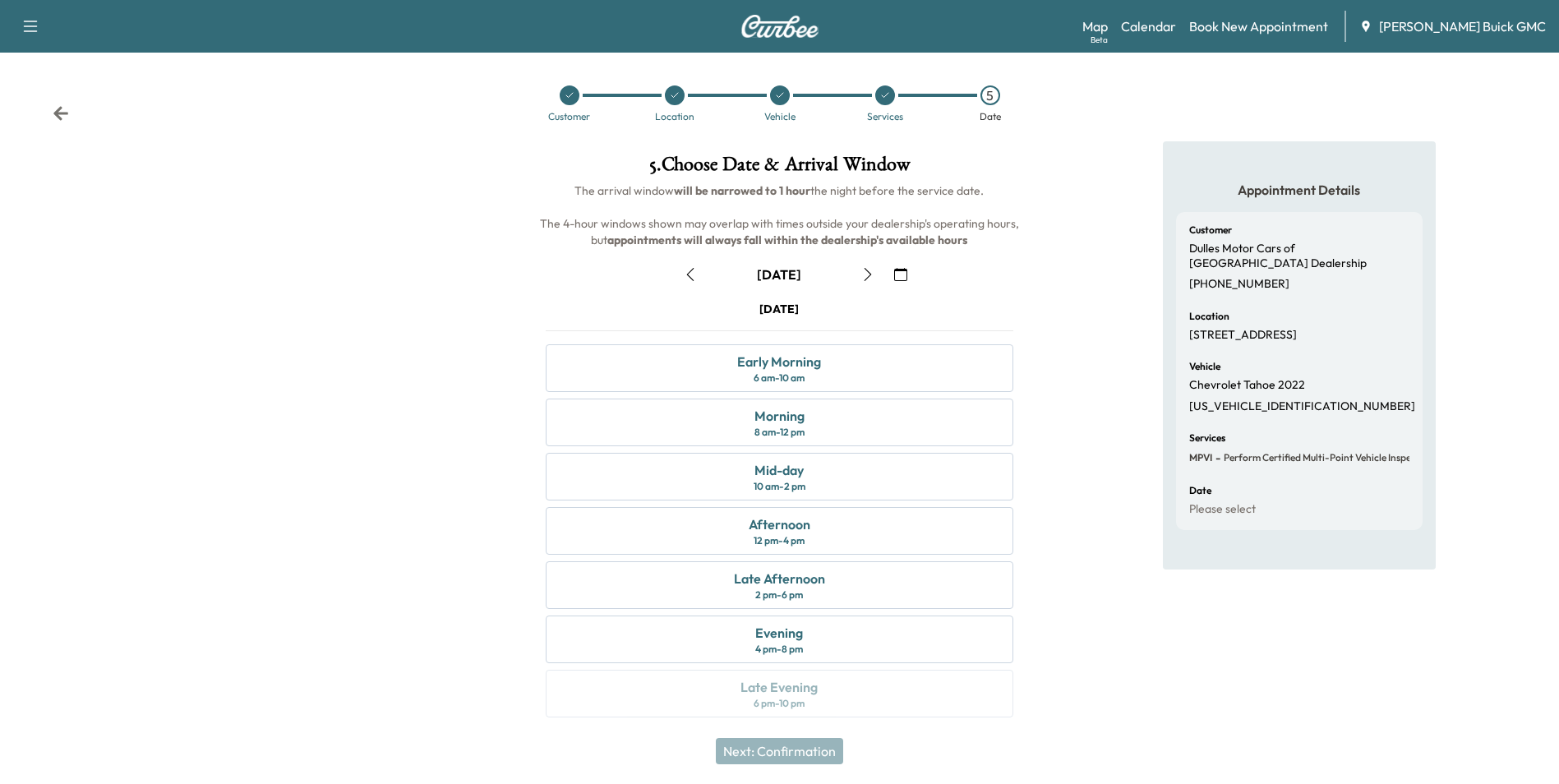
click at [901, 271] on icon "button" at bounding box center [900, 273] width 13 height 13
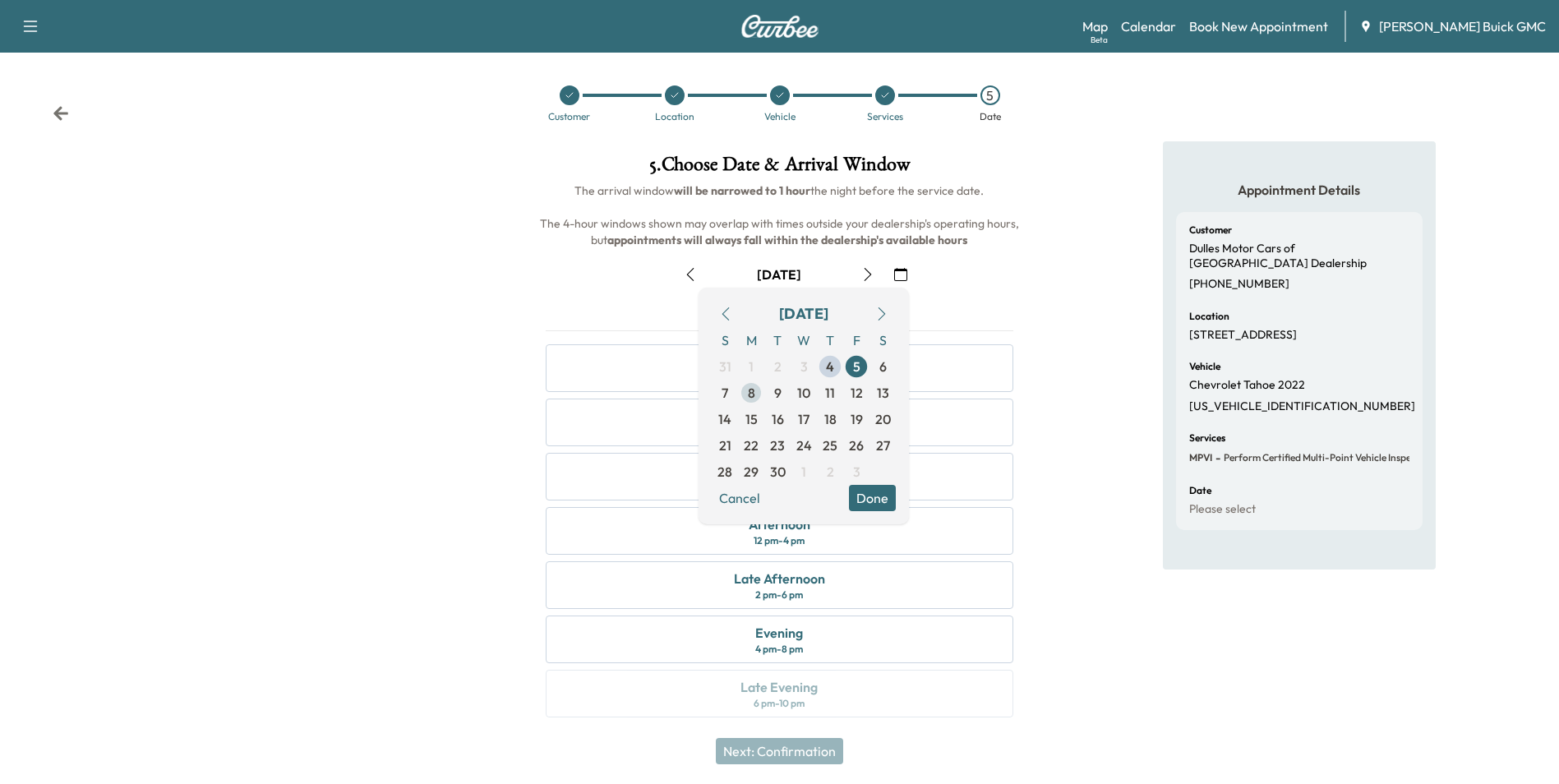
click at [751, 392] on span "8" at bounding box center [751, 393] width 7 height 20
click at [751, 393] on span "8" at bounding box center [751, 393] width 7 height 20
click at [870, 492] on button "Done" at bounding box center [872, 498] width 47 height 26
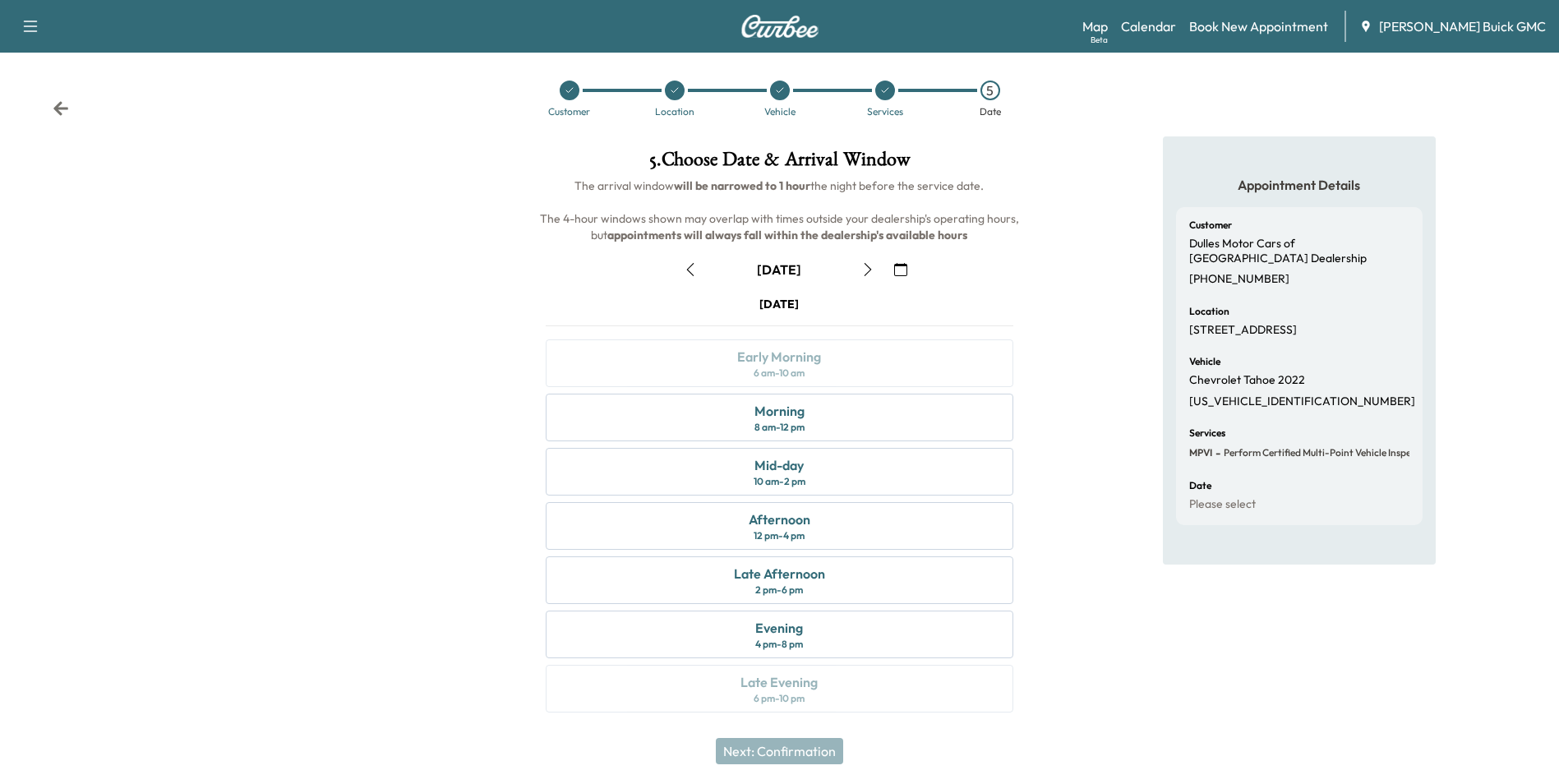
scroll to position [6, 0]
click at [812, 411] on div "Morning 8 am - 12 pm" at bounding box center [780, 417] width 467 height 48
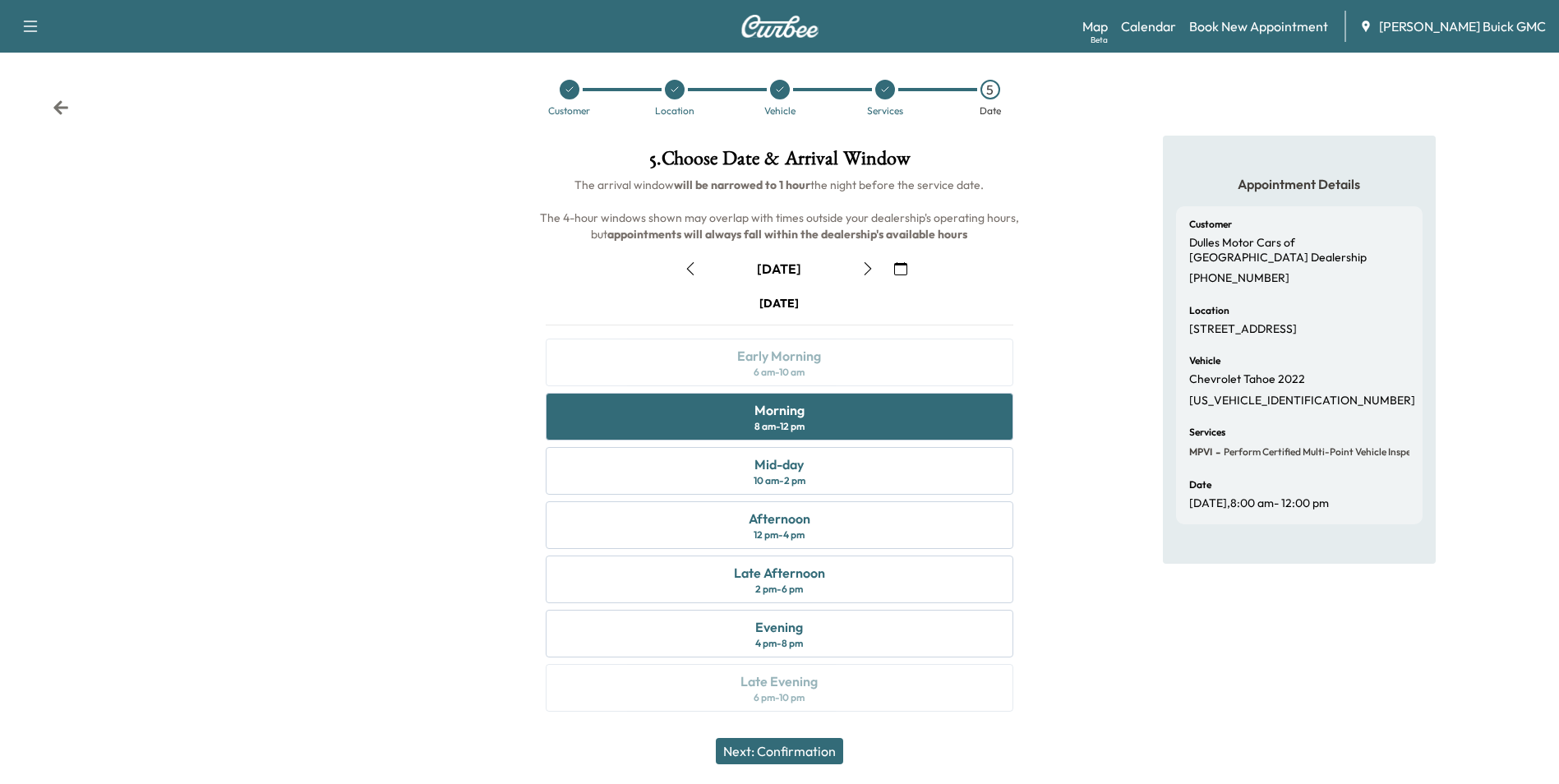
click at [788, 749] on button "Next: Confirmation" at bounding box center [780, 750] width 128 height 26
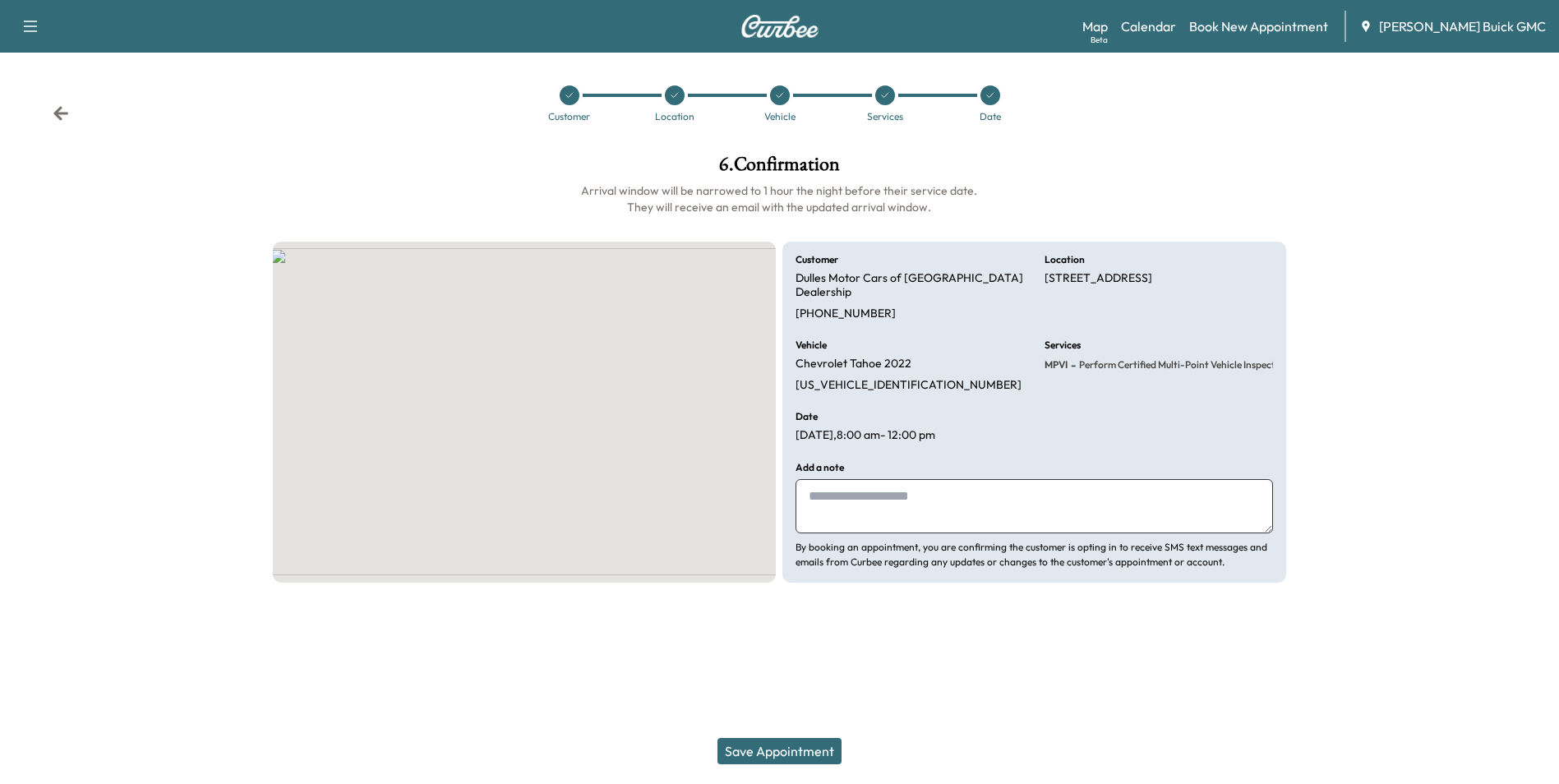
scroll to position [0, 0]
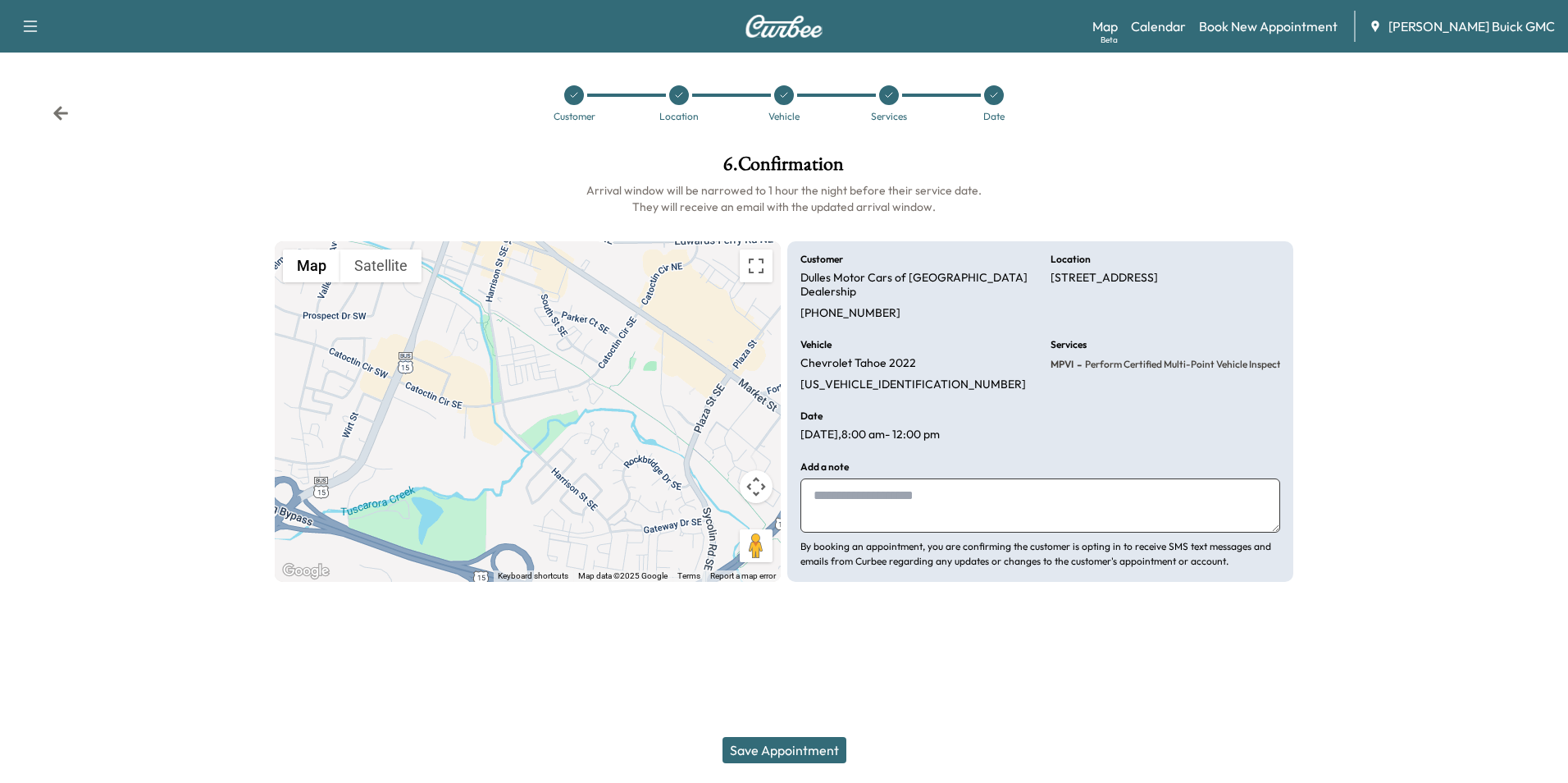
click at [884, 492] on textarea at bounding box center [1041, 505] width 480 height 54
type textarea "**********"
click at [774, 745] on button "Save Appointment" at bounding box center [784, 749] width 124 height 26
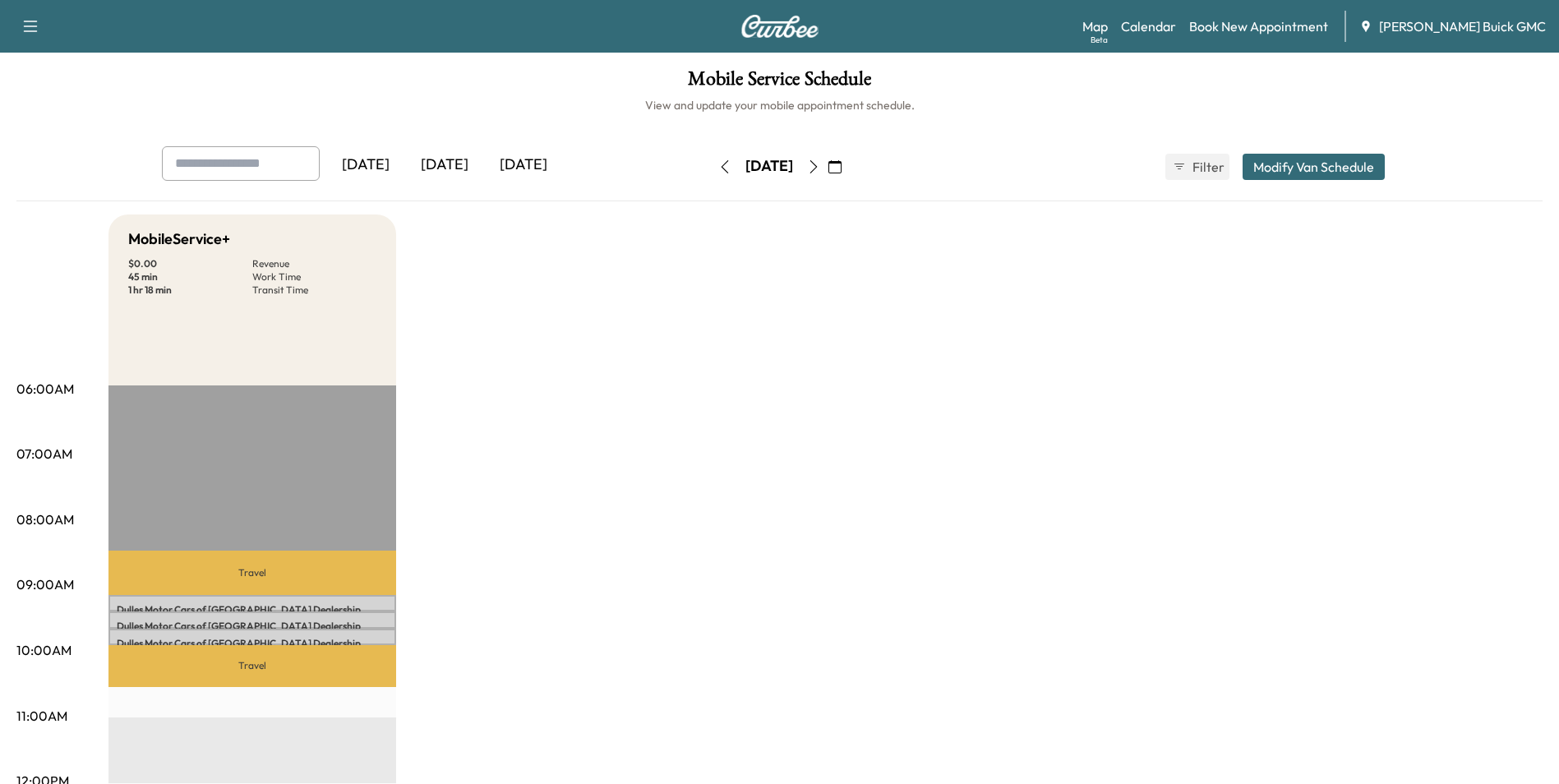
click at [1304, 22] on link "Book New Appointment" at bounding box center [1259, 26] width 139 height 20
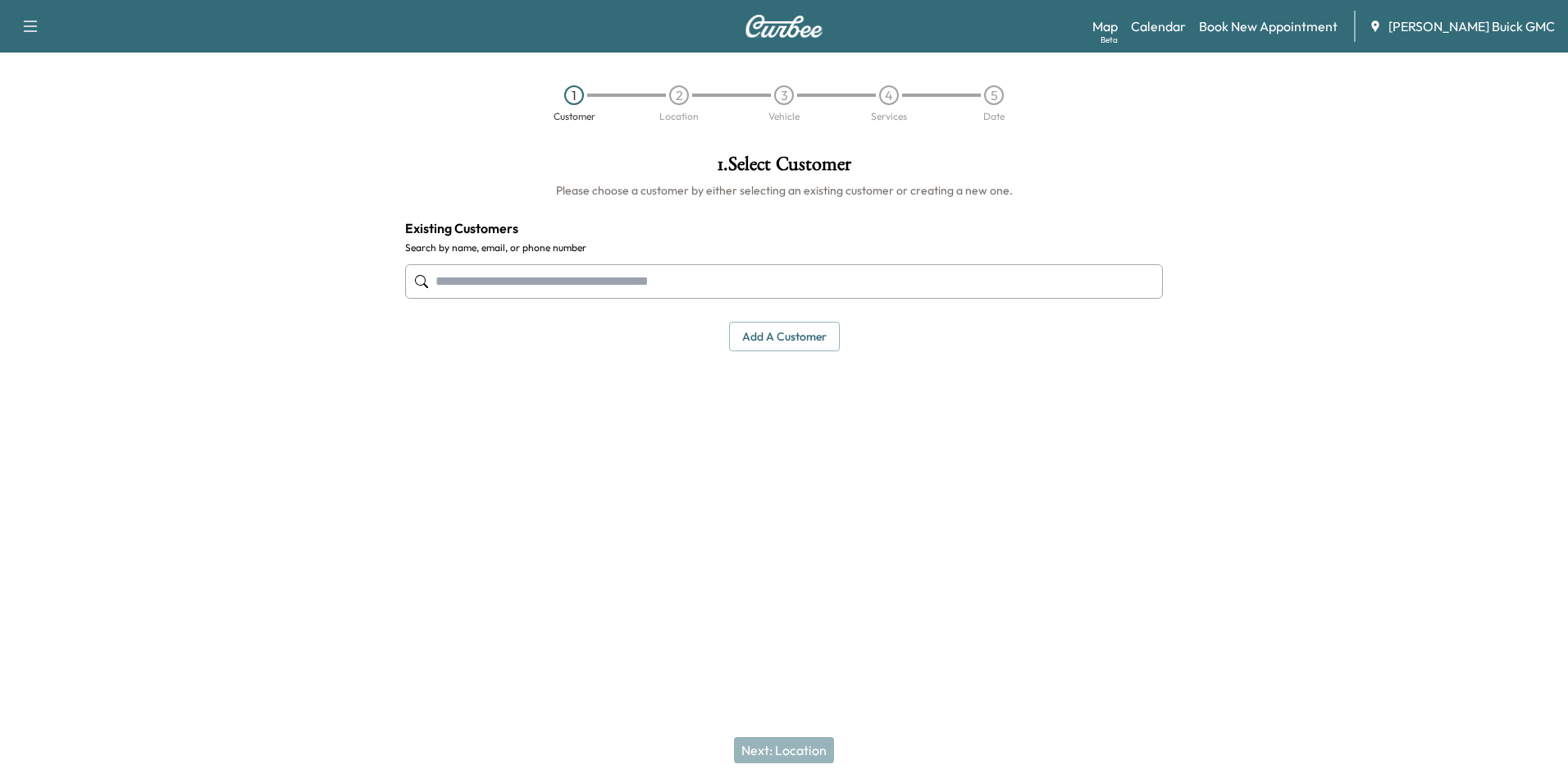
click at [572, 282] on input "text" at bounding box center [784, 281] width 758 height 35
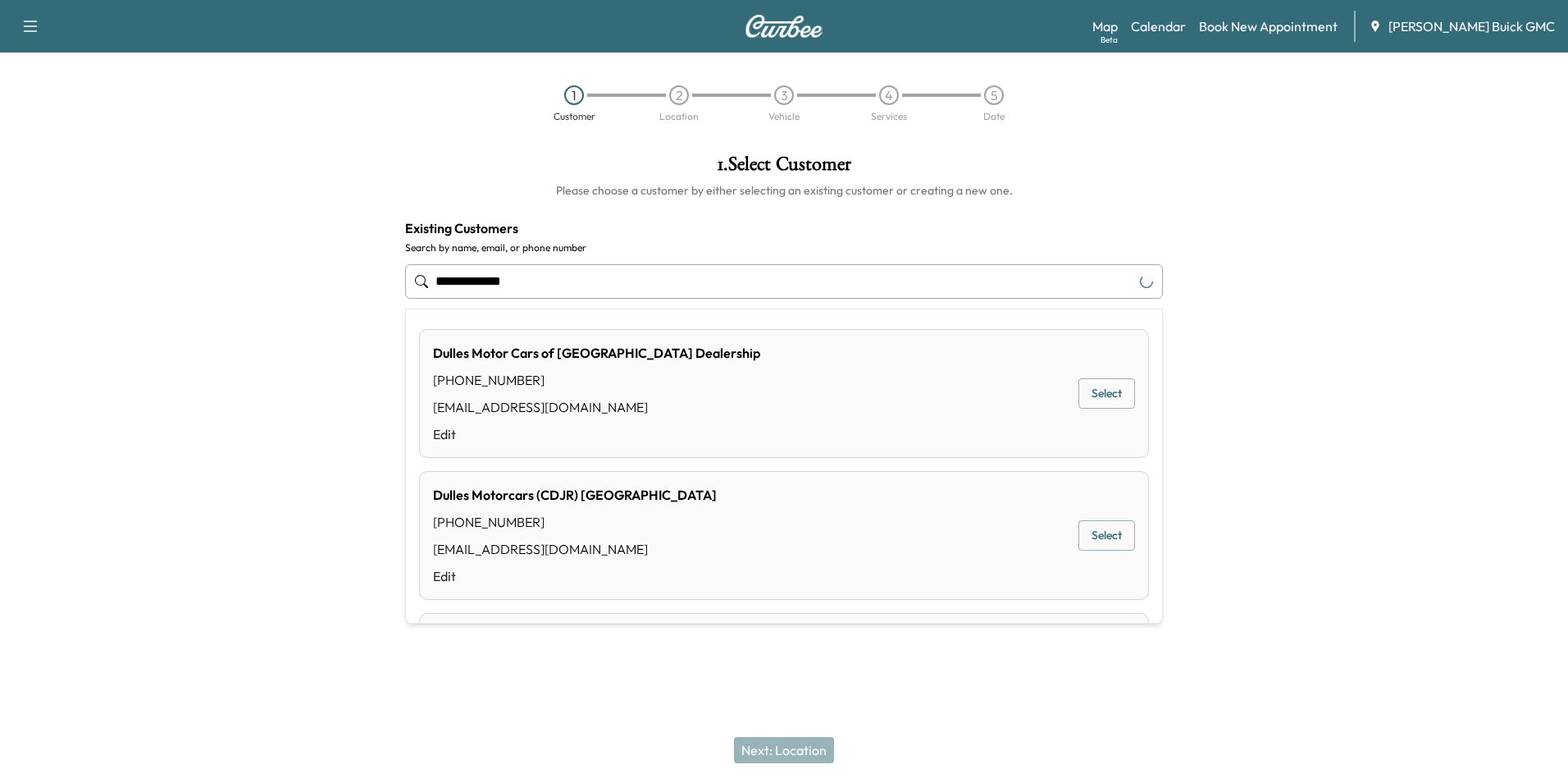
click at [1100, 392] on button "Select" at bounding box center [1107, 393] width 57 height 30
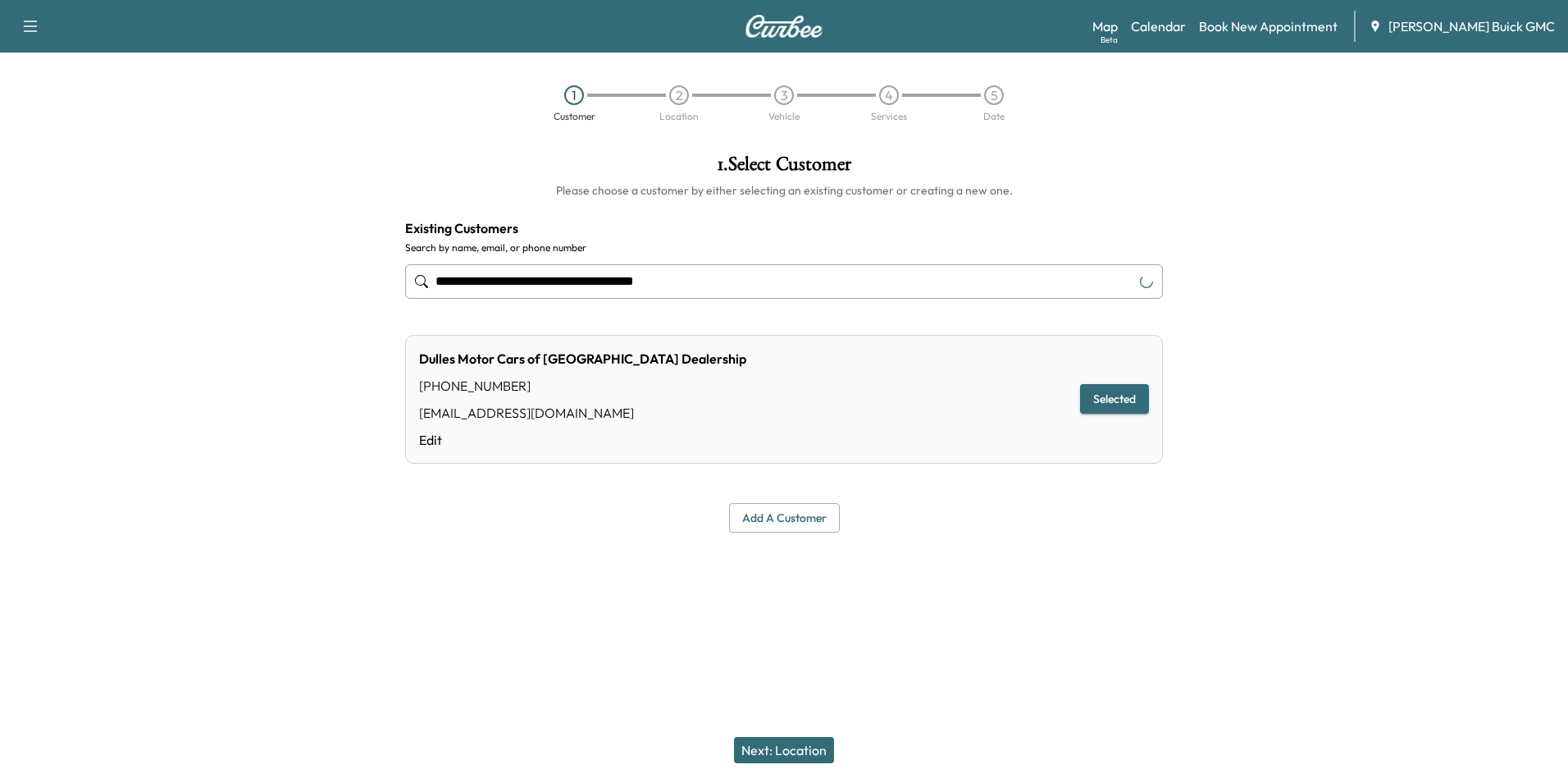
type input "**********"
click at [1011, 584] on div at bounding box center [784, 572] width 1568 height 53
click at [798, 743] on button "Next: Location" at bounding box center [784, 749] width 100 height 26
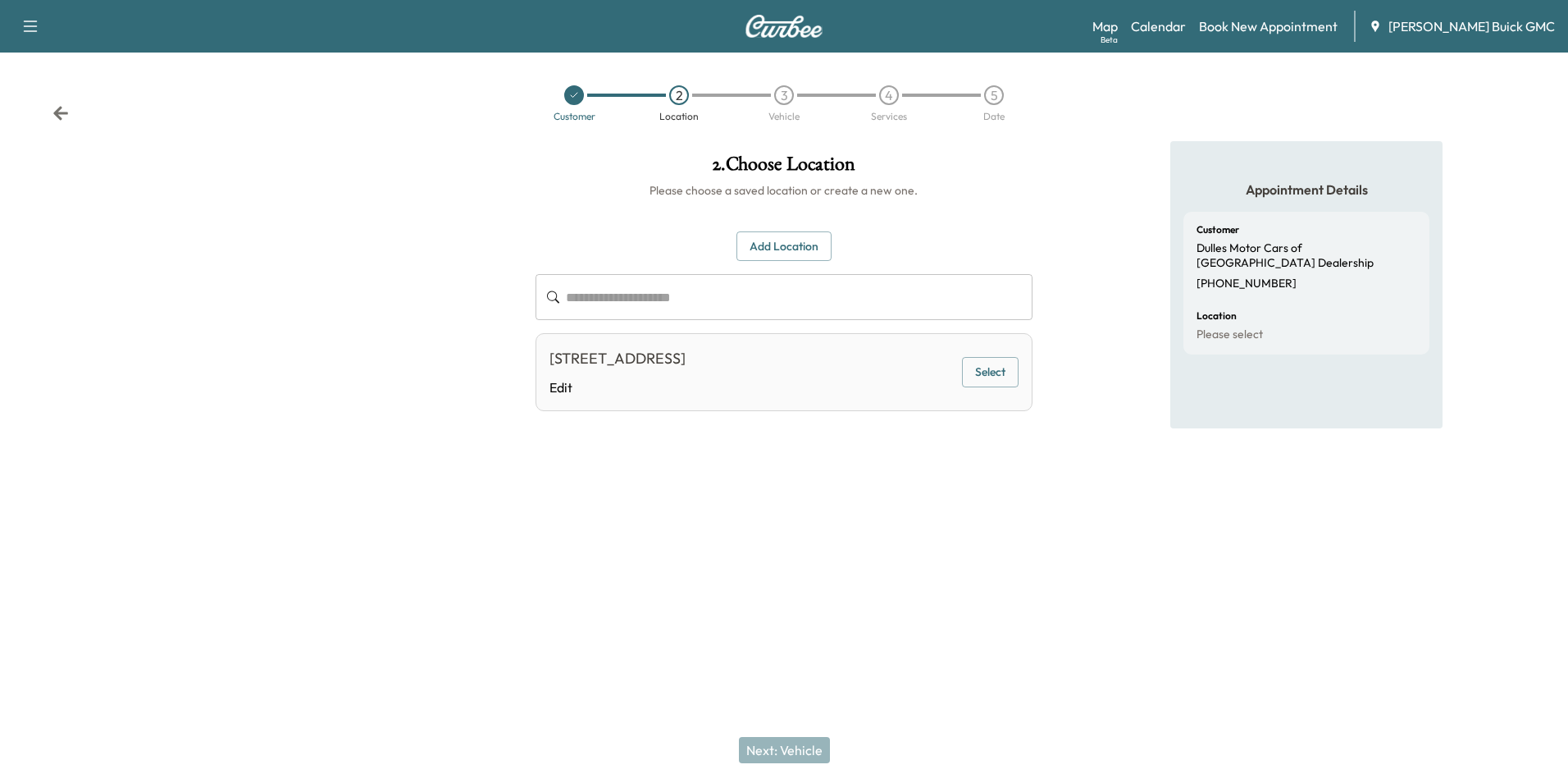
click at [984, 365] on button "Select" at bounding box center [990, 372] width 57 height 30
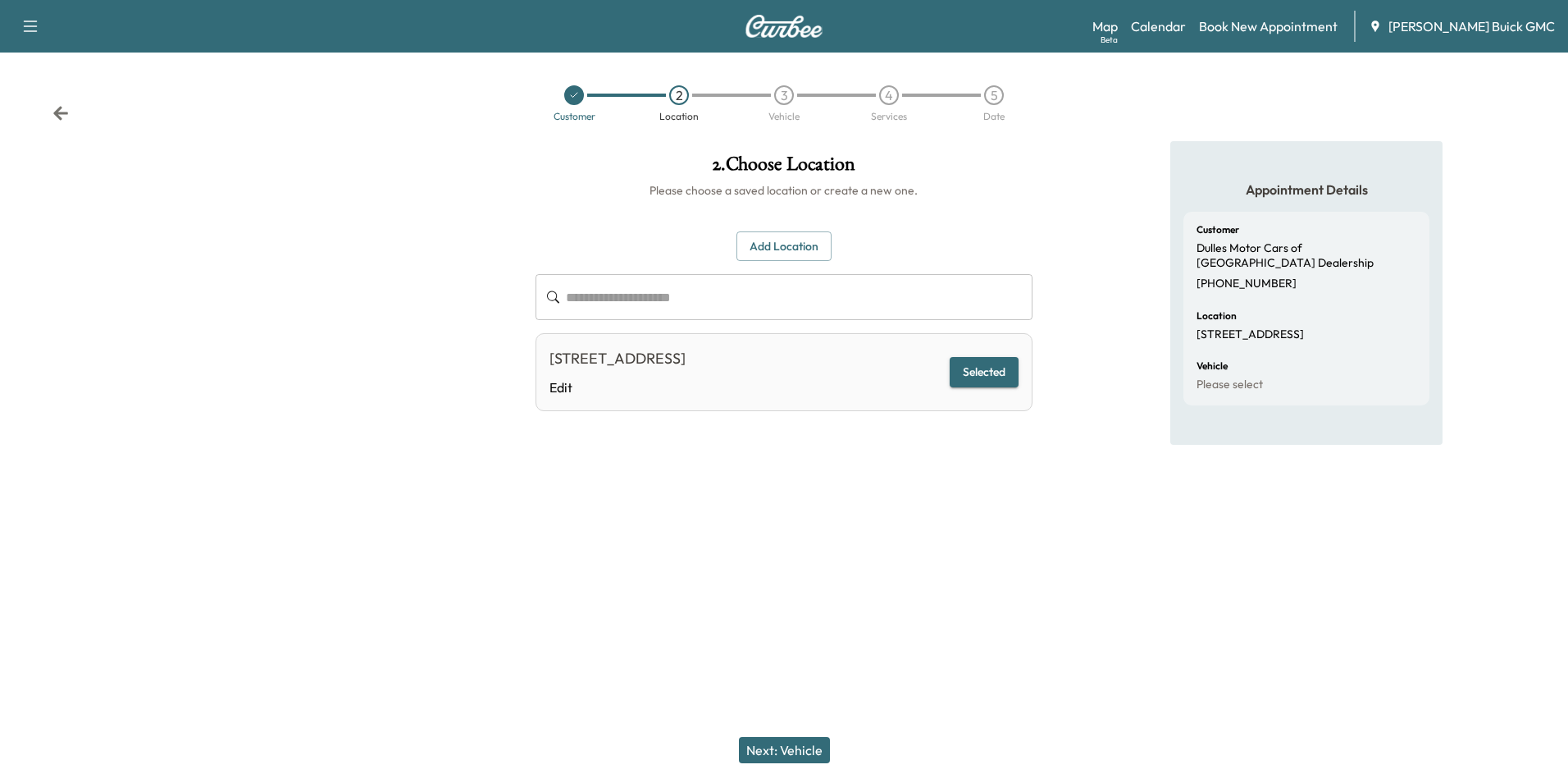
click at [792, 744] on button "Next: Vehicle" at bounding box center [784, 749] width 91 height 26
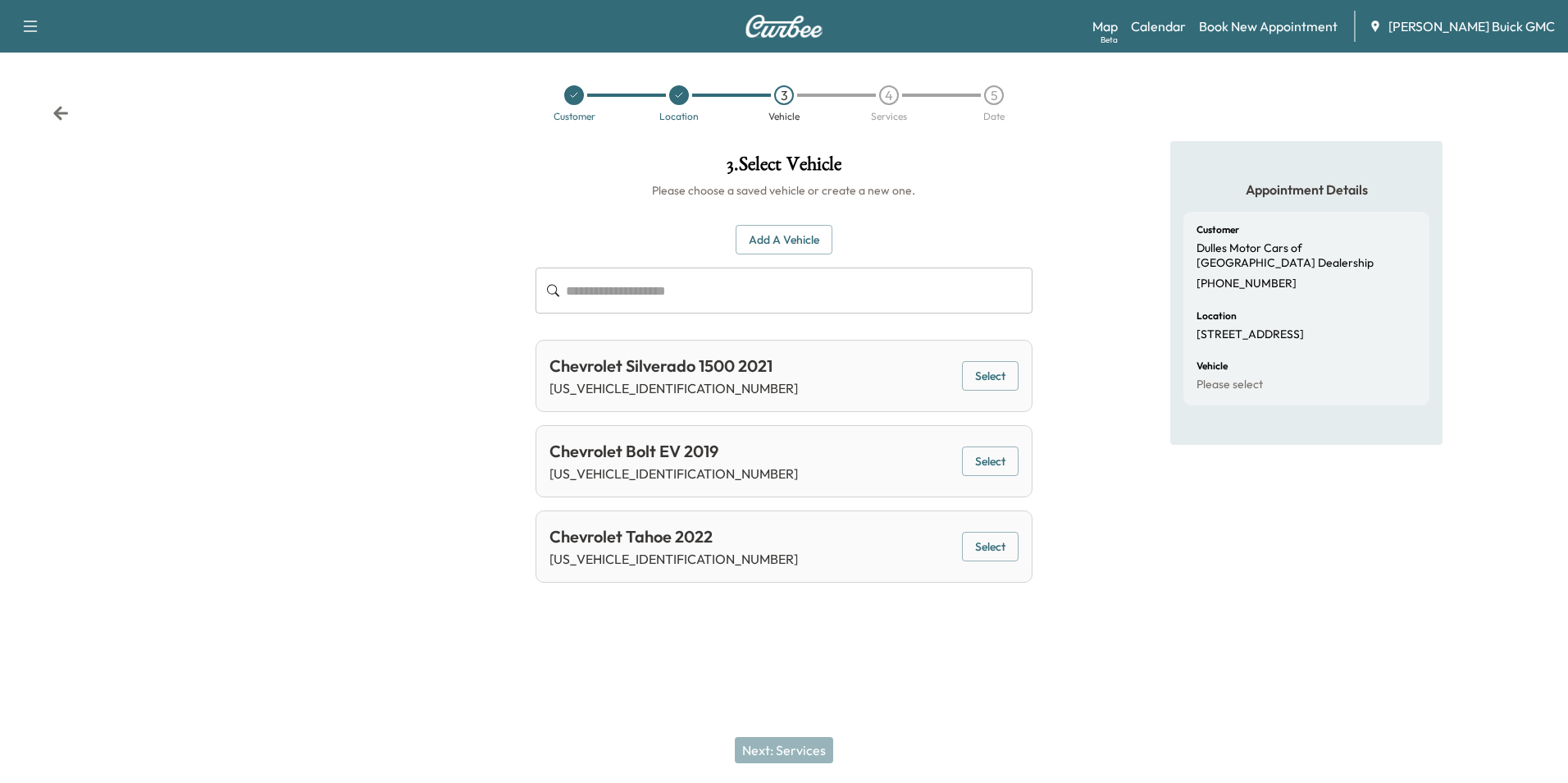
click at [814, 236] on button "Add a Vehicle" at bounding box center [784, 240] width 97 height 30
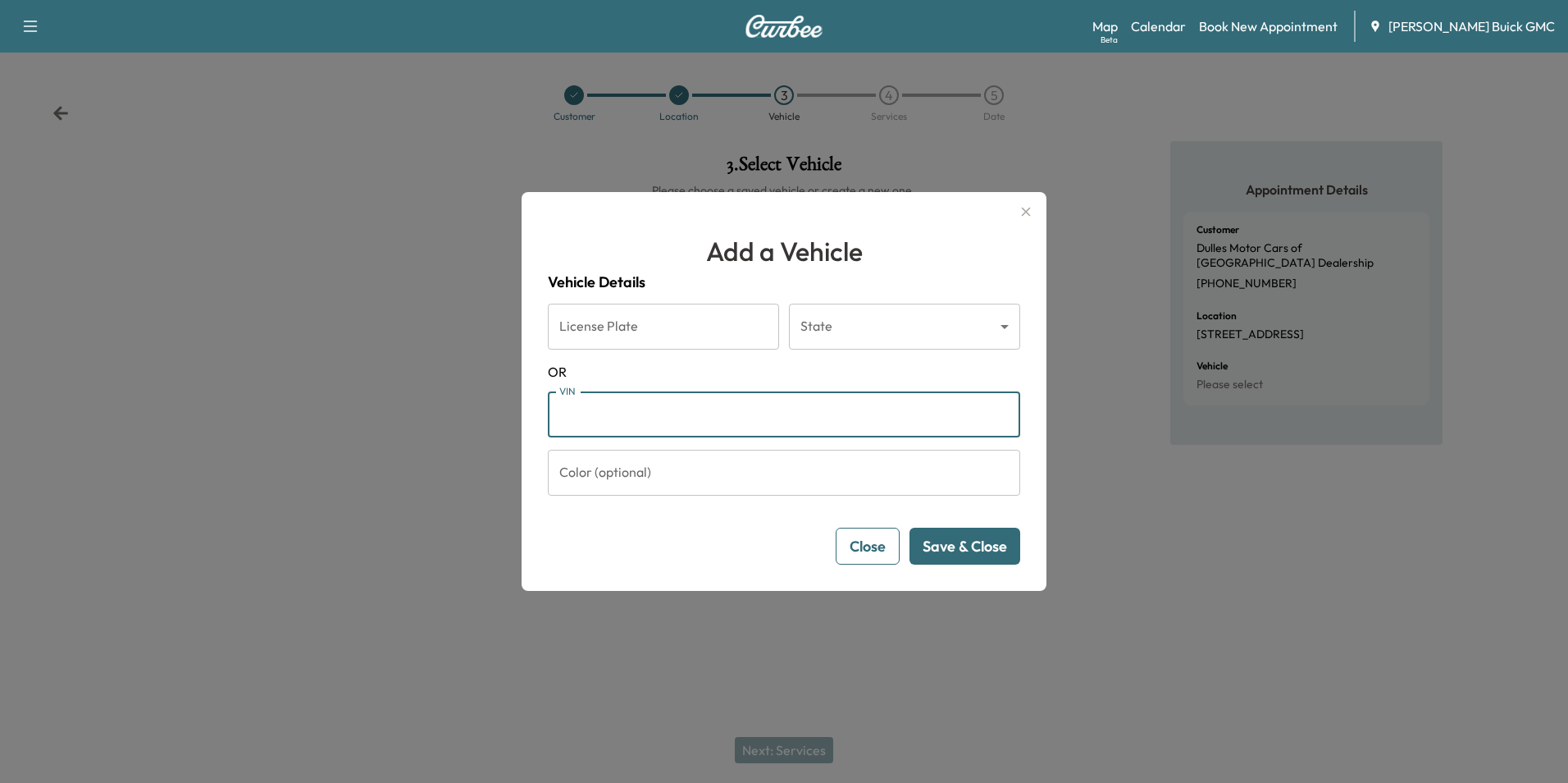
click at [737, 416] on input "VIN" at bounding box center [784, 414] width 472 height 46
type input "**********"
click at [975, 535] on button "Save & Close" at bounding box center [964, 545] width 111 height 37
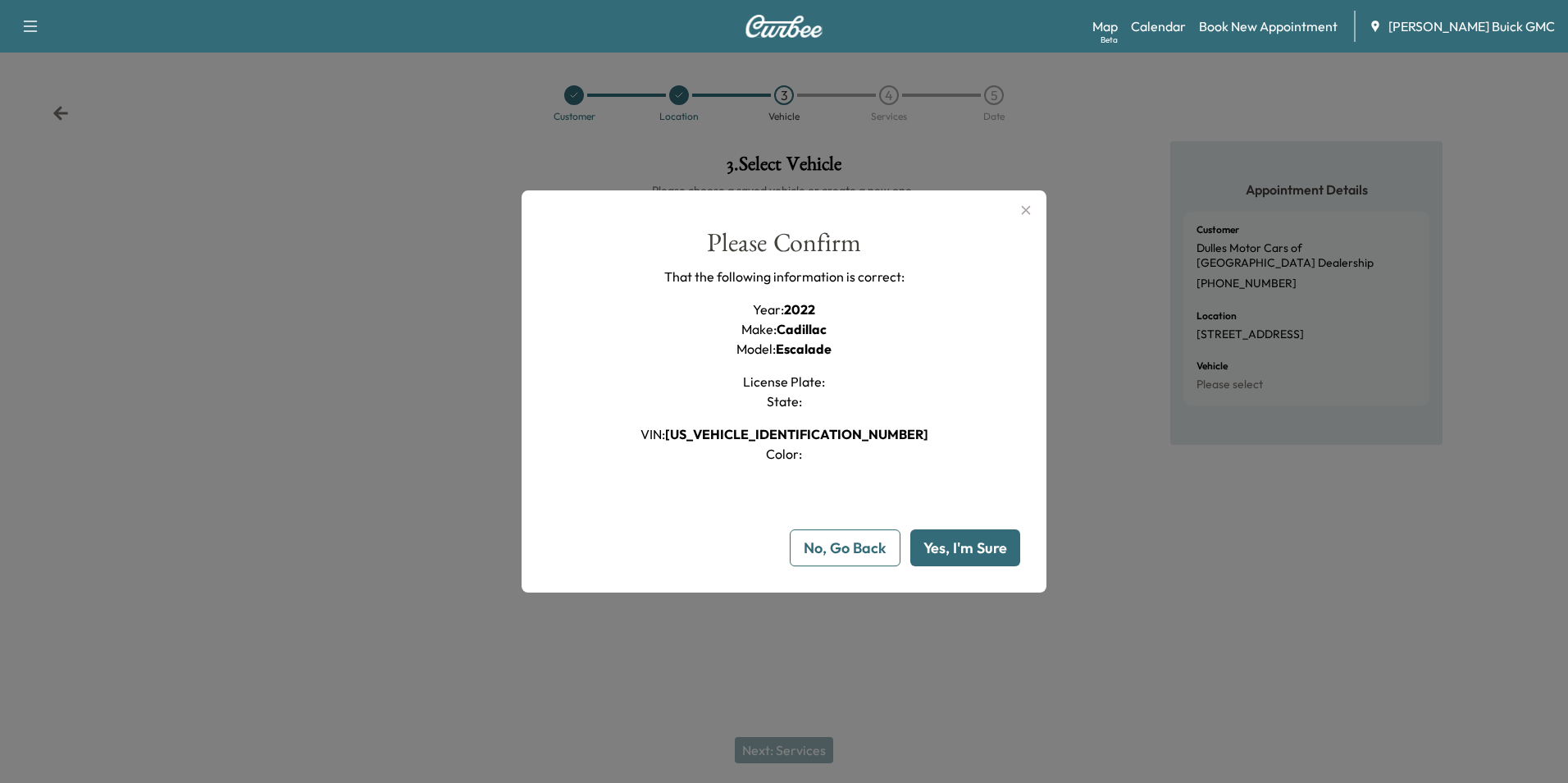
click at [977, 549] on button "Yes, I'm Sure" at bounding box center [965, 547] width 110 height 37
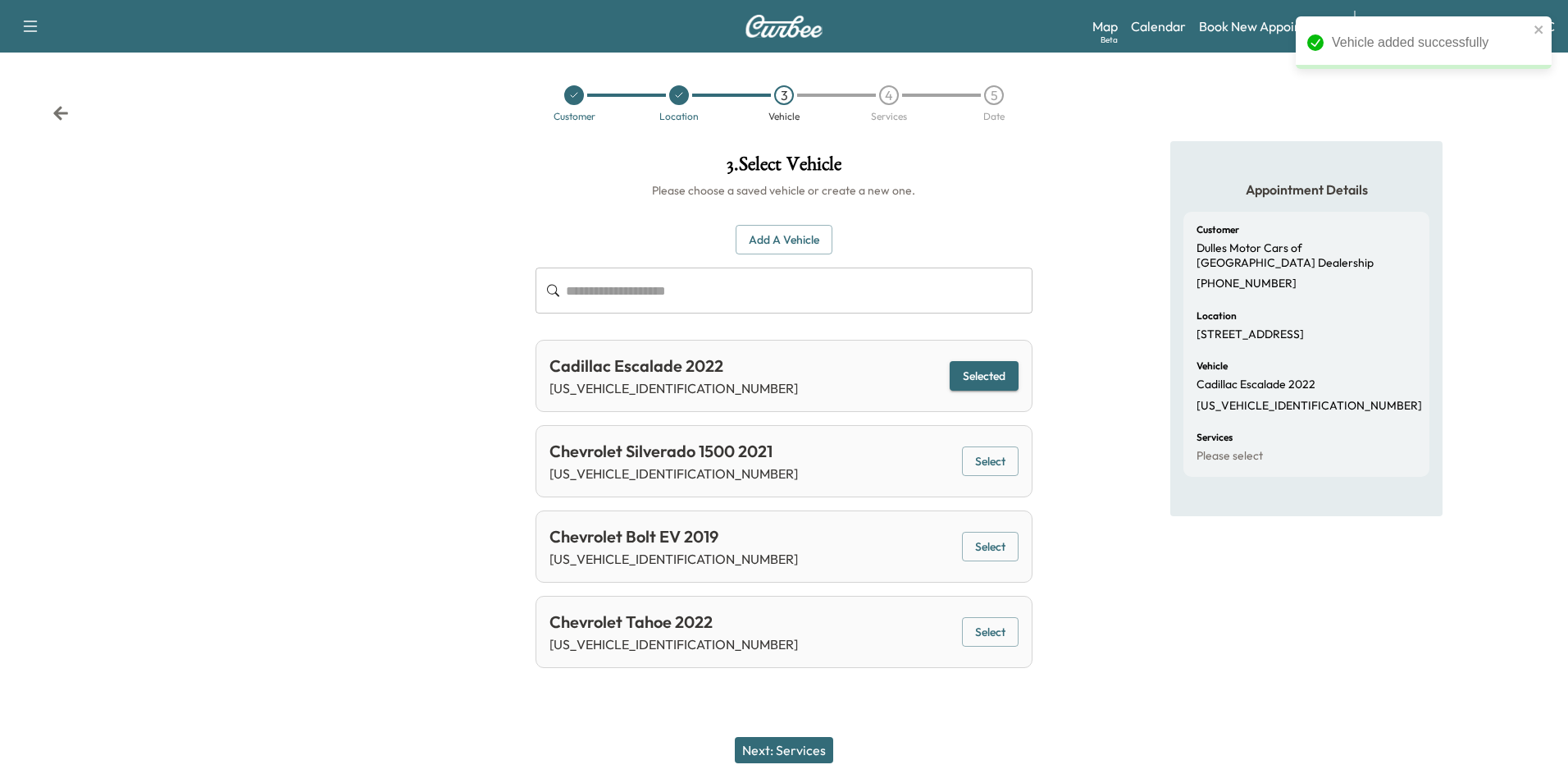
click at [797, 741] on button "Next: Services" at bounding box center [784, 749] width 99 height 26
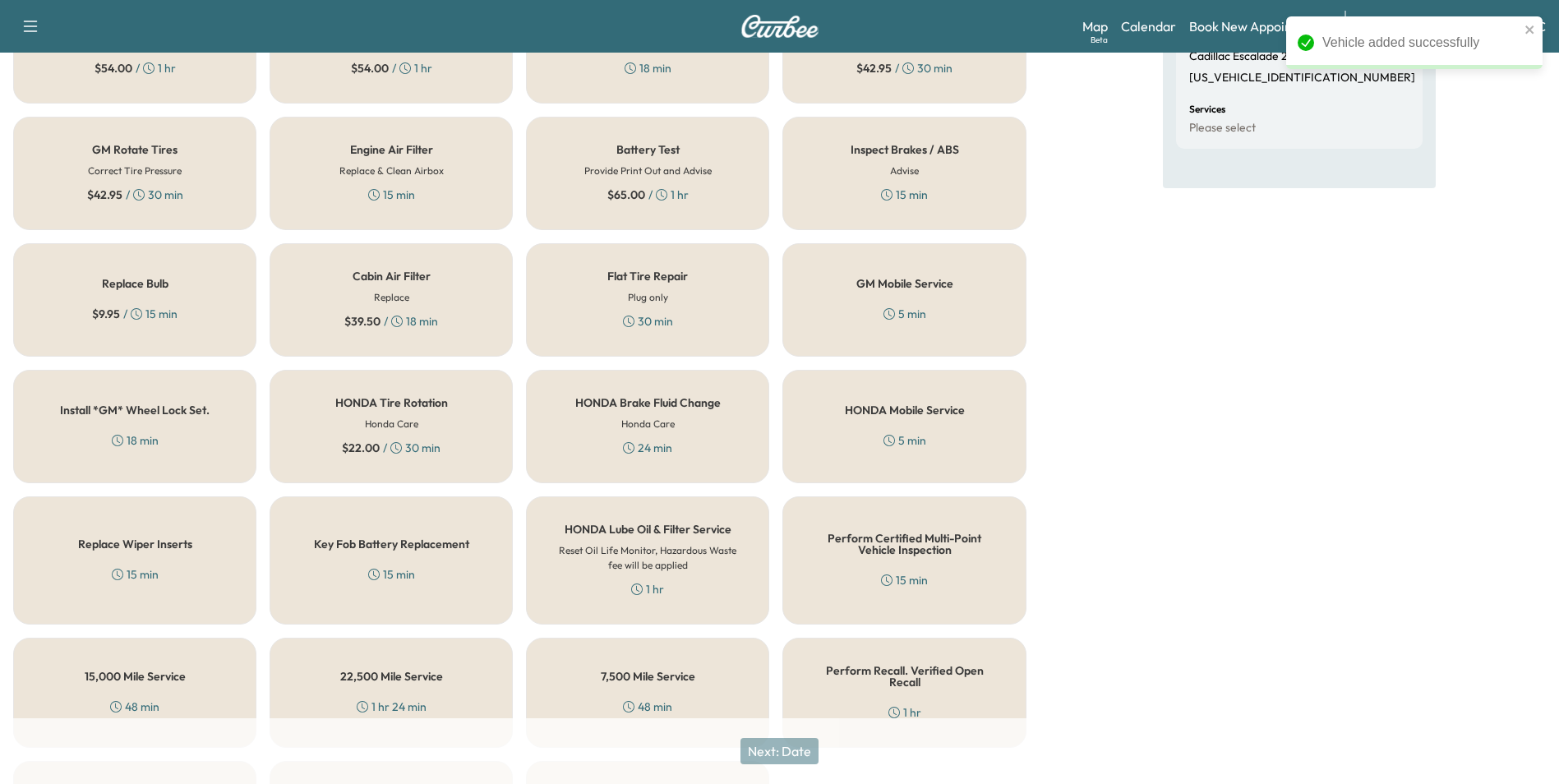
scroll to position [470, 0]
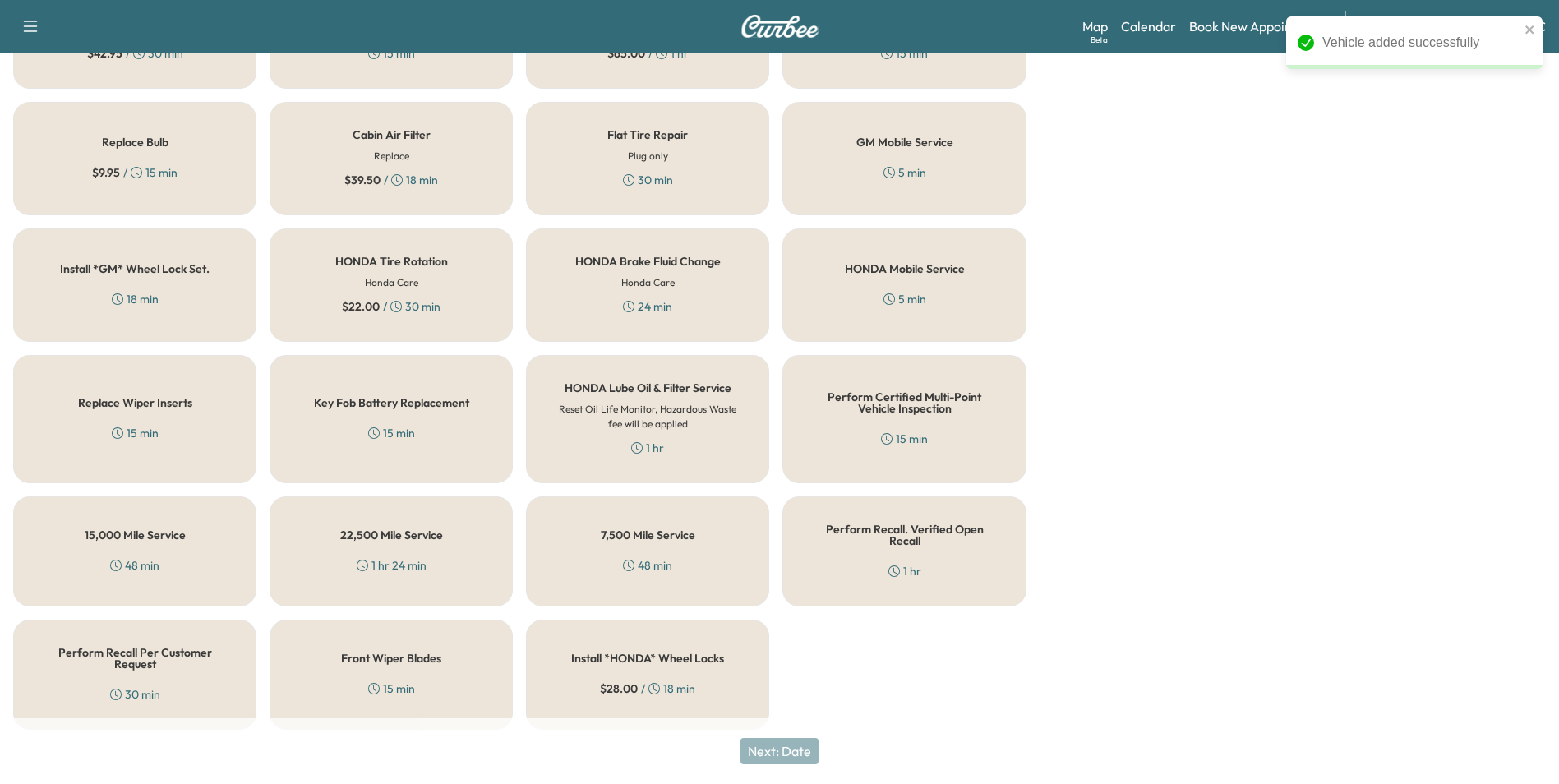
click at [860, 398] on h5 "Perform Certified Multi-Point Vehicle Inspection" at bounding box center [903, 402] width 189 height 23
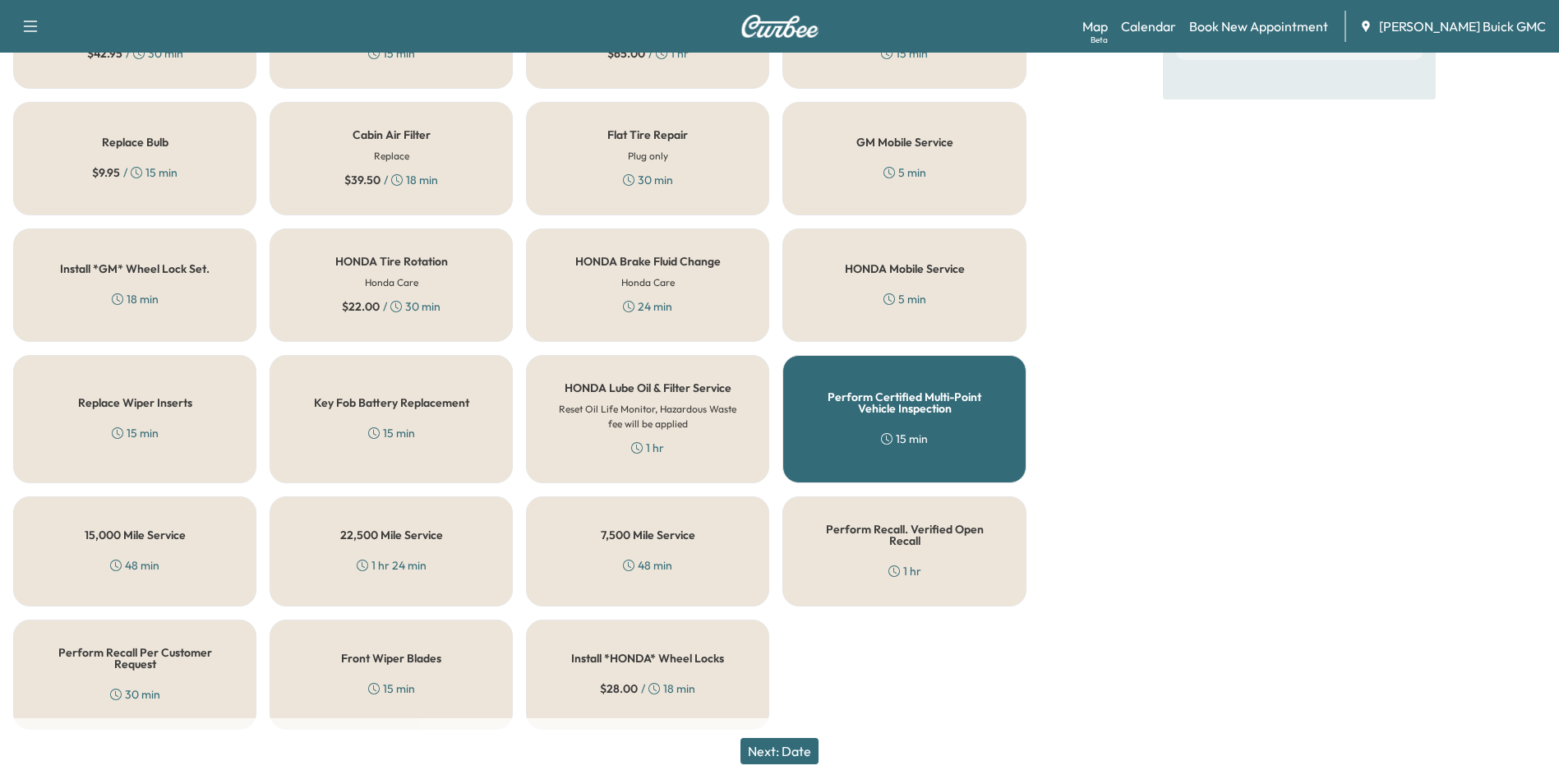
click at [795, 746] on button "Next: Date" at bounding box center [780, 750] width 78 height 26
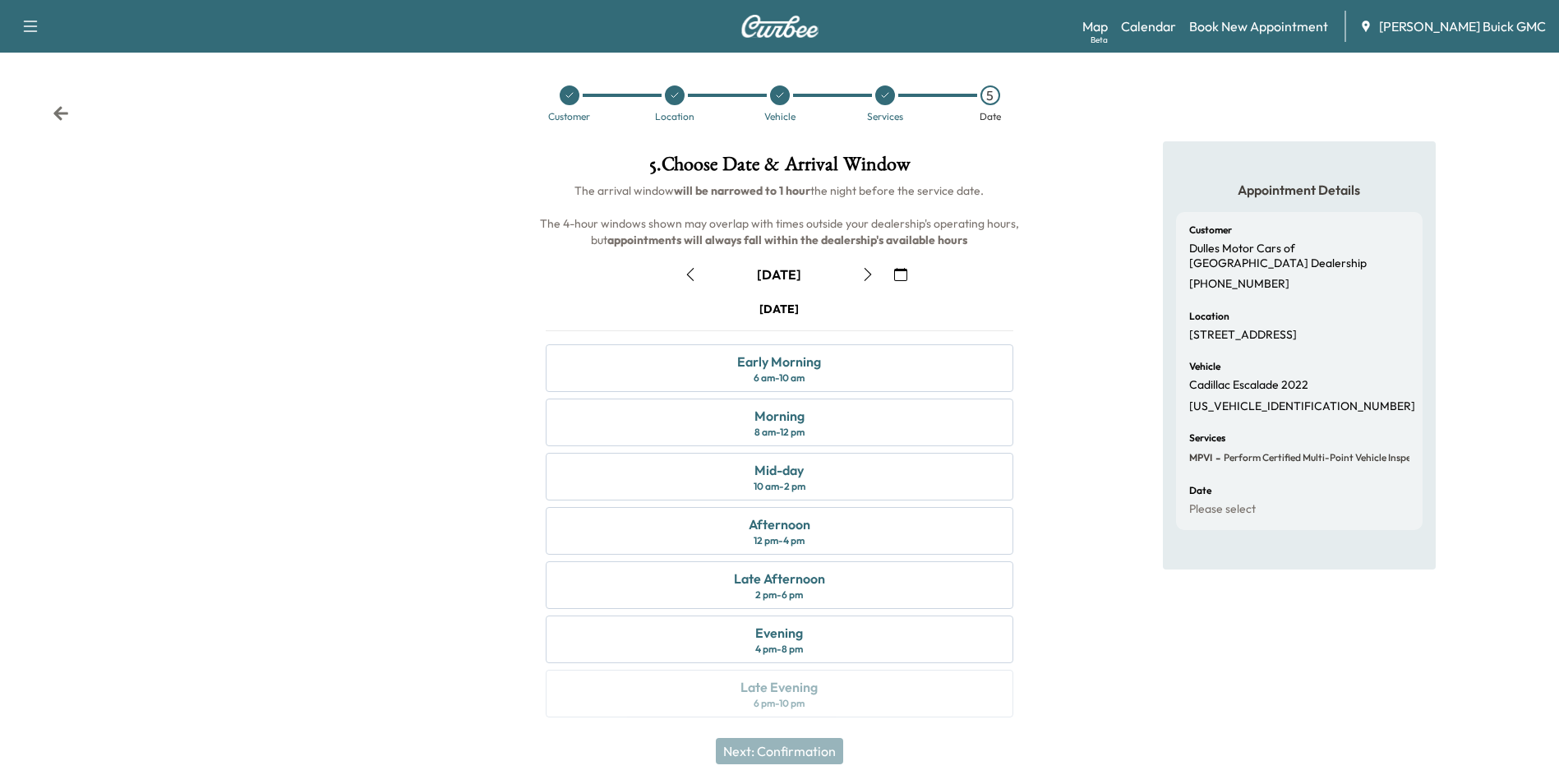
click at [901, 271] on icon "button" at bounding box center [900, 273] width 13 height 13
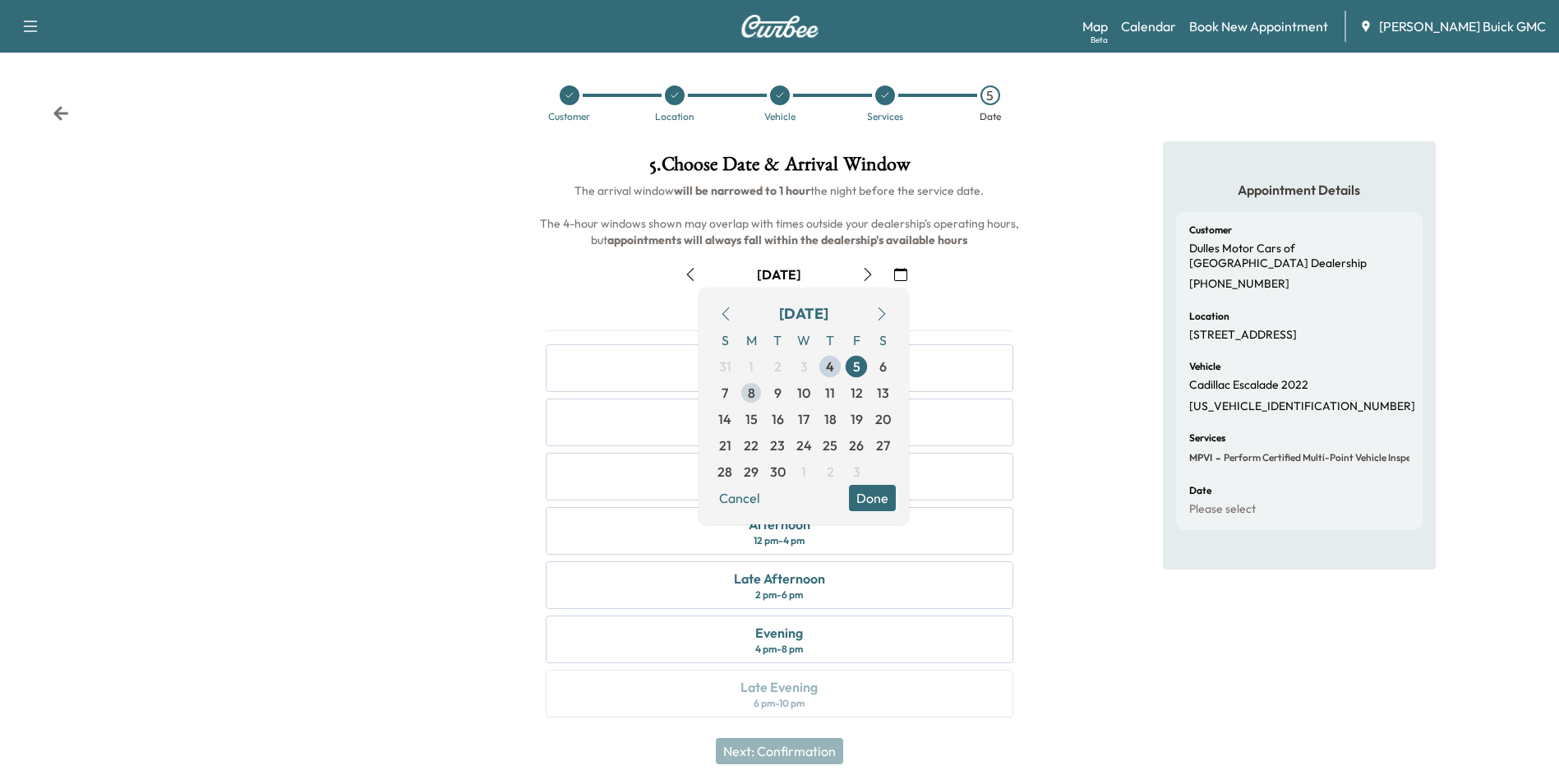
click at [749, 391] on span "8" at bounding box center [751, 393] width 7 height 20
click at [868, 496] on button "Done" at bounding box center [872, 498] width 47 height 26
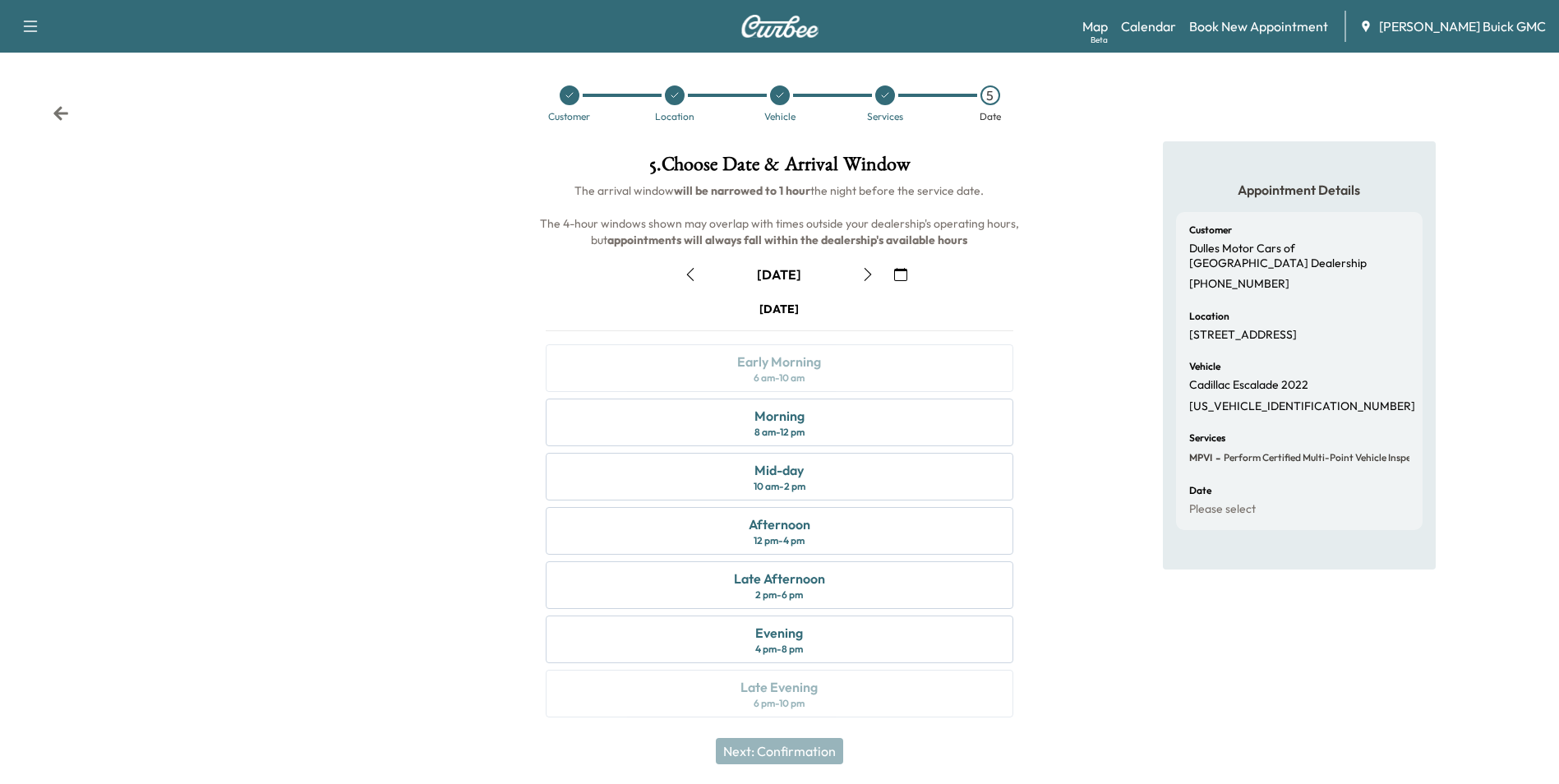
click at [1080, 465] on div "Appointment Details Customer Dulles Motor Cars of [GEOGRAPHIC_DATA] Dealership …" at bounding box center [1299, 439] width 519 height 595
click at [789, 417] on div "Morning" at bounding box center [780, 416] width 50 height 20
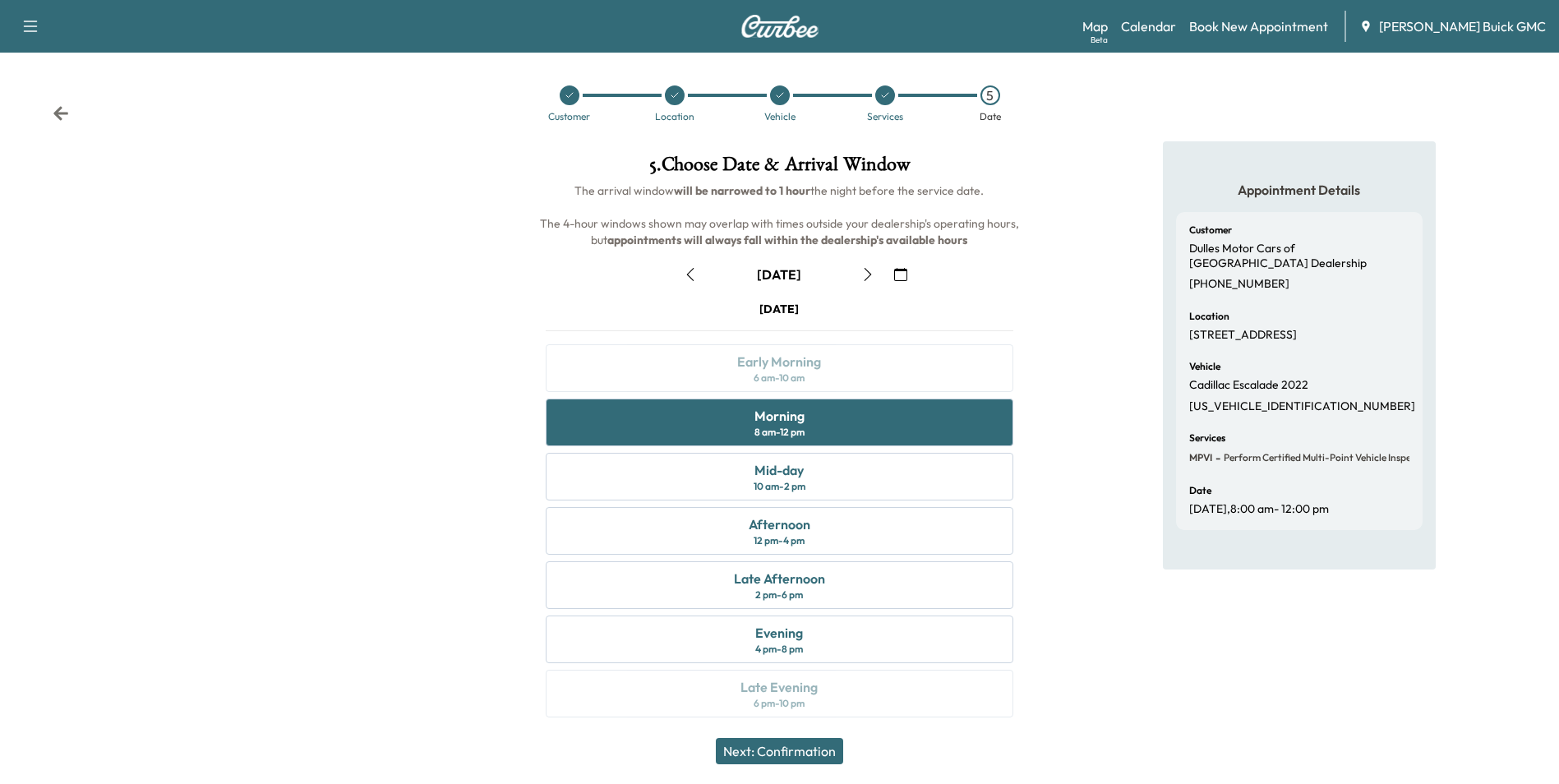
click at [811, 746] on button "Next: Confirmation" at bounding box center [780, 750] width 128 height 26
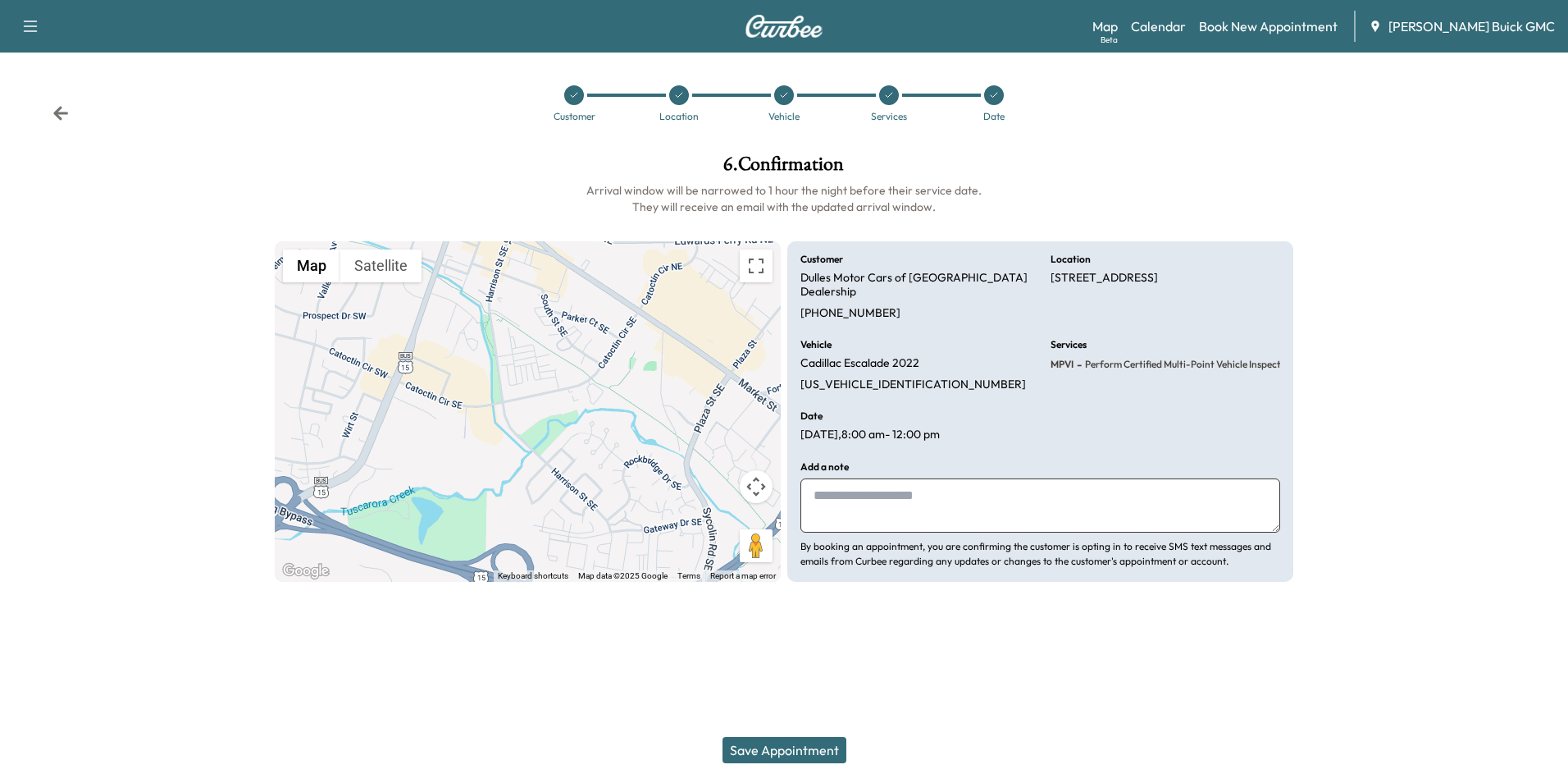
click at [882, 487] on textarea at bounding box center [1041, 505] width 480 height 54
type textarea "**********"
click at [805, 746] on button "Save Appointment" at bounding box center [784, 749] width 124 height 26
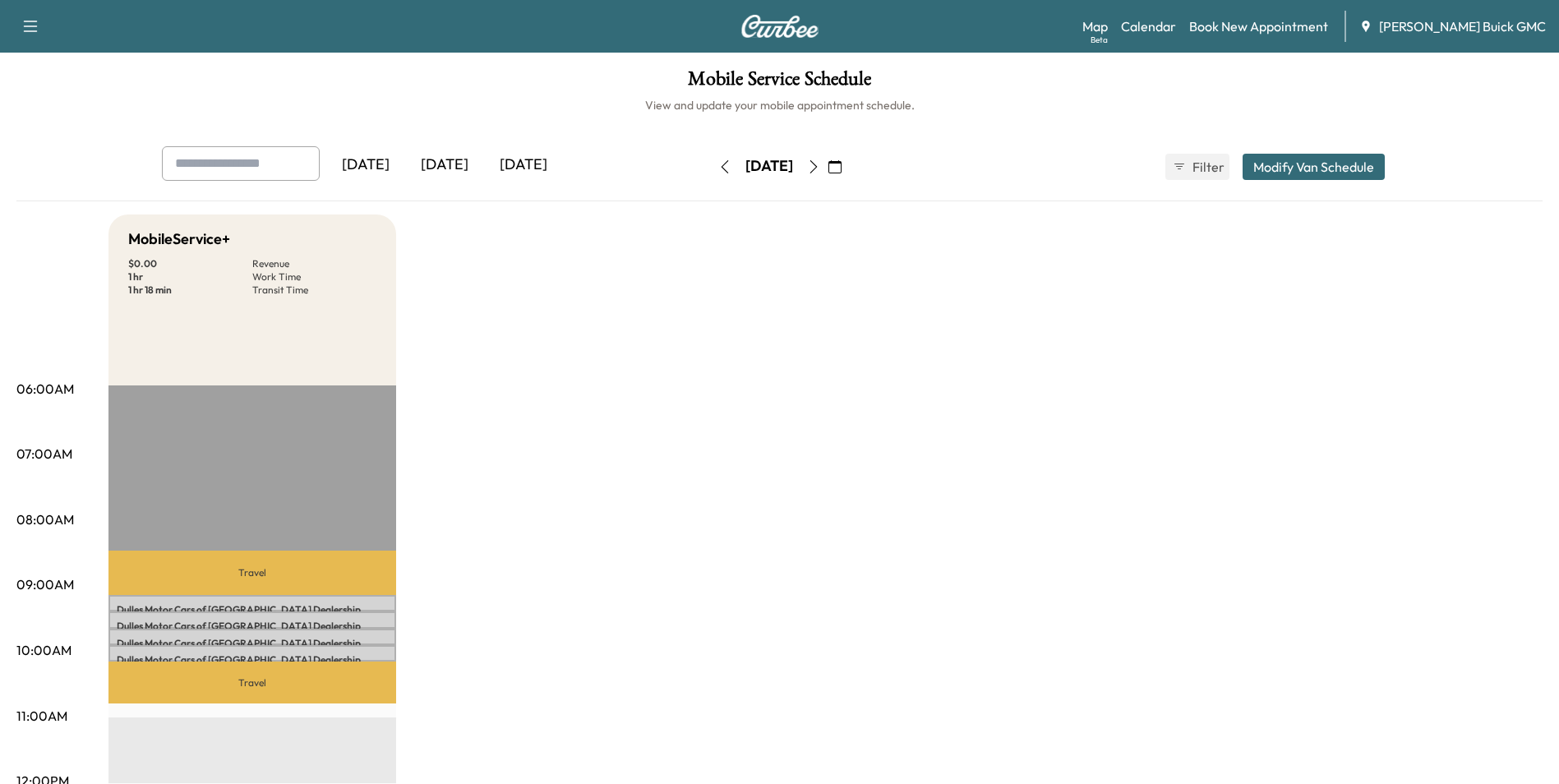
drag, startPoint x: 1265, startPoint y: 345, endPoint x: 1251, endPoint y: 339, distance: 15.2
